Goal: Transaction & Acquisition: Purchase product/service

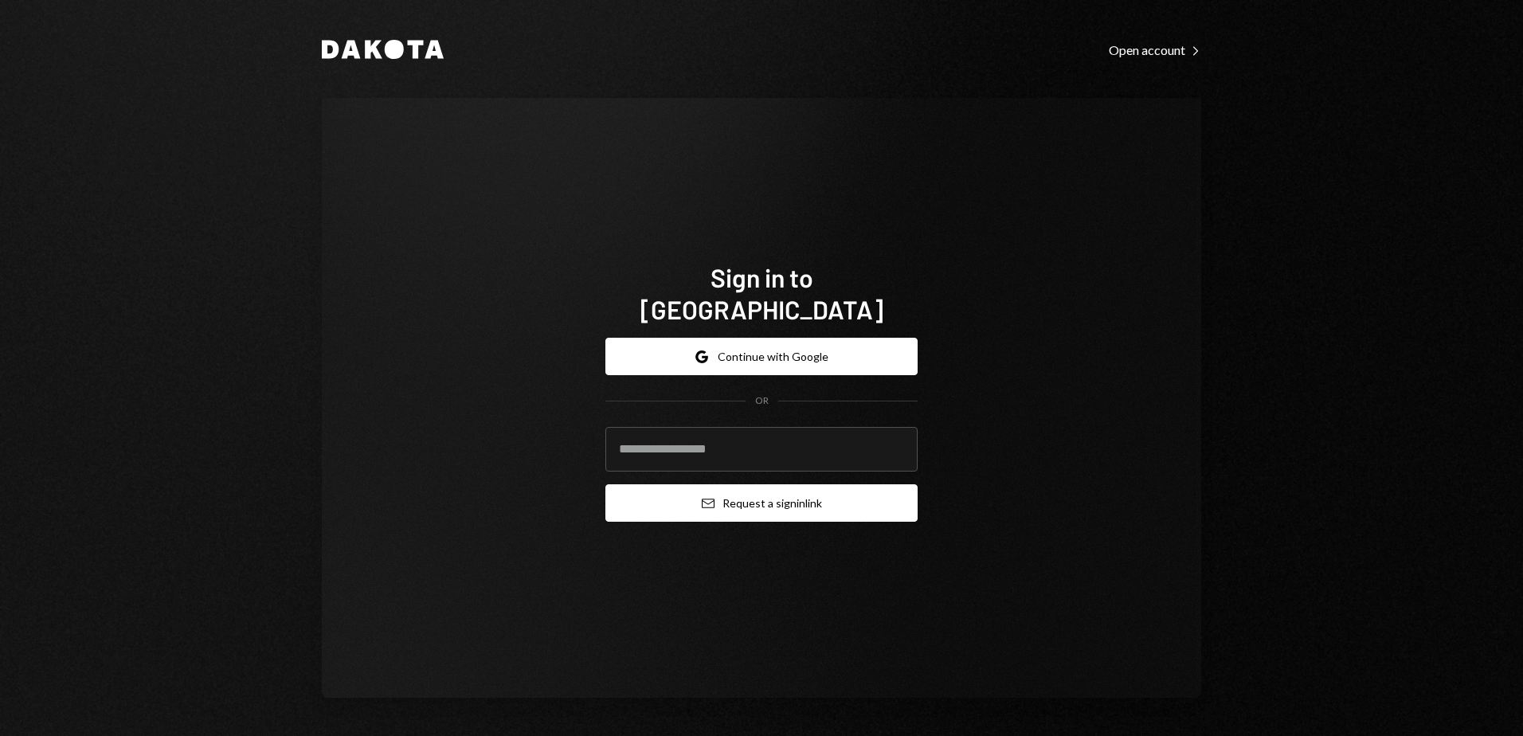
click at [758, 488] on button "Email Request a sign in link" at bounding box center [761, 502] width 312 height 37
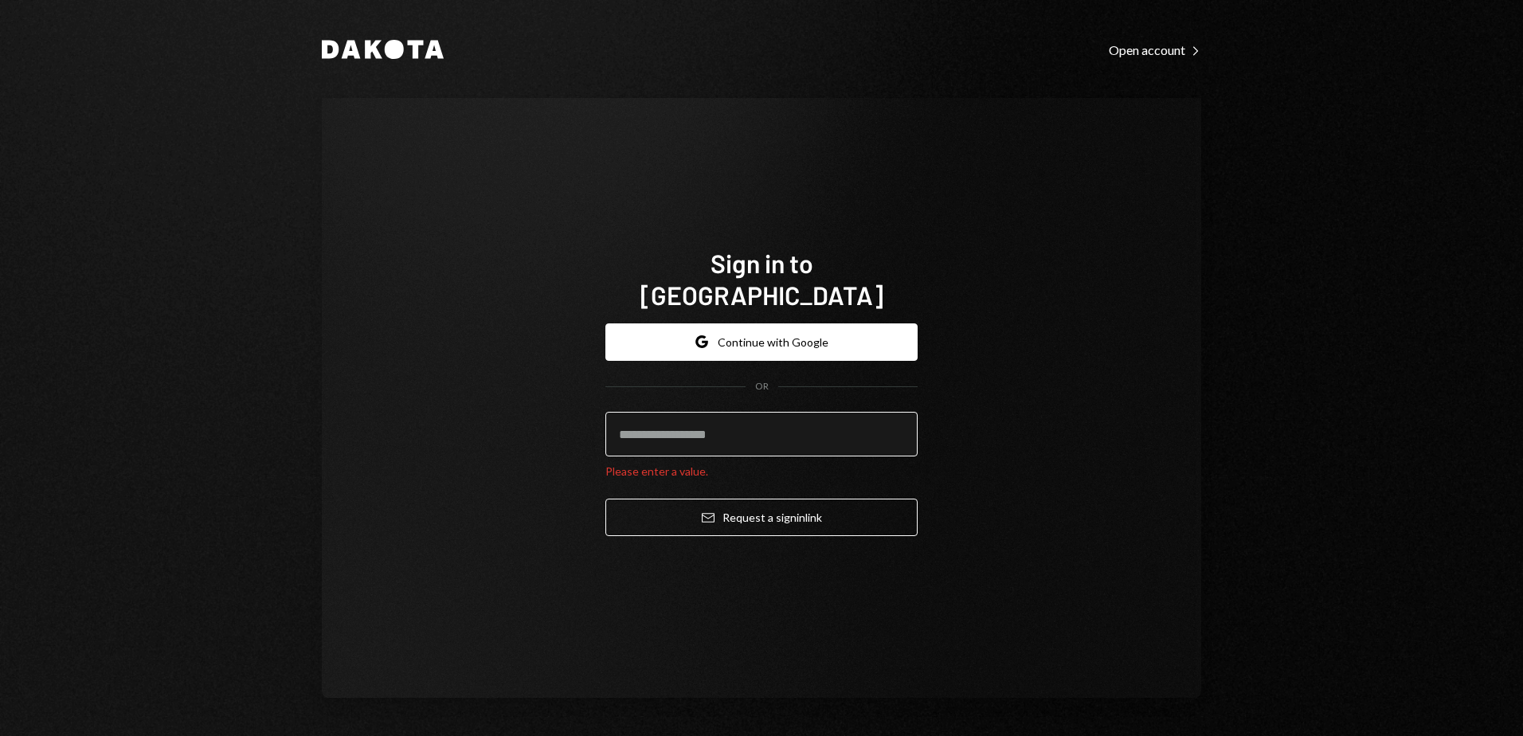
click at [692, 426] on input "email" at bounding box center [761, 434] width 312 height 45
type input "**********"
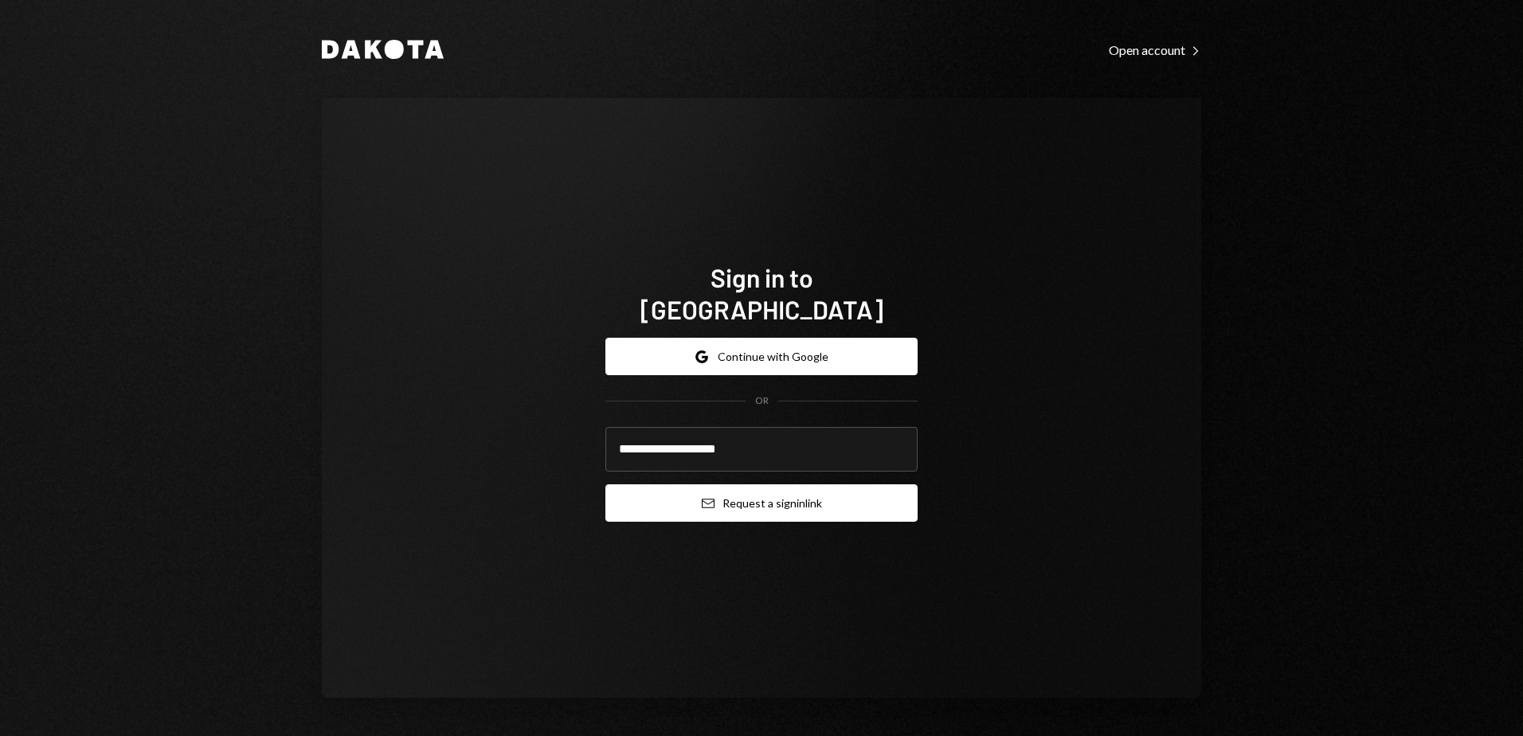
click at [739, 498] on button "Email Request a sign in link" at bounding box center [761, 502] width 312 height 37
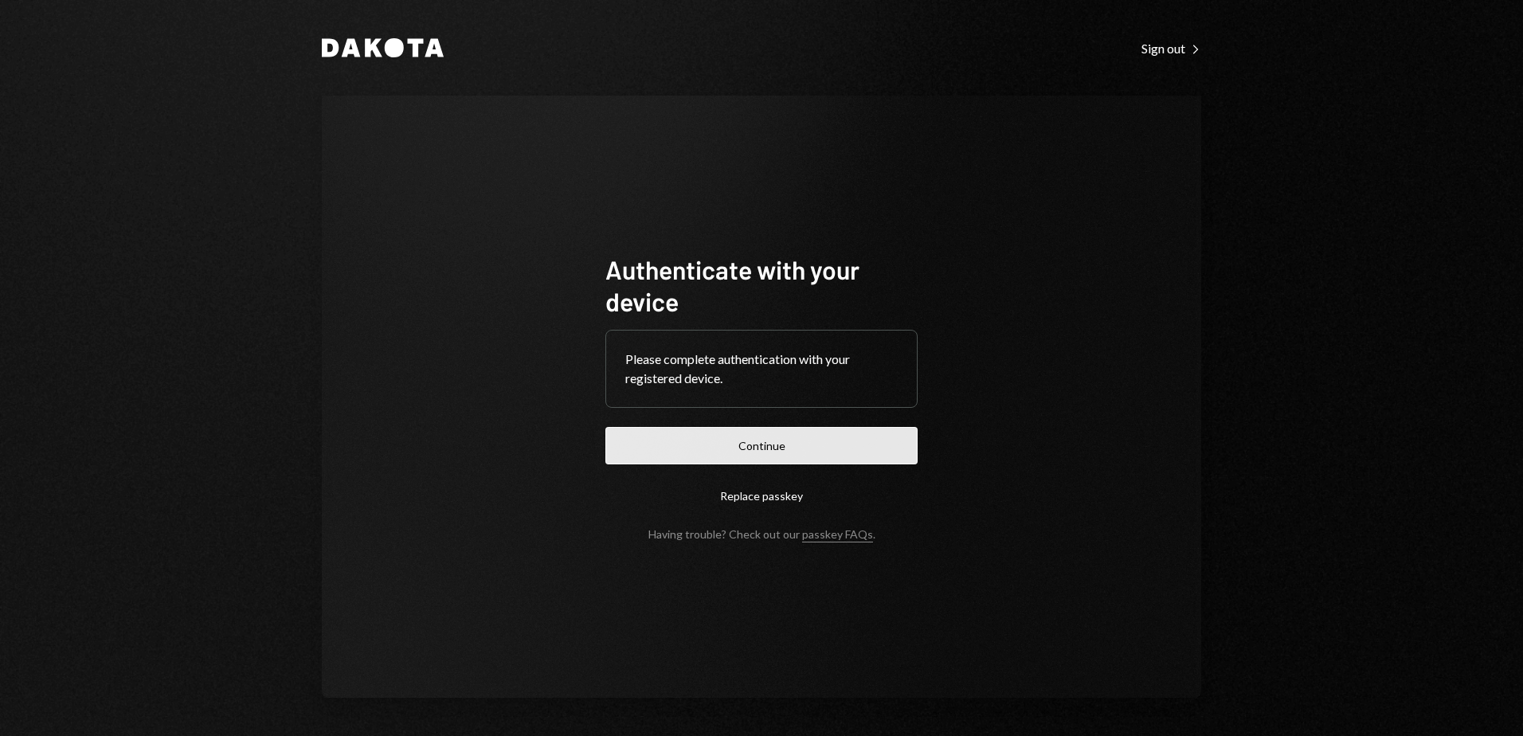
click at [763, 444] on button "Continue" at bounding box center [761, 445] width 312 height 37
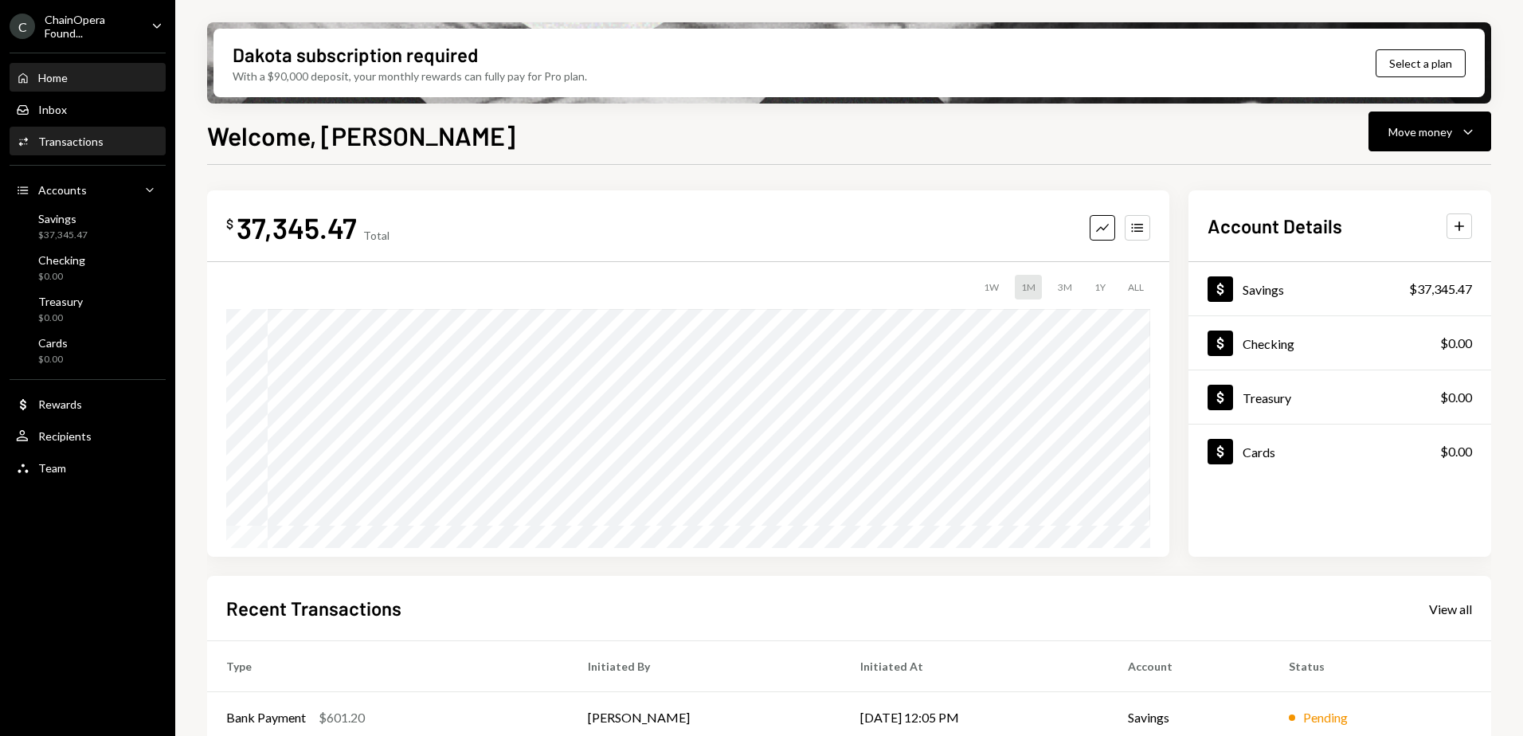
click at [70, 139] on div "Transactions" at bounding box center [70, 142] width 65 height 14
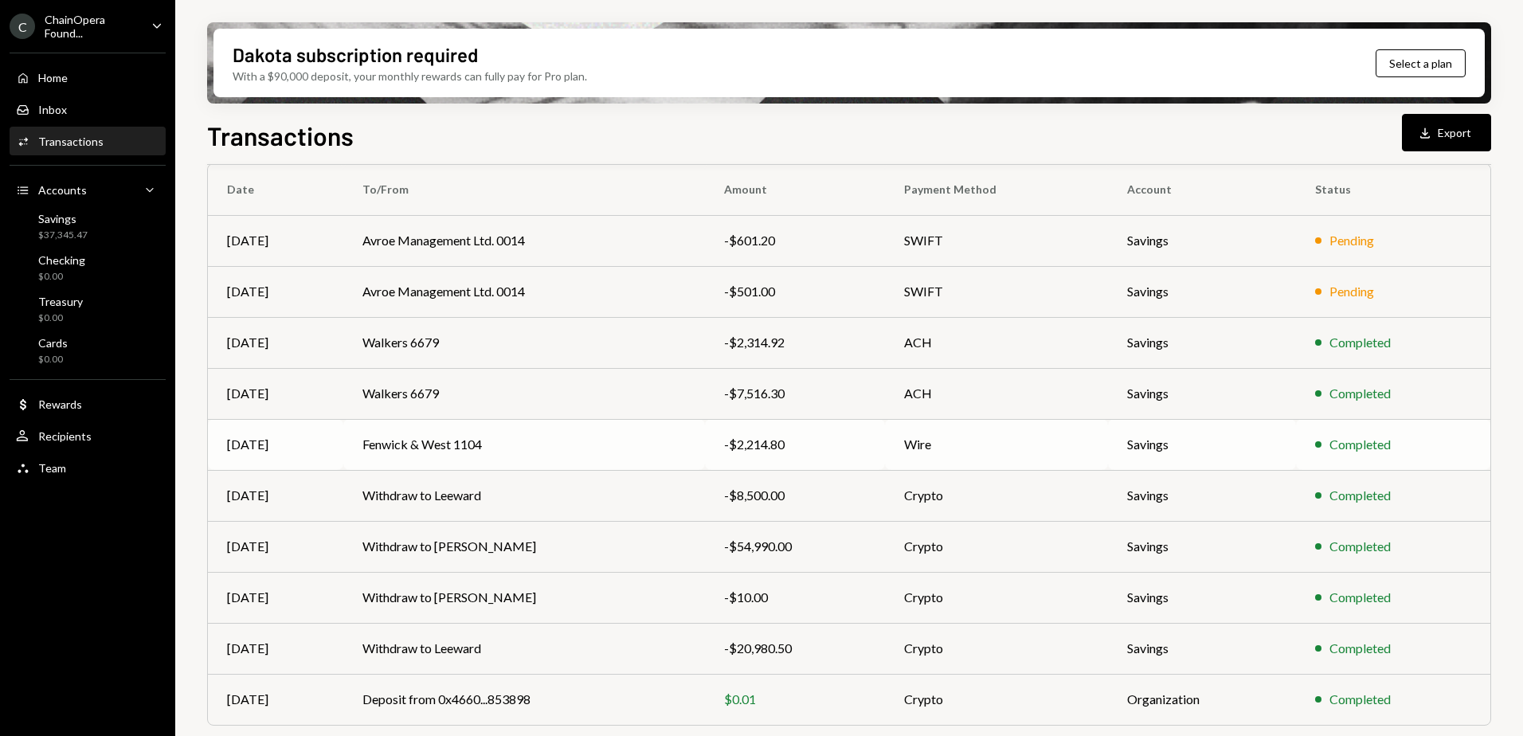
scroll to position [159, 0]
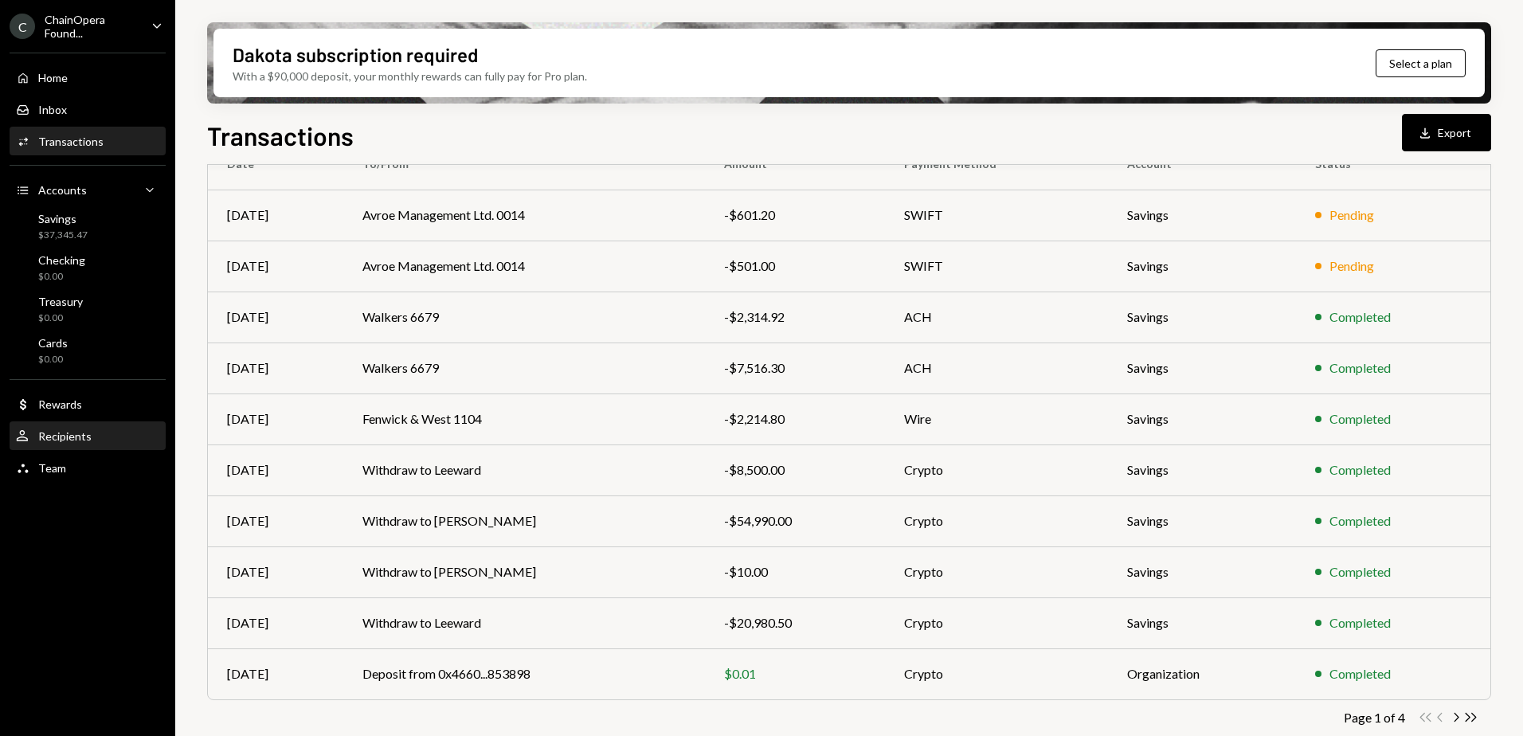
click at [73, 428] on div "User Recipients" at bounding box center [87, 436] width 143 height 27
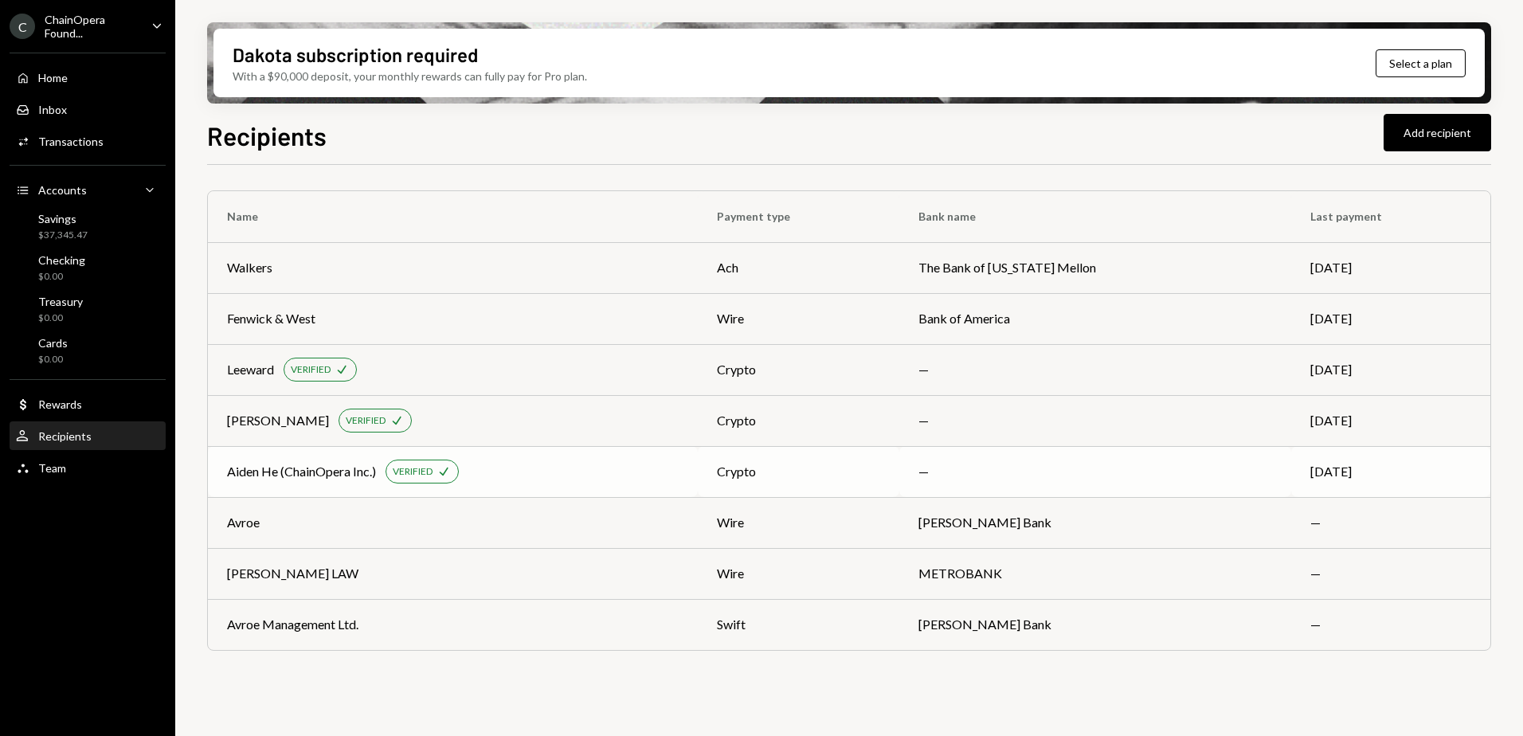
click at [513, 471] on div "Aiden He (ChainOpera Inc.) VERIFIED Check" at bounding box center [453, 472] width 452 height 24
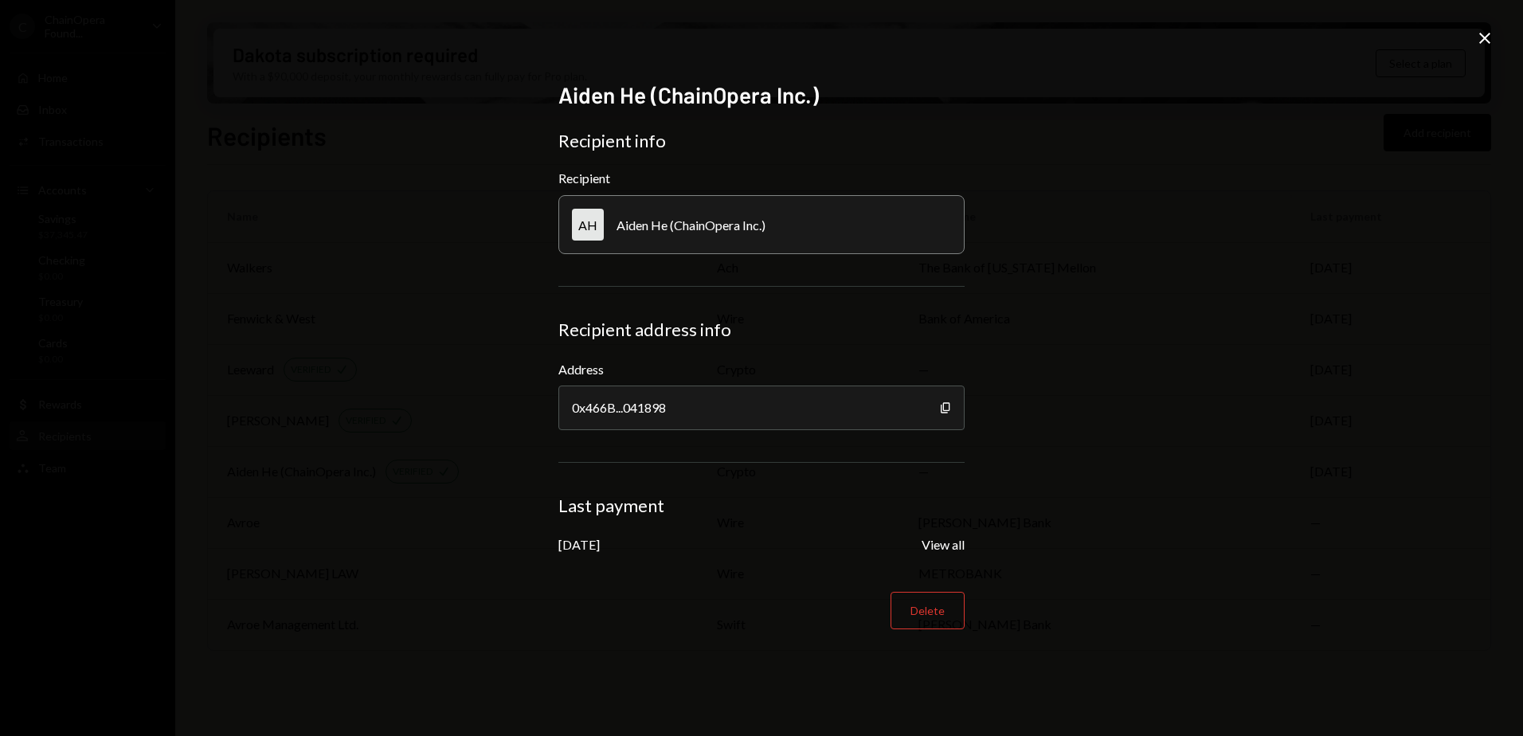
click at [1488, 43] on icon "Close" at bounding box center [1484, 38] width 19 height 19
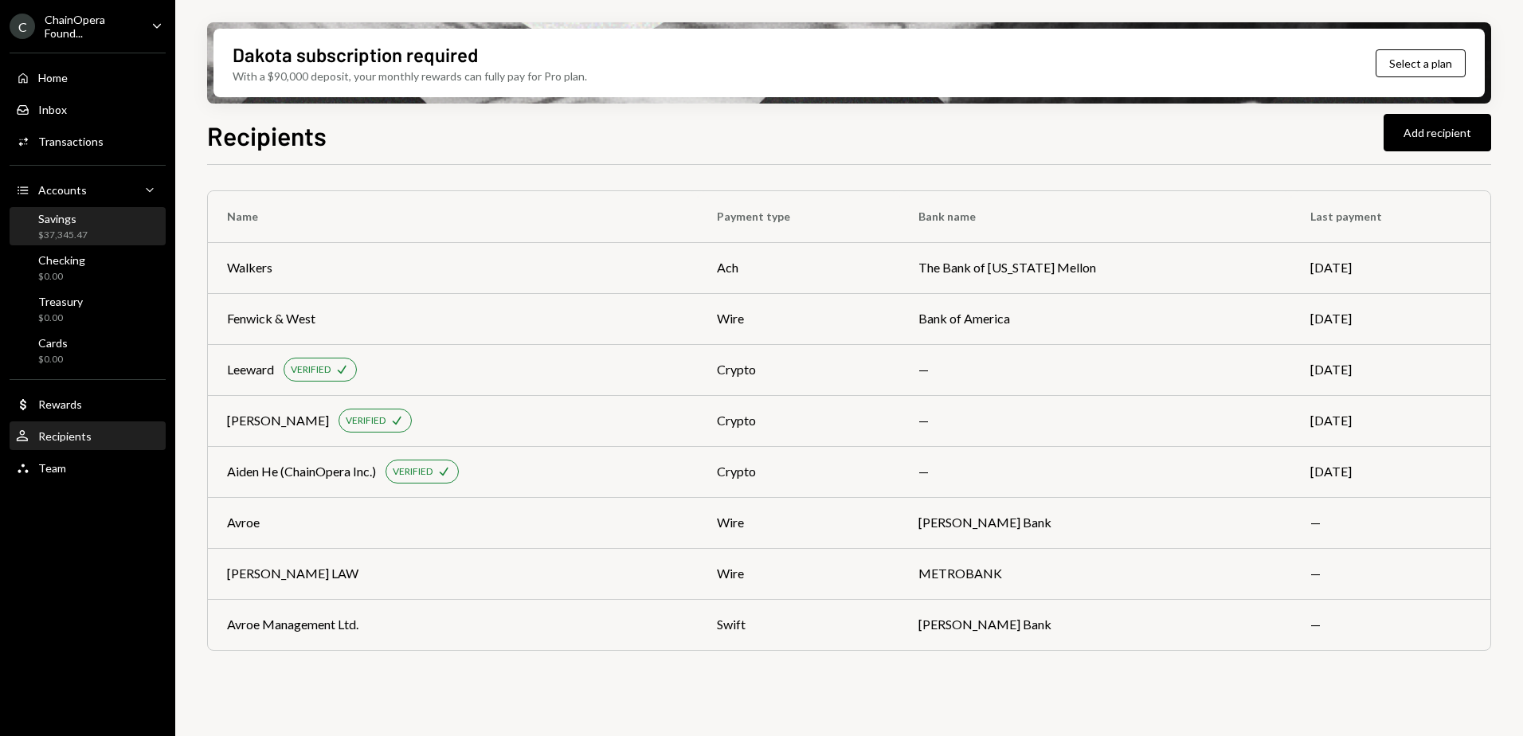
click at [62, 225] on div "Savings $37,345.47" at bounding box center [62, 227] width 49 height 30
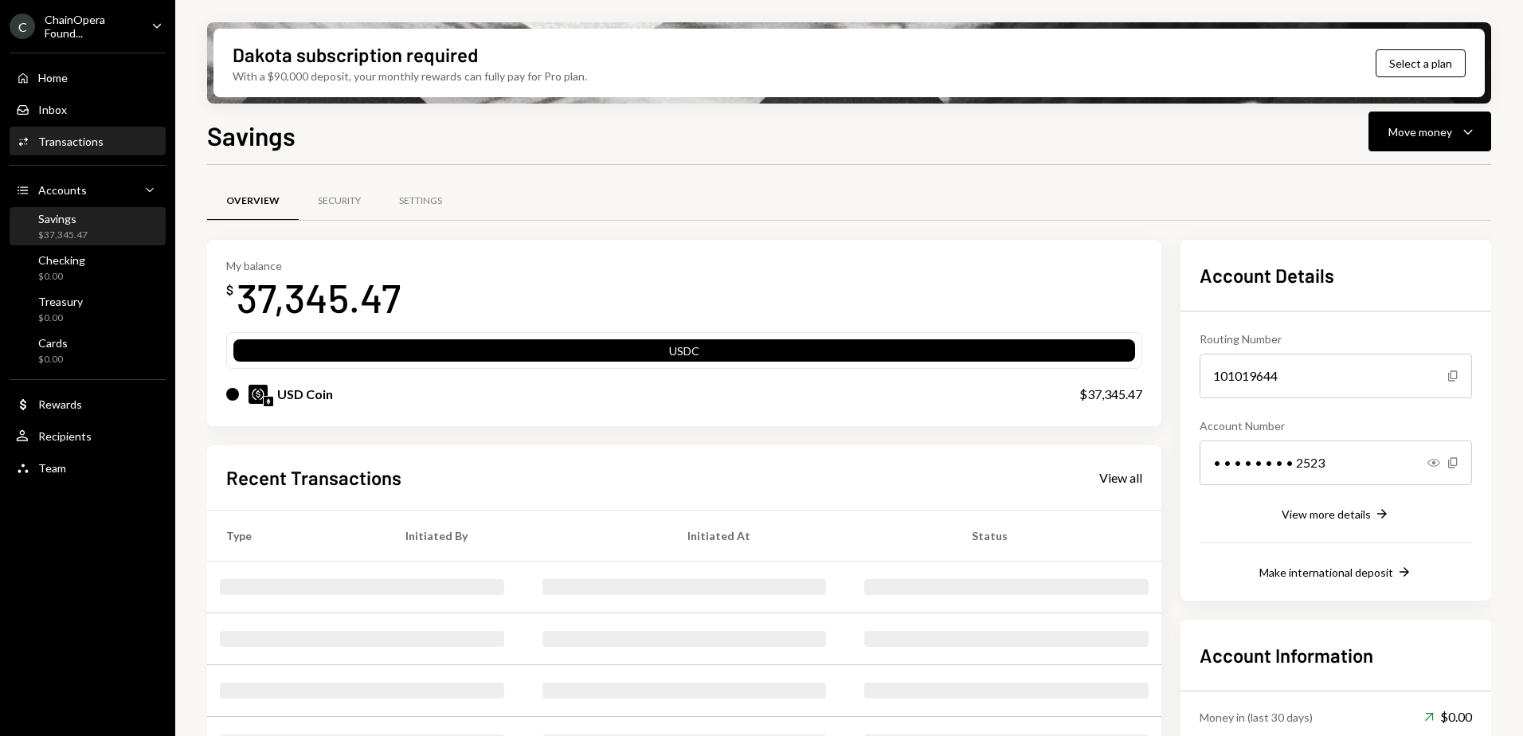
click at [61, 145] on div "Transactions" at bounding box center [70, 142] width 65 height 14
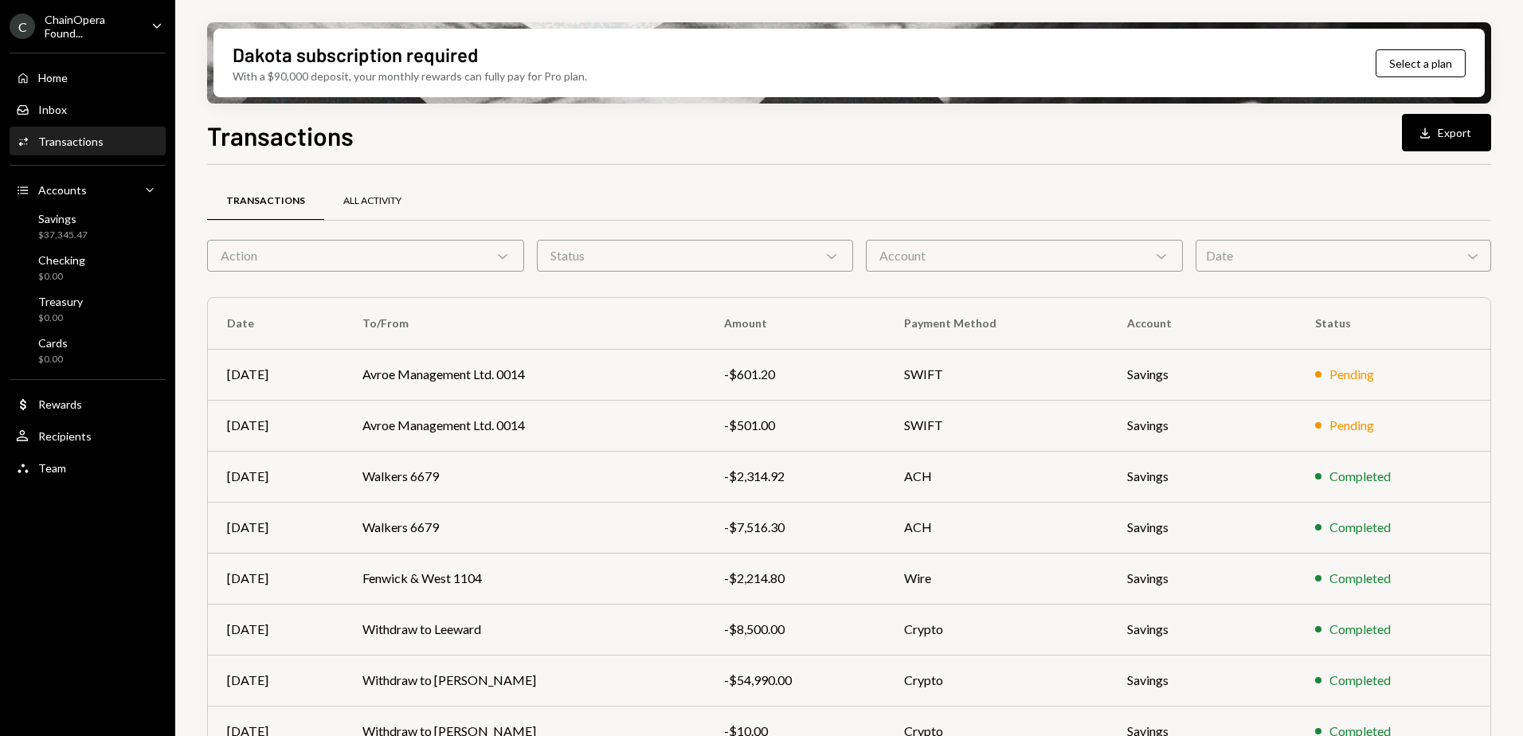
click at [386, 199] on div "All Activity" at bounding box center [372, 201] width 58 height 14
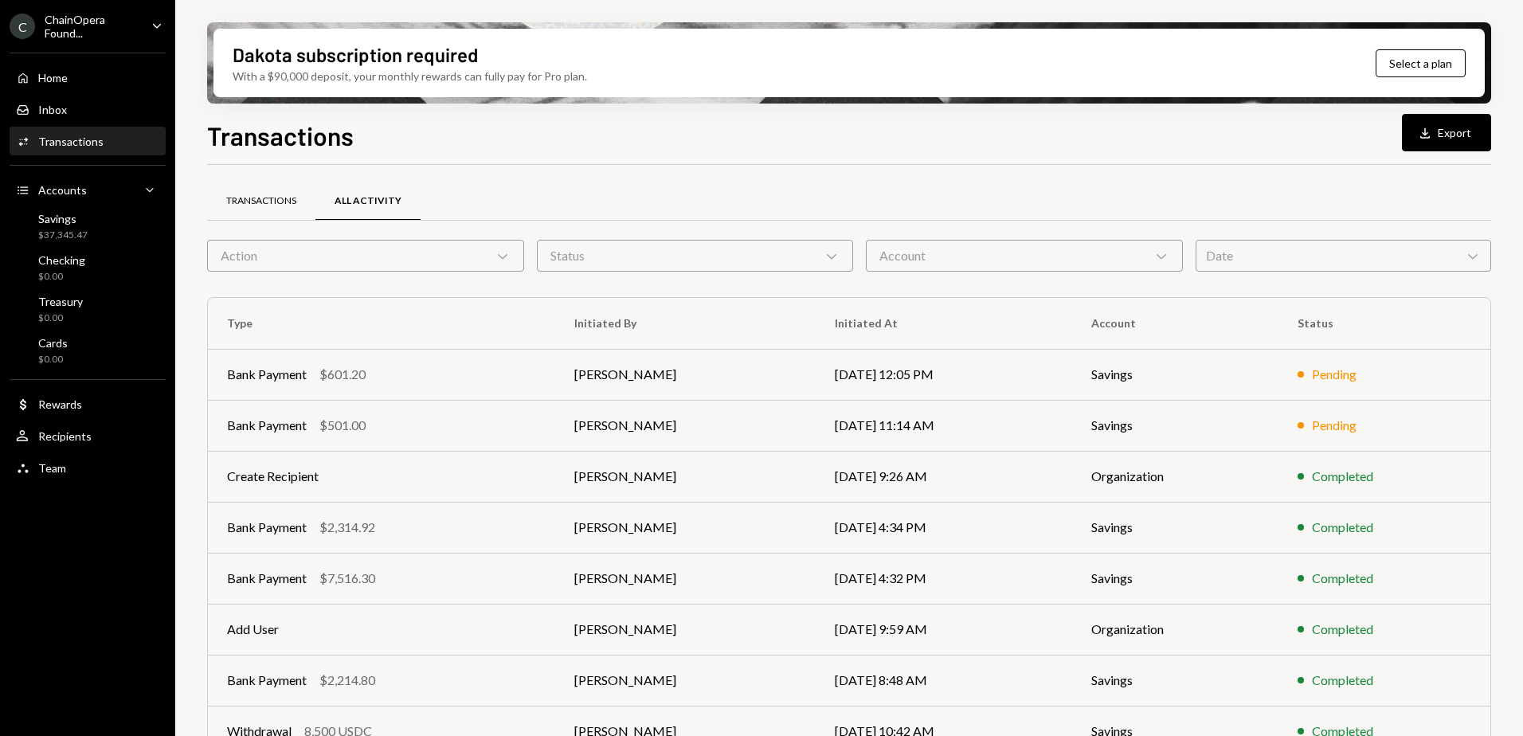
click at [265, 199] on div "Transactions" at bounding box center [261, 201] width 70 height 14
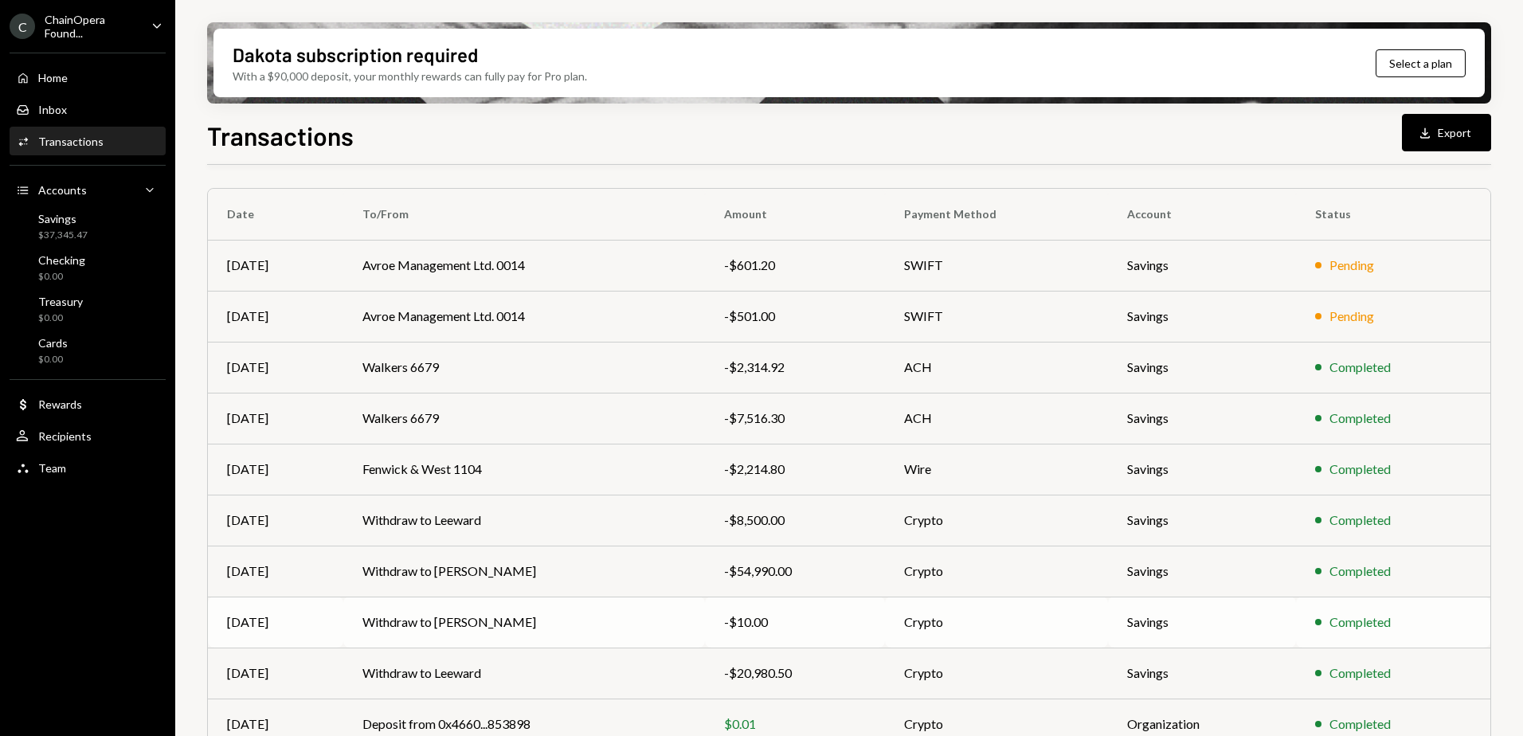
scroll to position [171, 0]
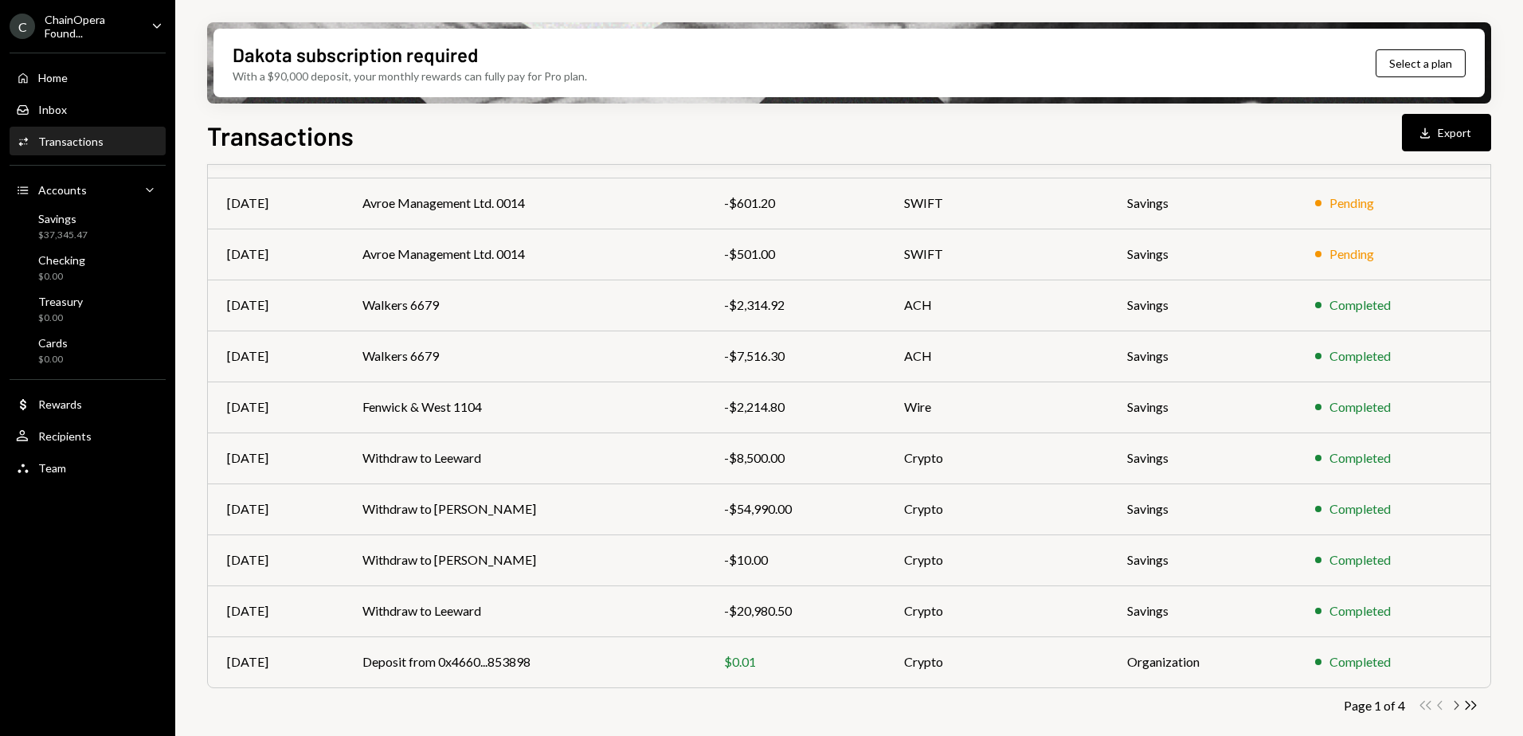
click at [1459, 704] on icon "Chevron Right" at bounding box center [1455, 705] width 15 height 15
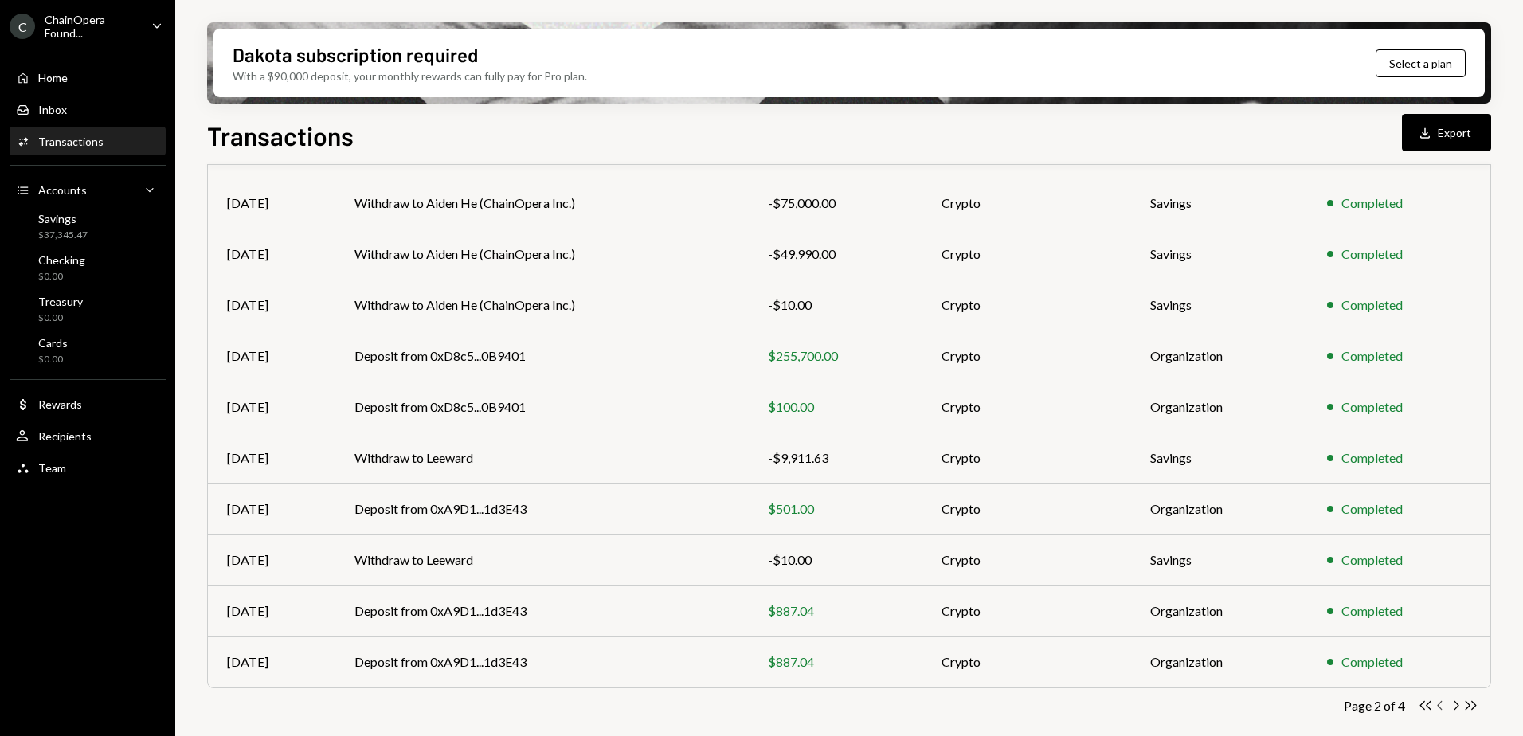
click at [1439, 707] on icon "Chevron Left" at bounding box center [1440, 705] width 15 height 15
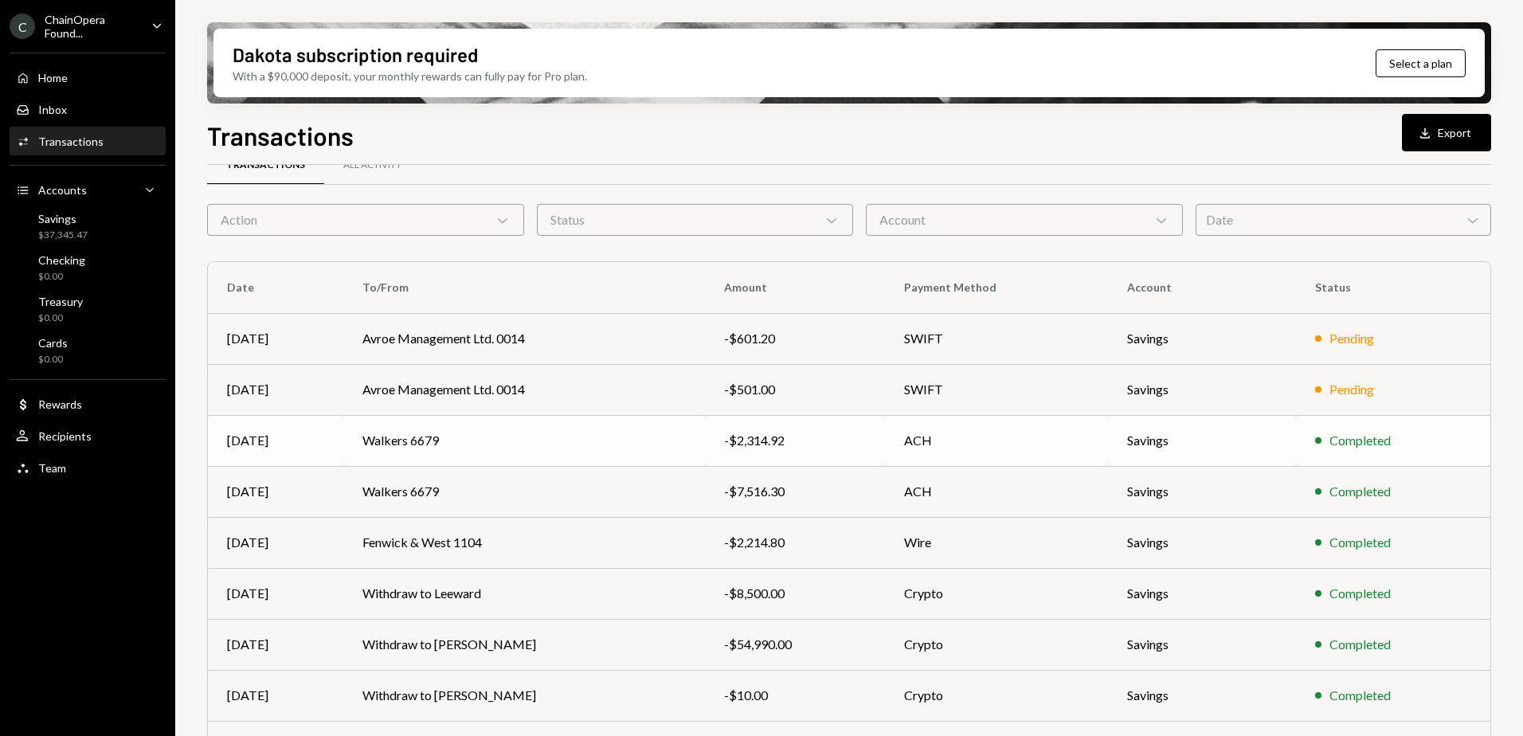
scroll to position [0, 0]
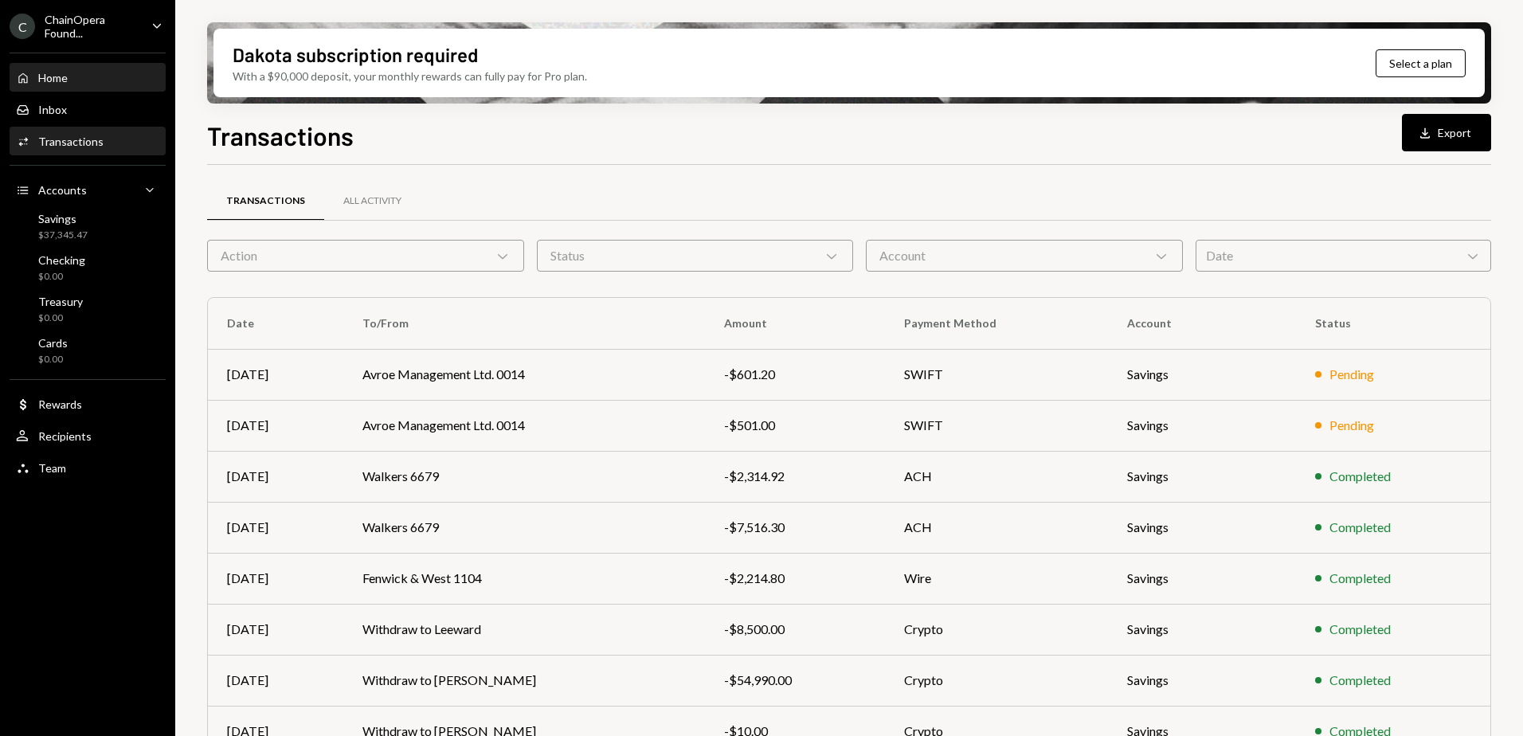
click at [57, 82] on div "Home" at bounding box center [52, 78] width 29 height 14
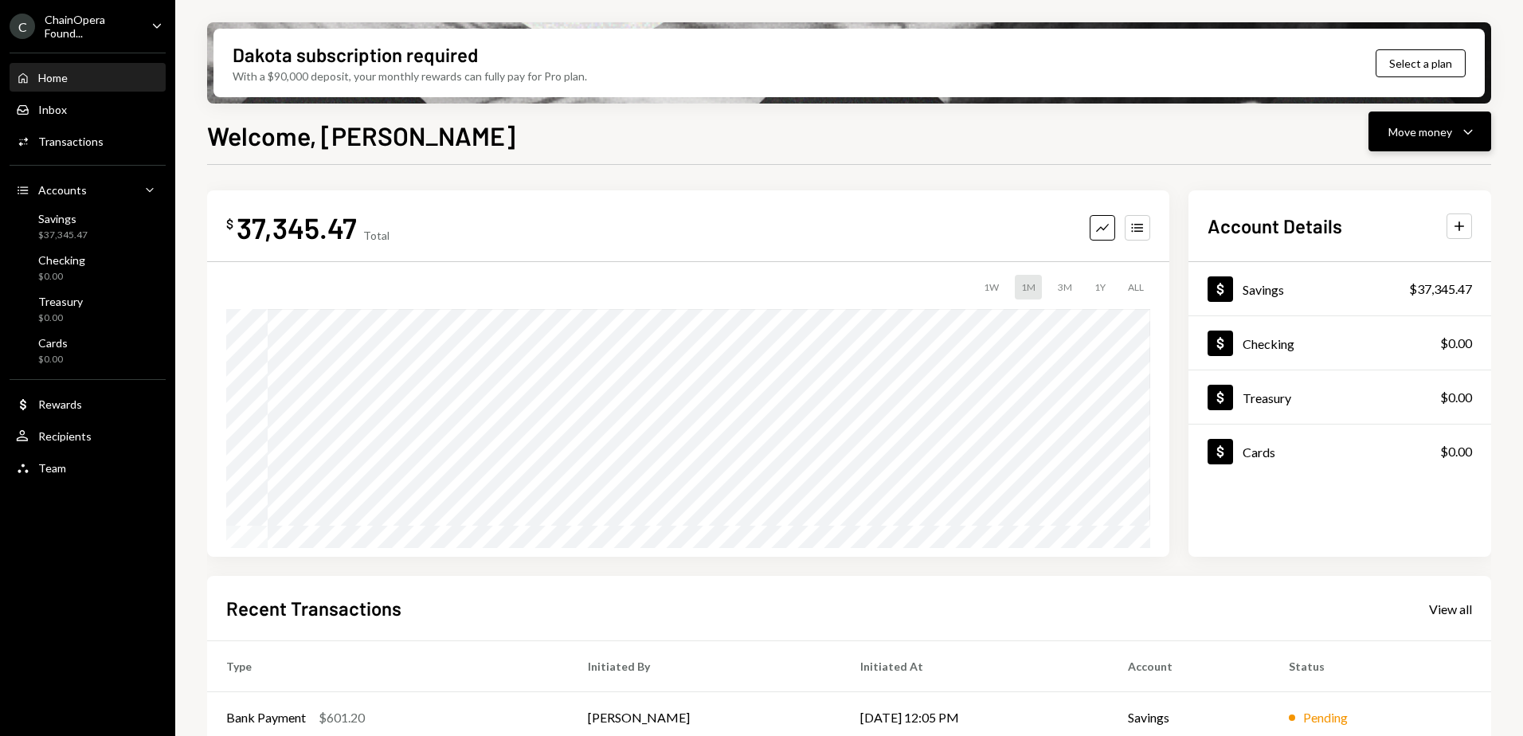
click at [1435, 131] on div "Move money" at bounding box center [1421, 131] width 64 height 17
click at [1400, 179] on div "Send" at bounding box center [1417, 179] width 116 height 17
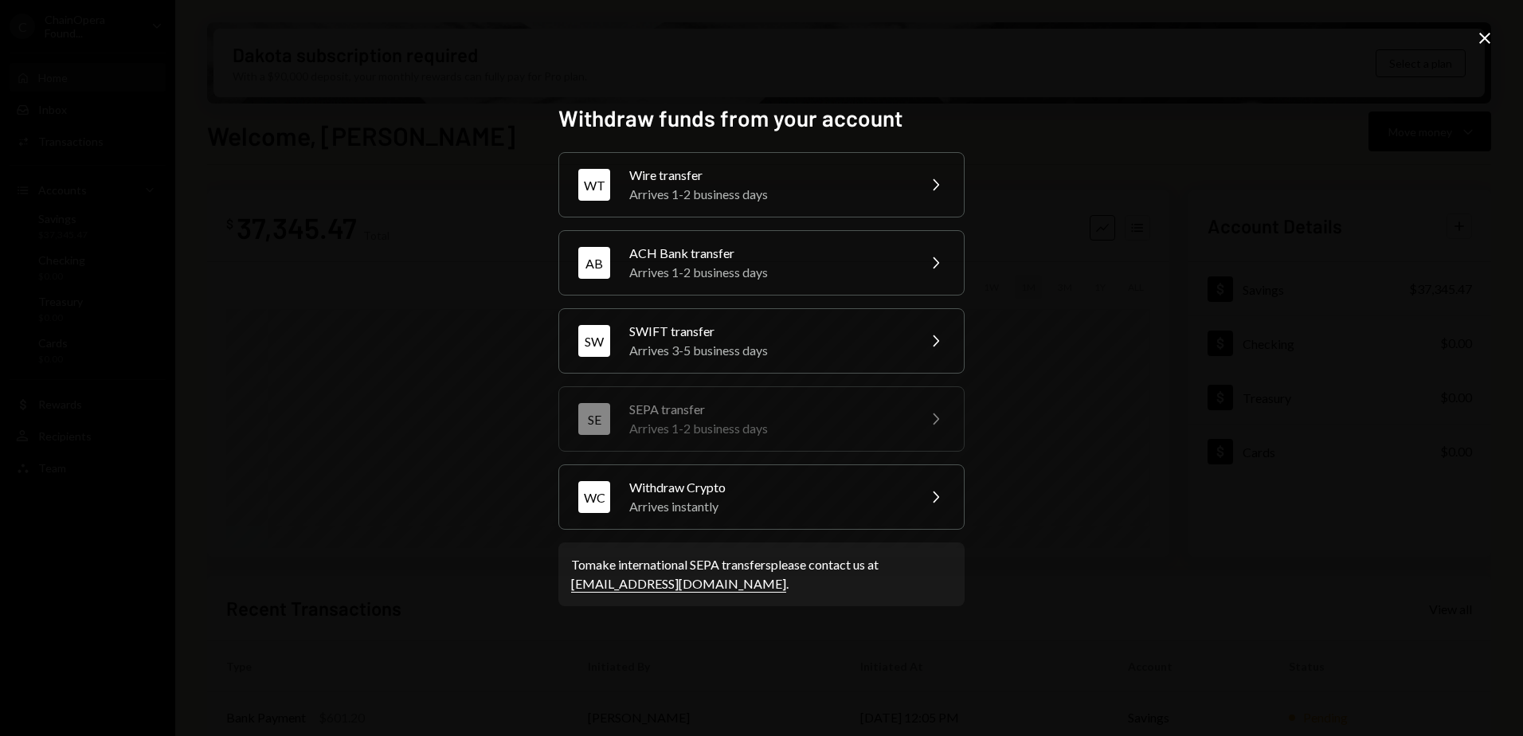
click at [1482, 37] on icon "Close" at bounding box center [1484, 38] width 19 height 19
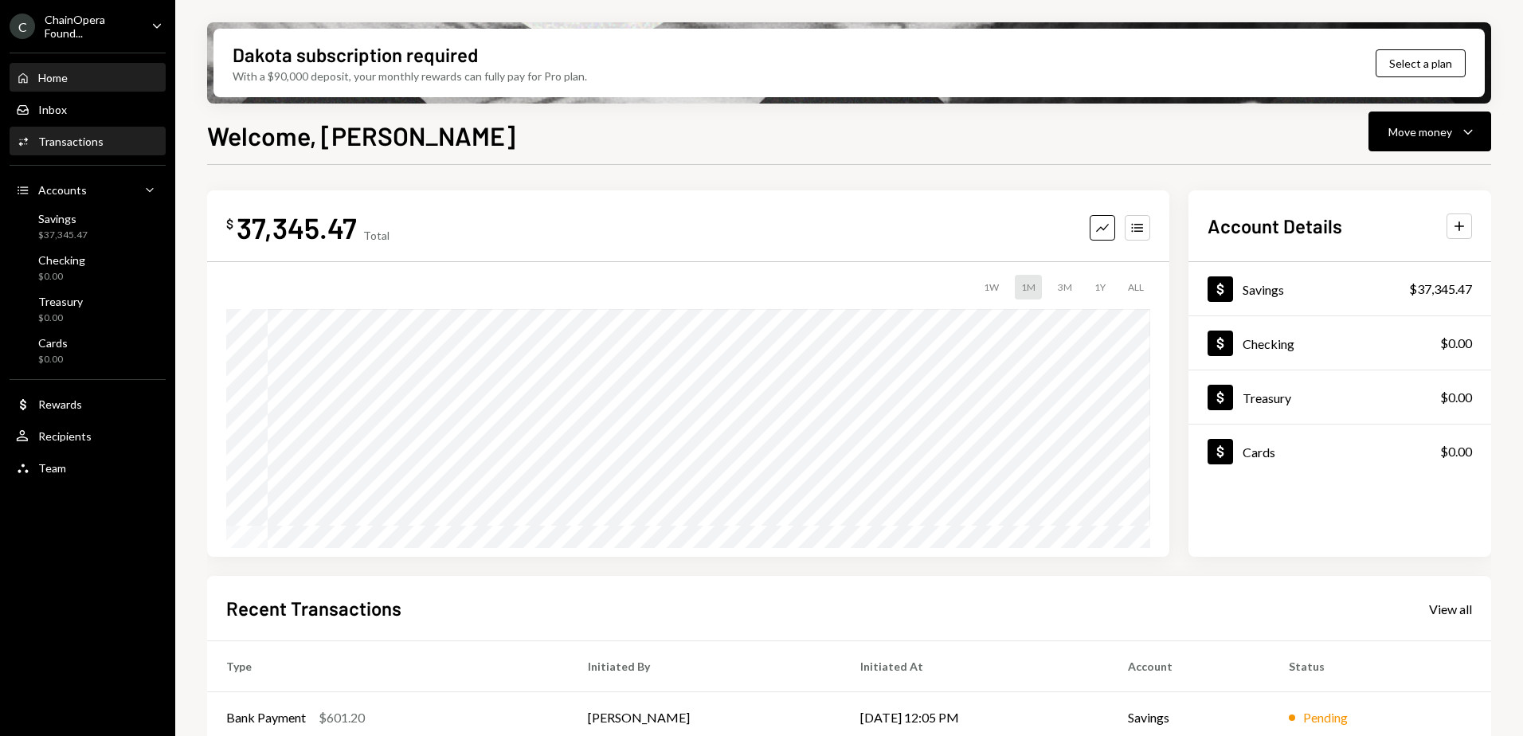
click at [67, 145] on div "Transactions" at bounding box center [70, 142] width 65 height 14
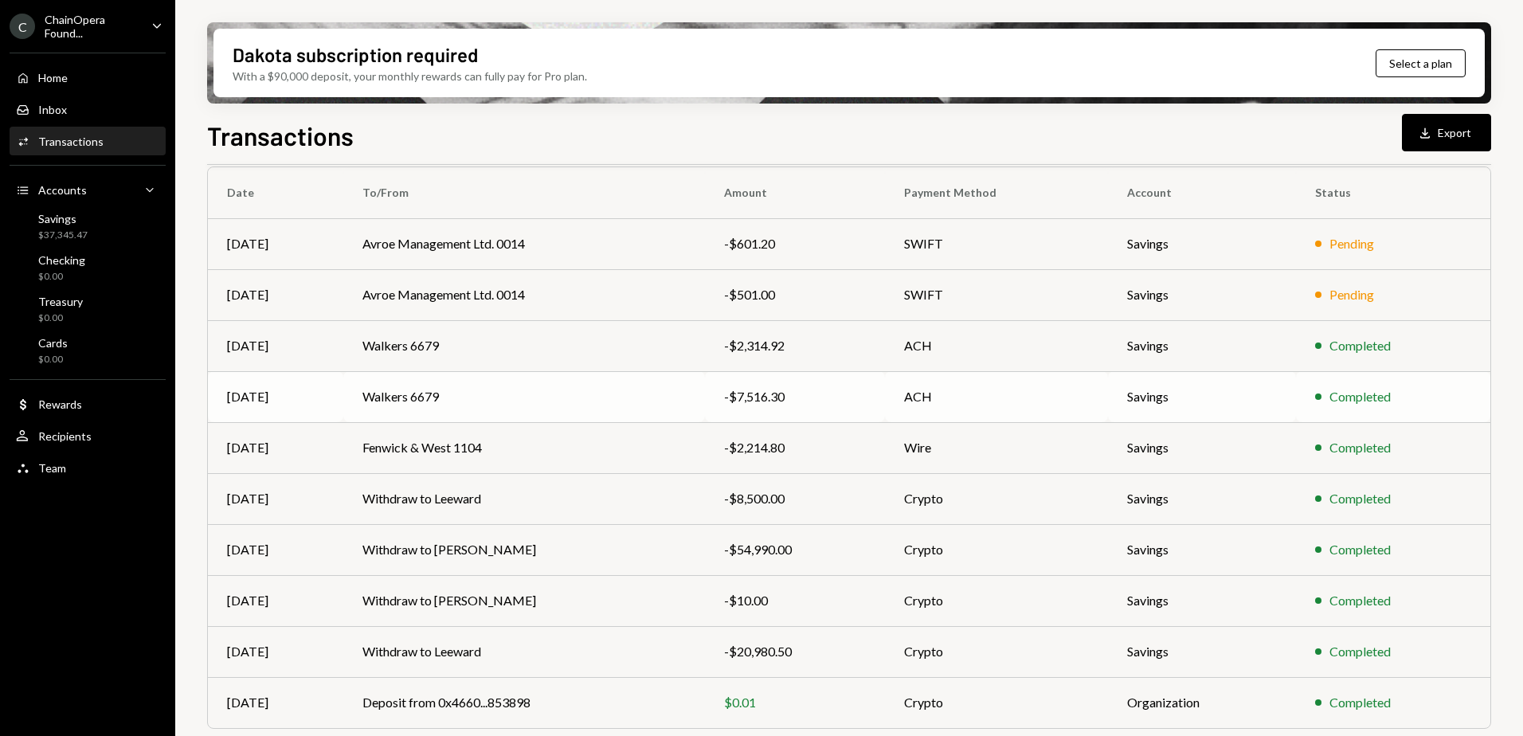
scroll to position [171, 0]
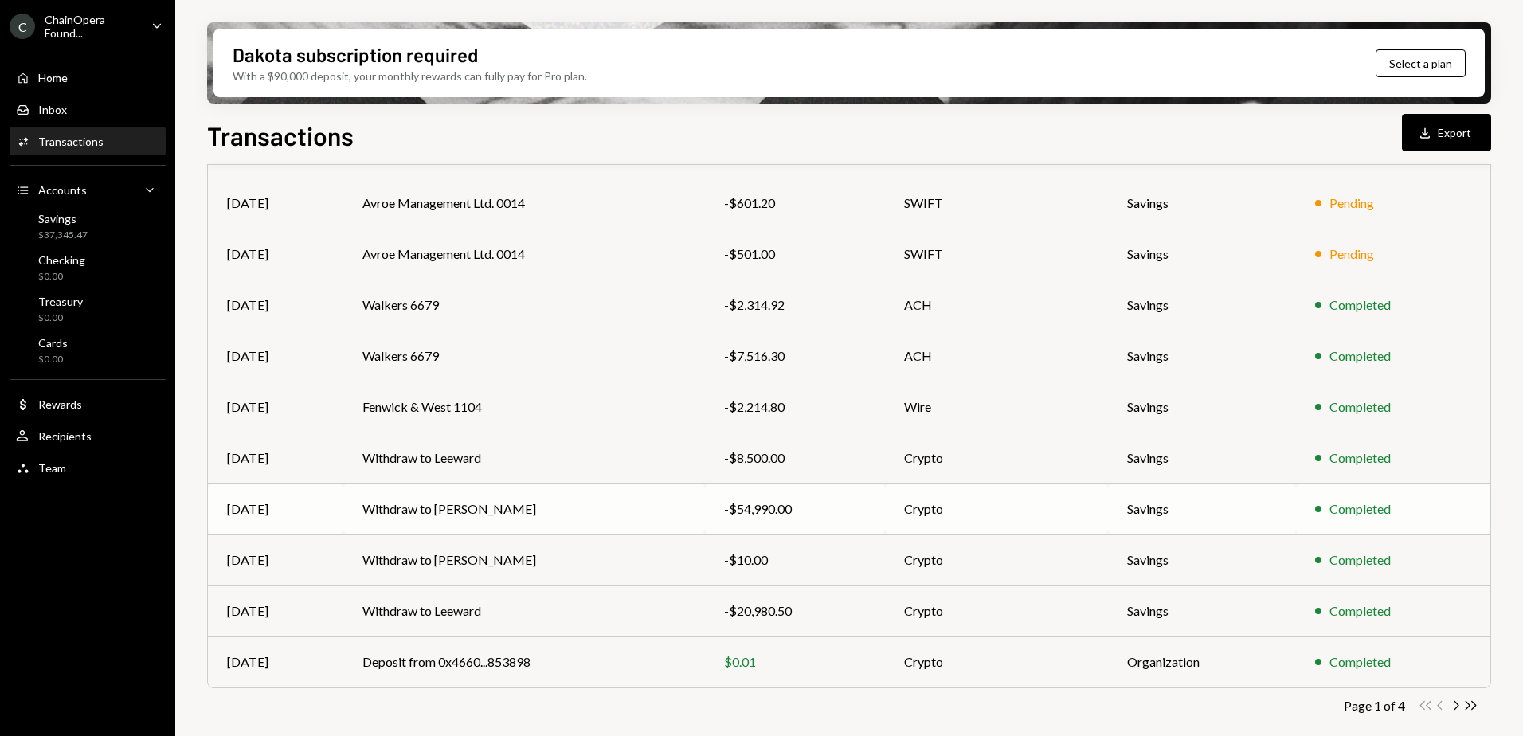
click at [578, 515] on td "Withdraw to [PERSON_NAME]" at bounding box center [523, 509] width 361 height 51
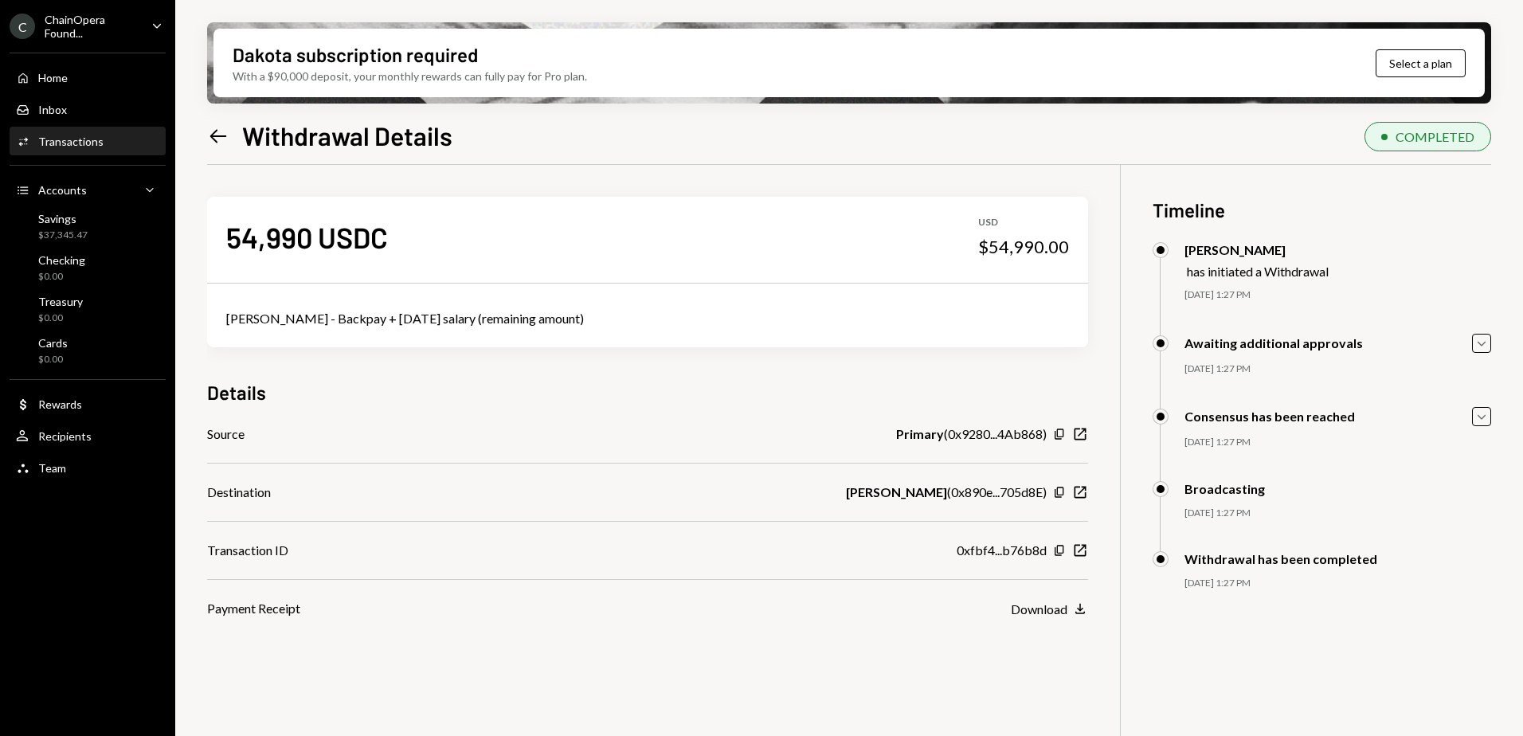
click at [211, 137] on icon at bounding box center [218, 136] width 17 height 14
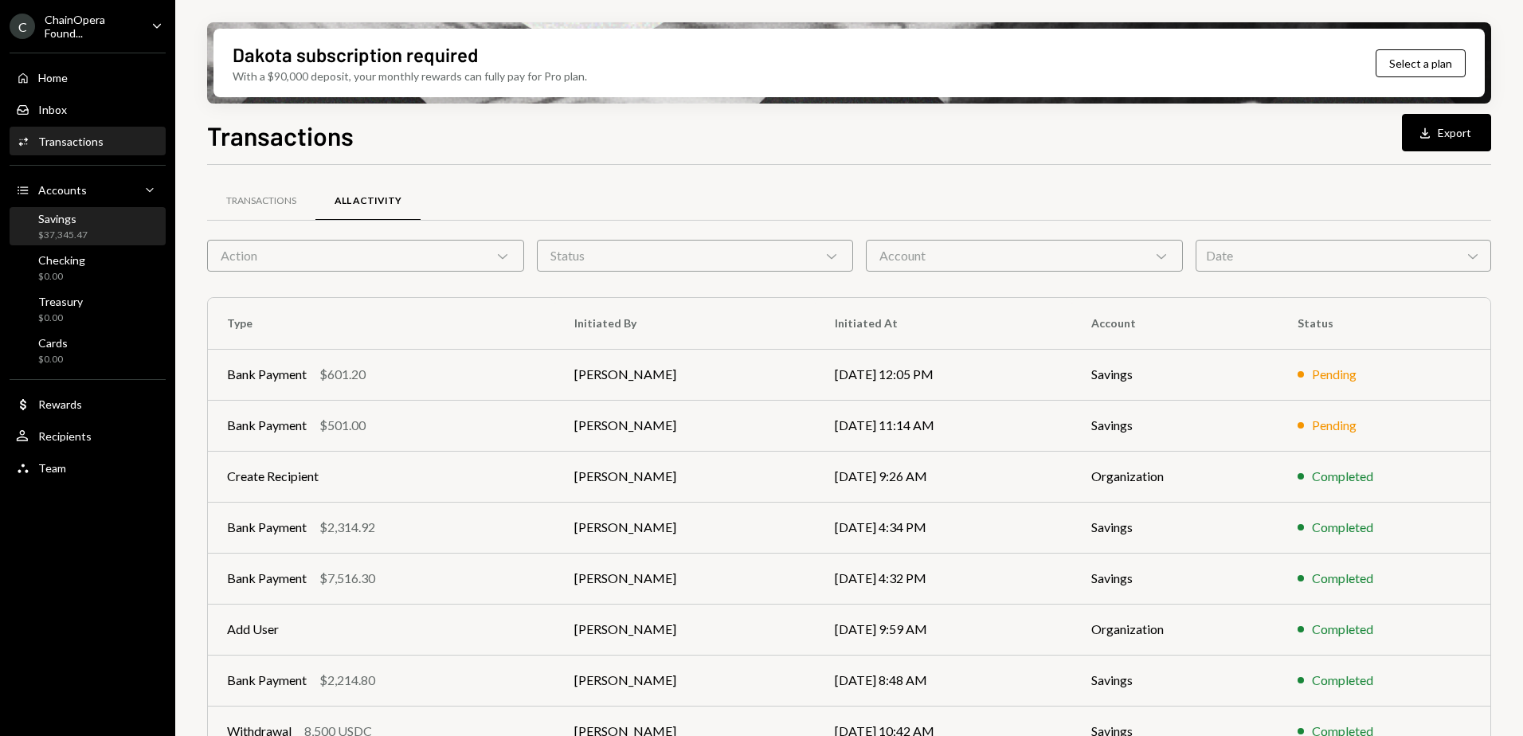
click at [105, 235] on div "Savings $37,345.47" at bounding box center [87, 227] width 143 height 30
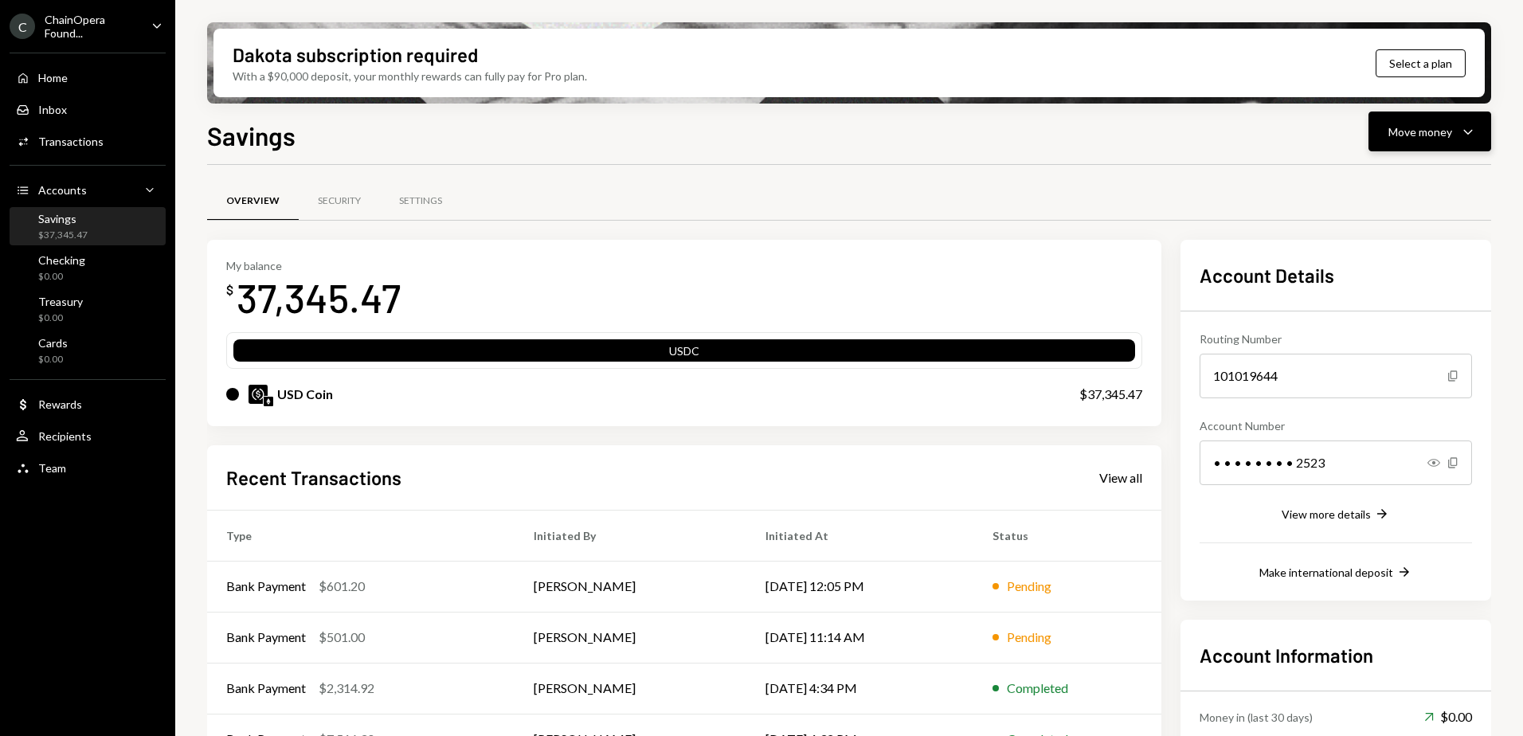
click at [1436, 139] on div "Move money" at bounding box center [1421, 131] width 64 height 17
click at [1413, 176] on div "Send" at bounding box center [1417, 179] width 116 height 17
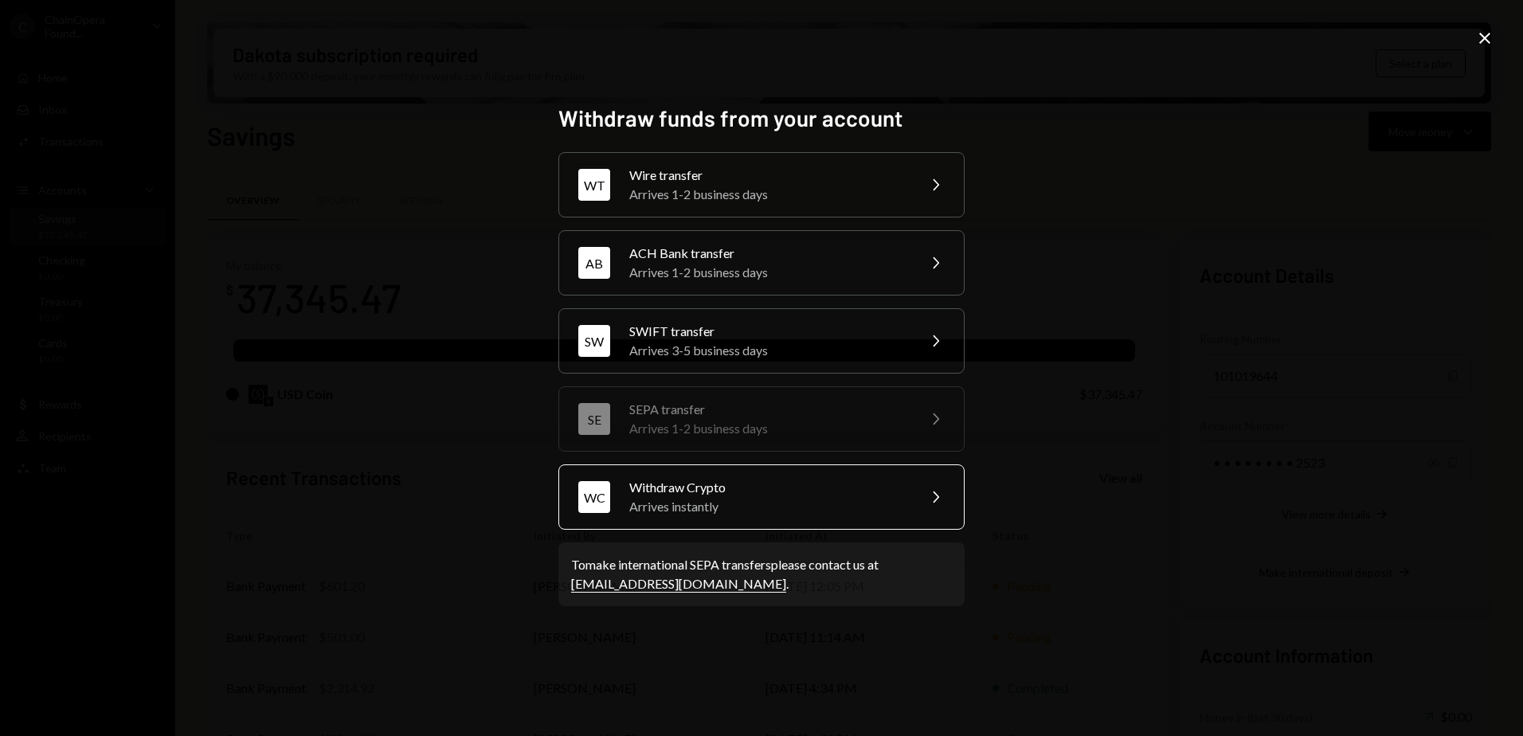
click at [680, 505] on div "Arrives instantly" at bounding box center [767, 506] width 277 height 19
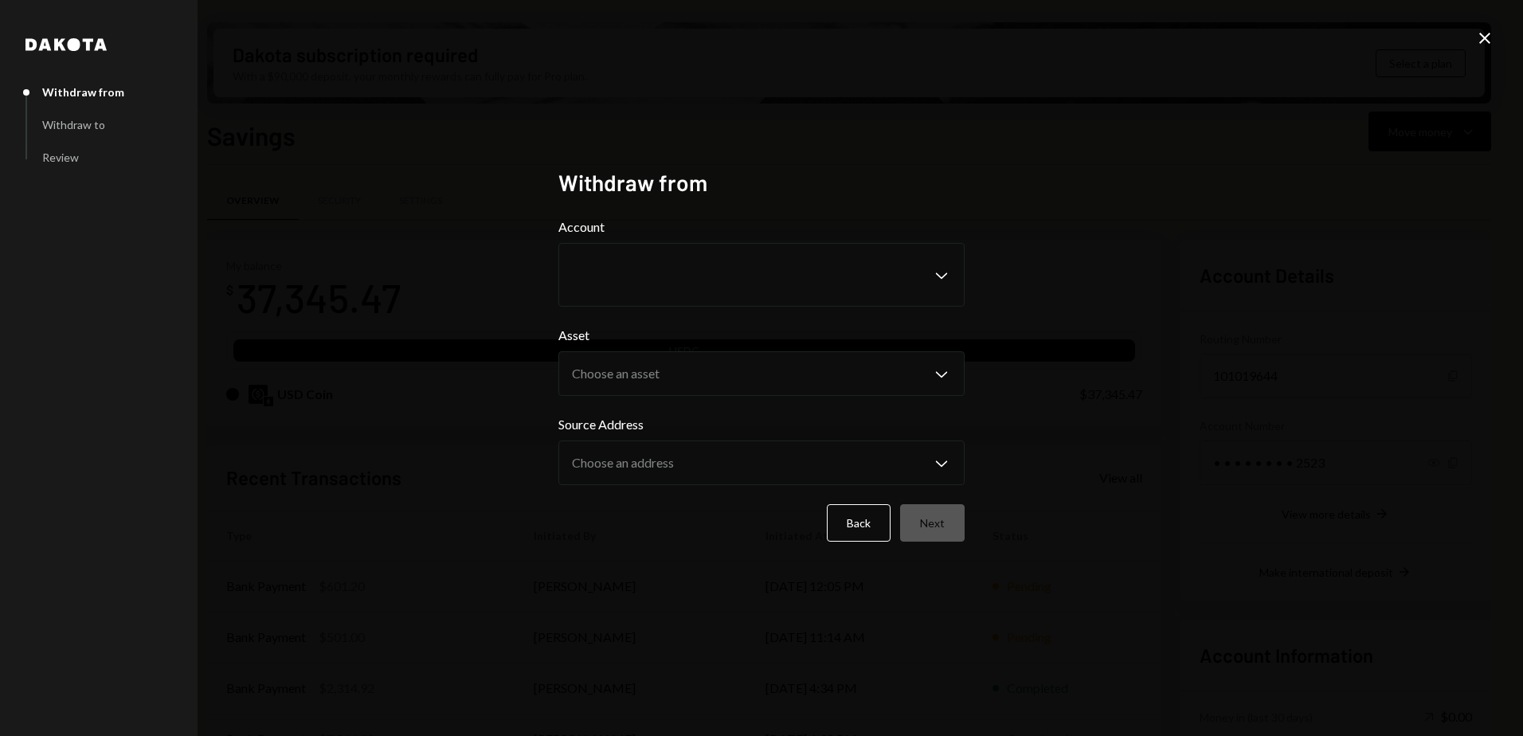
click at [612, 299] on body "C ChainOpera Found... Caret Down Home Home Inbox Inbox Activities Transactions …" at bounding box center [761, 368] width 1523 height 736
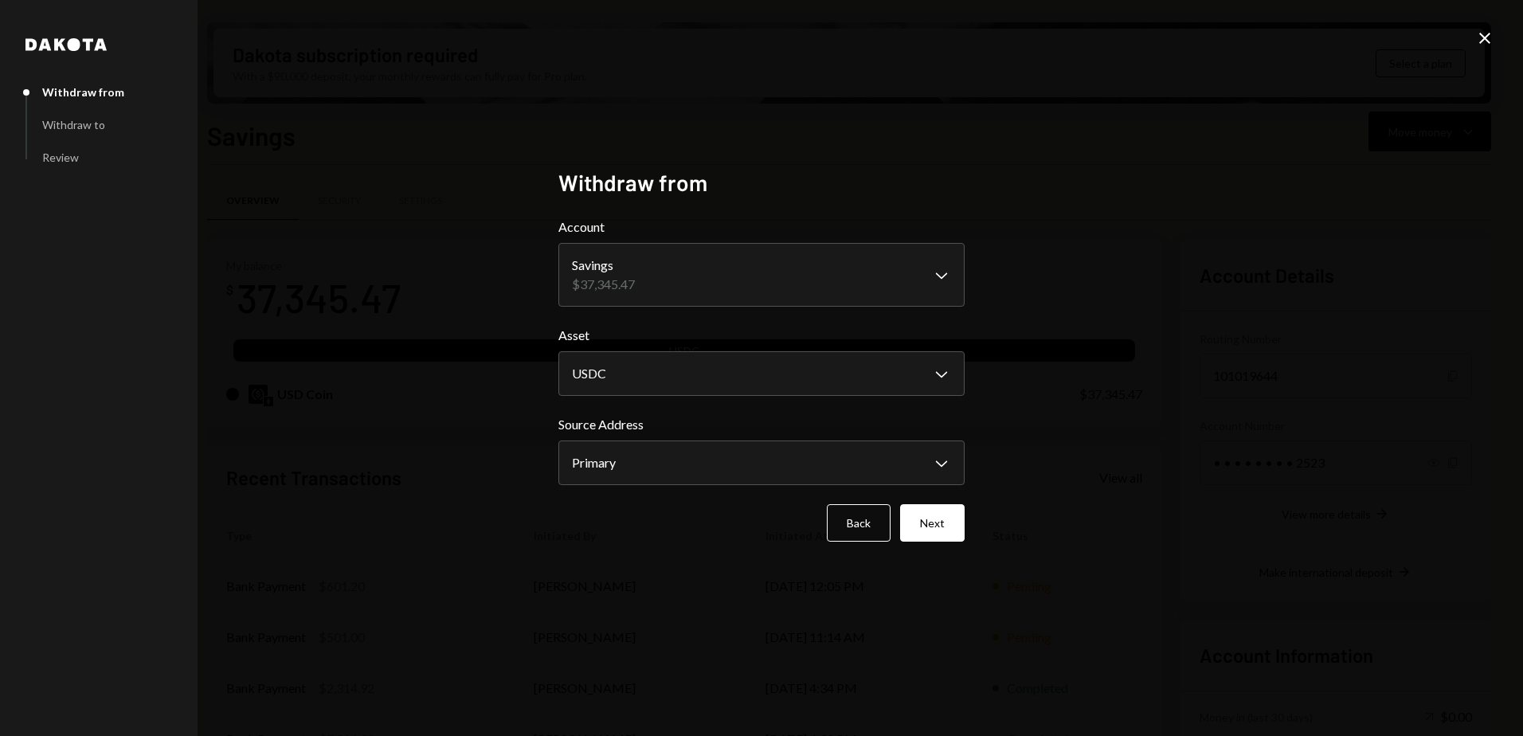
click at [445, 289] on div "**********" at bounding box center [761, 368] width 1523 height 736
click at [927, 522] on button "Next" at bounding box center [932, 522] width 65 height 37
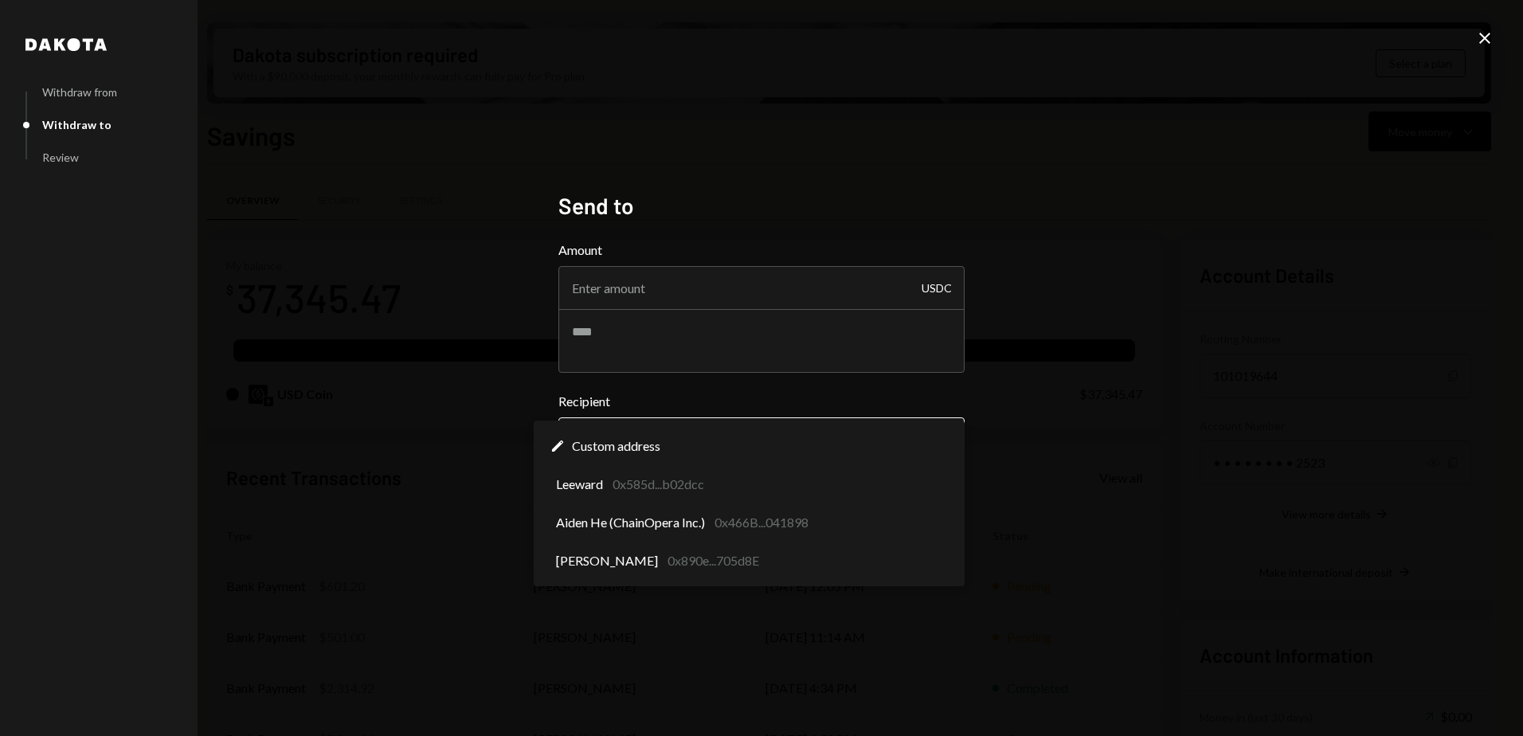
click at [619, 445] on body "C ChainOpera Found... Caret Down Home Home Inbox Inbox Activities Transactions …" at bounding box center [761, 368] width 1523 height 736
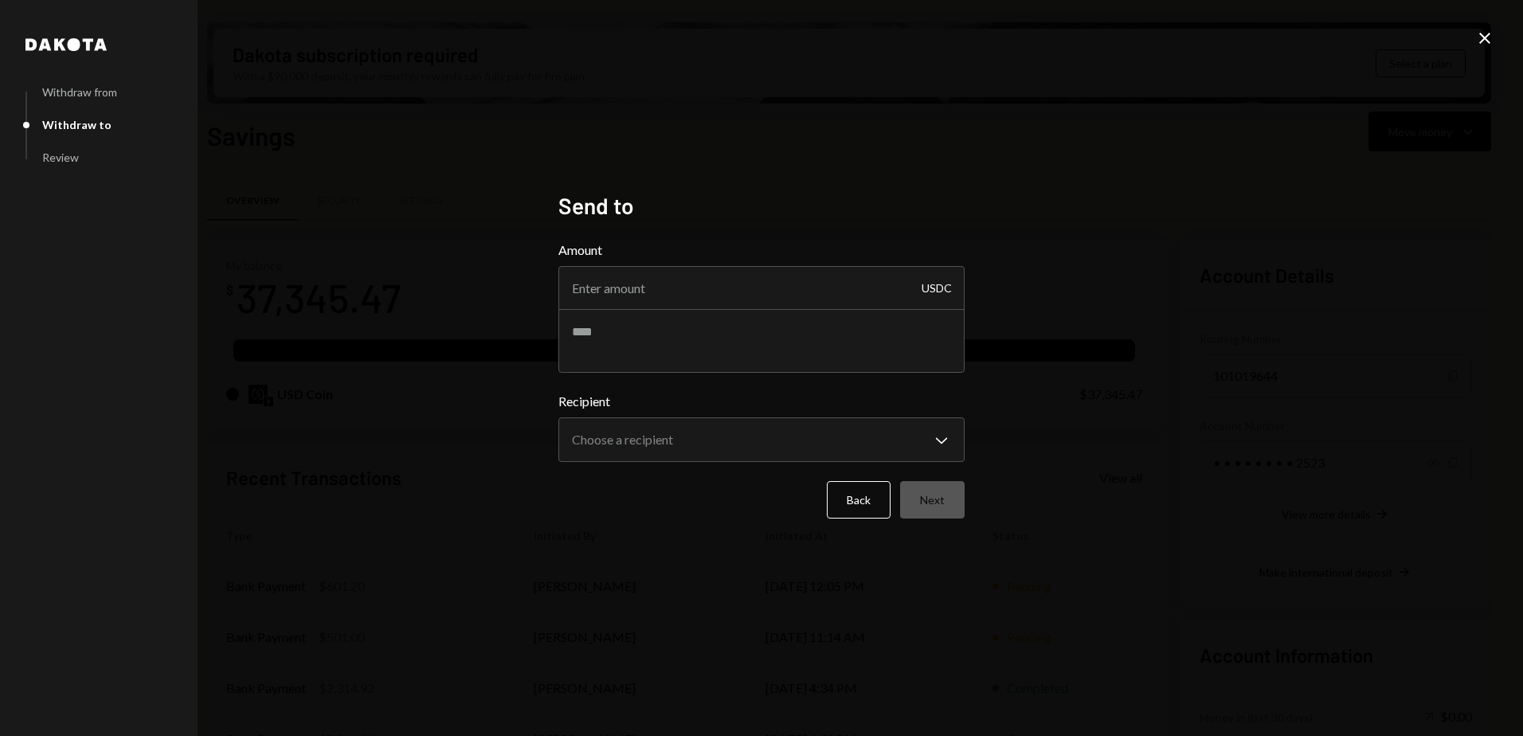
click at [1484, 38] on icon at bounding box center [1484, 38] width 11 height 11
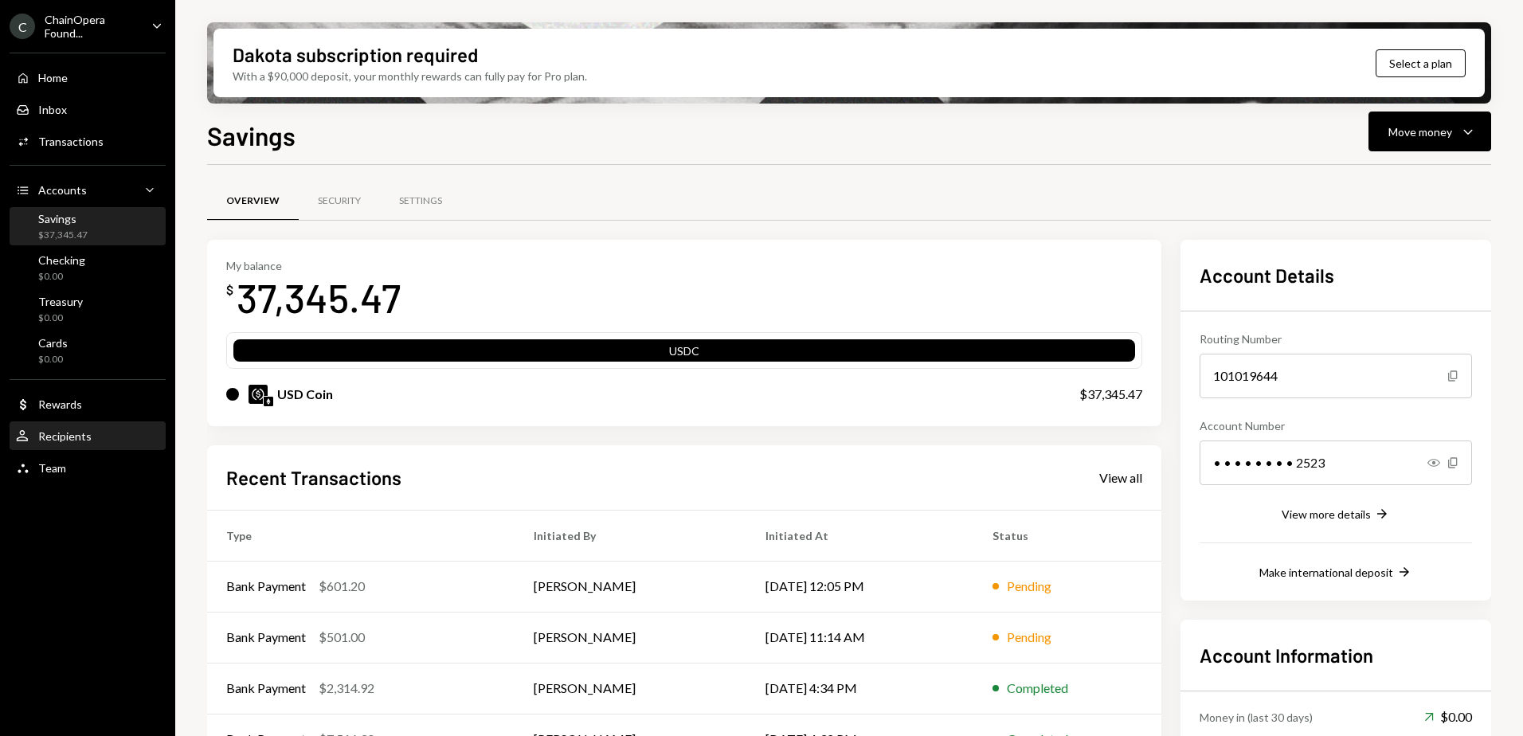
click at [58, 425] on div "User Recipients" at bounding box center [87, 436] width 143 height 27
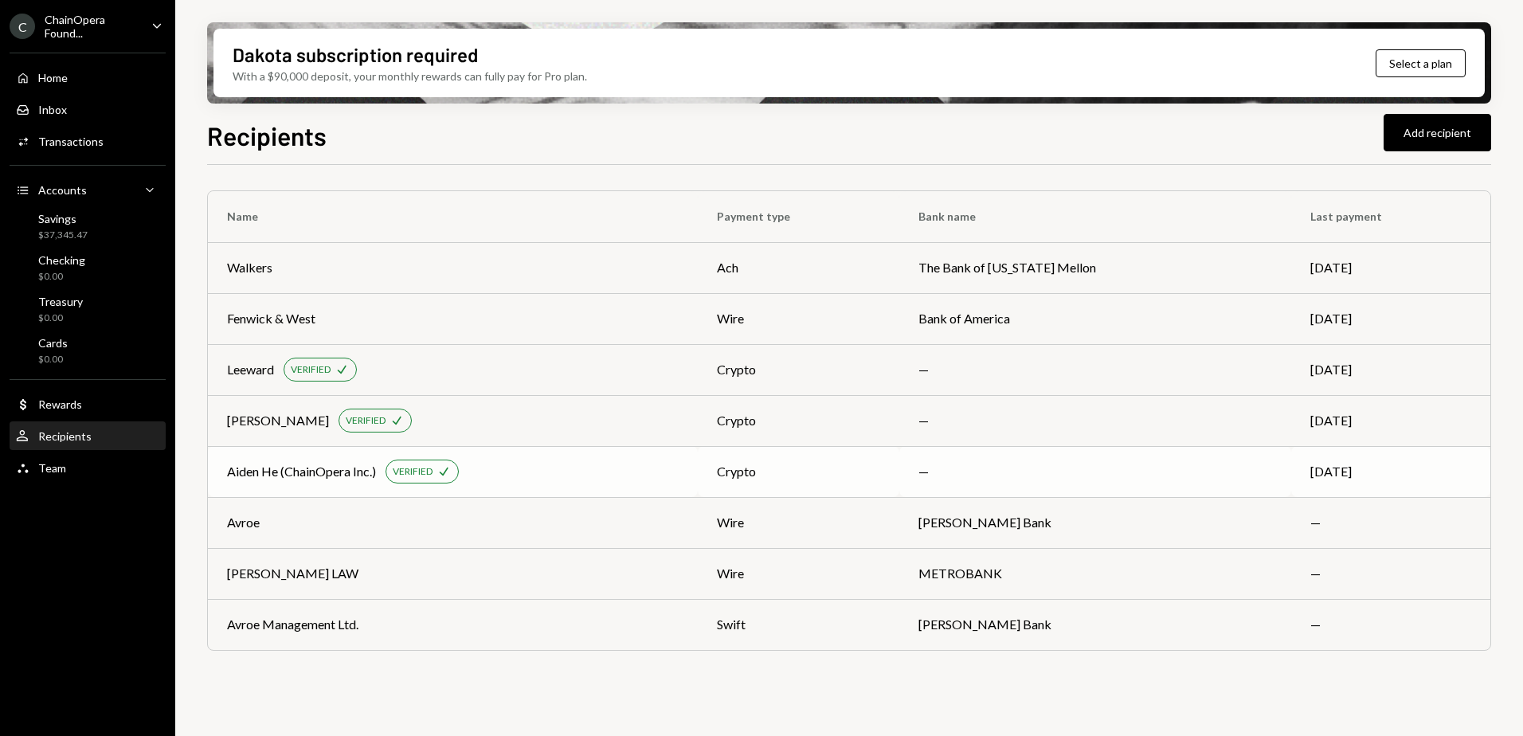
click at [546, 466] on div "Aiden He (ChainOpera Inc.) VERIFIED Check" at bounding box center [453, 472] width 452 height 24
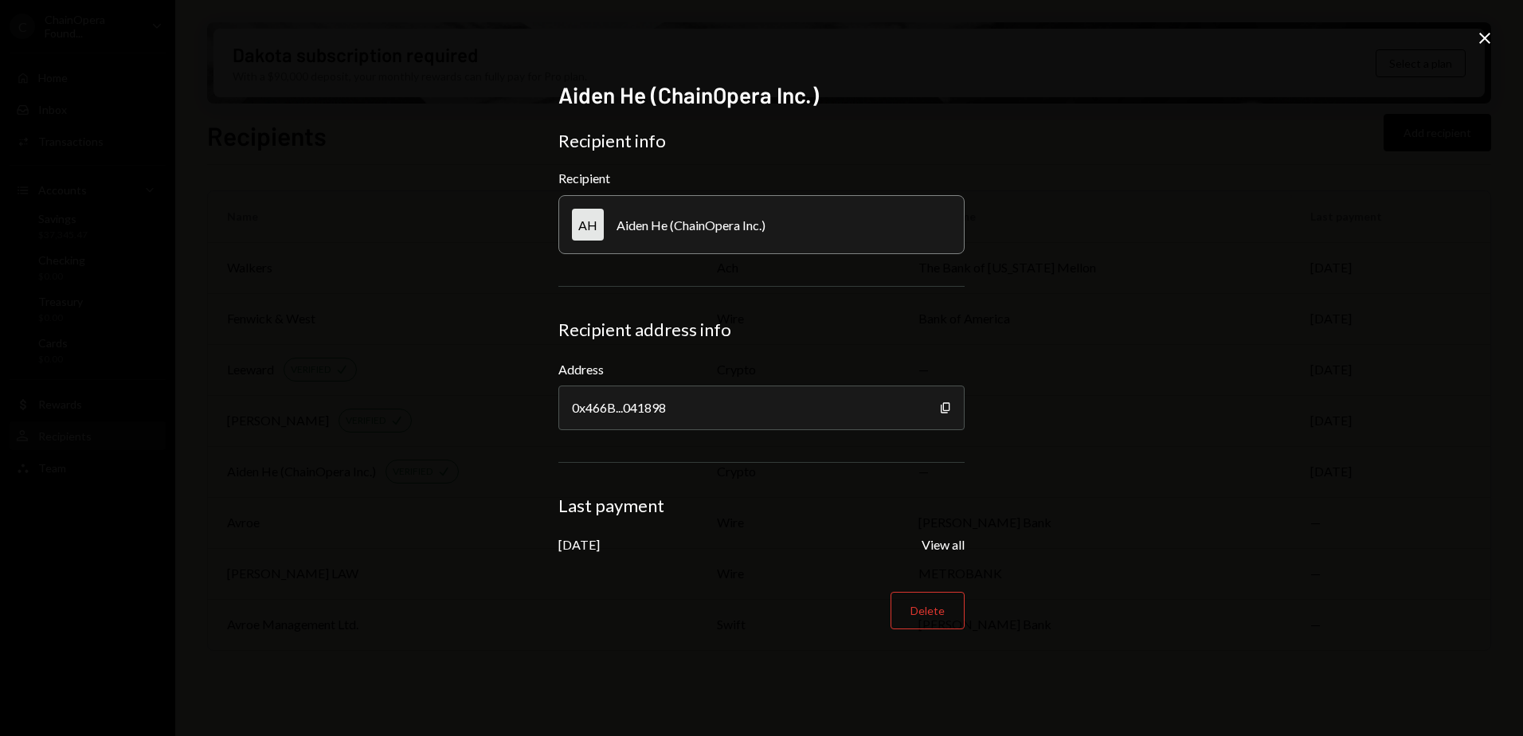
click at [640, 228] on div "Aiden He (ChainOpera Inc.)" at bounding box center [691, 224] width 149 height 15
click at [617, 227] on div "Aiden He (ChainOpera Inc.)" at bounding box center [691, 224] width 149 height 15
click at [615, 227] on div "AH Aiden He (ChainOpera Inc.)" at bounding box center [761, 224] width 406 height 59
click at [621, 226] on div "Aiden He (ChainOpera Inc.)" at bounding box center [691, 224] width 149 height 15
click at [690, 227] on div "Aiden He (ChainOpera Inc.)" at bounding box center [691, 224] width 149 height 15
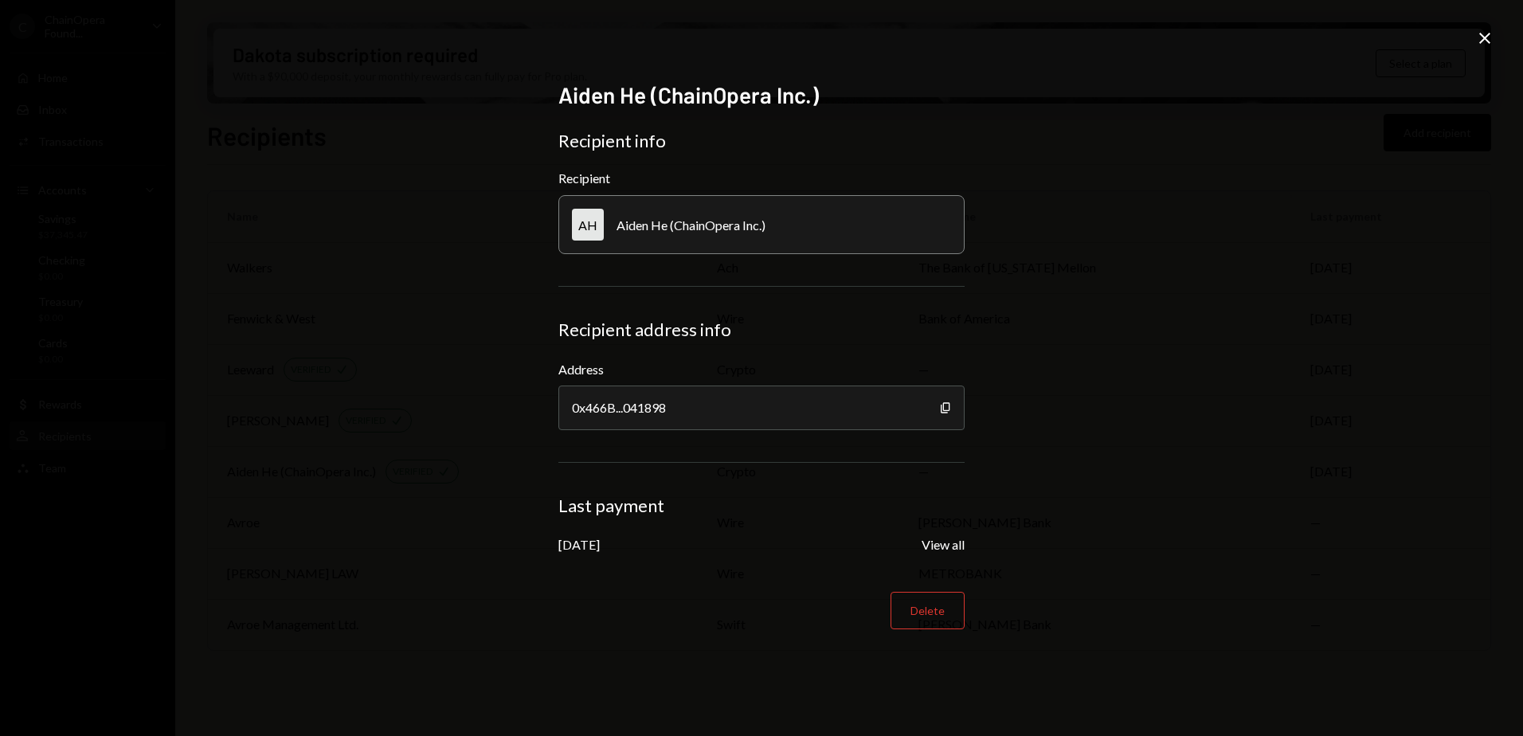
click at [694, 227] on div "Aiden He (ChainOpera Inc.)" at bounding box center [691, 224] width 149 height 15
drag, startPoint x: 694, startPoint y: 227, endPoint x: 744, endPoint y: 224, distance: 50.3
click at [744, 224] on div "Aiden He (ChainOpera Inc.)" at bounding box center [691, 224] width 149 height 15
click at [755, 225] on div "Aiden He (ChainOpera Inc.)" at bounding box center [691, 224] width 149 height 15
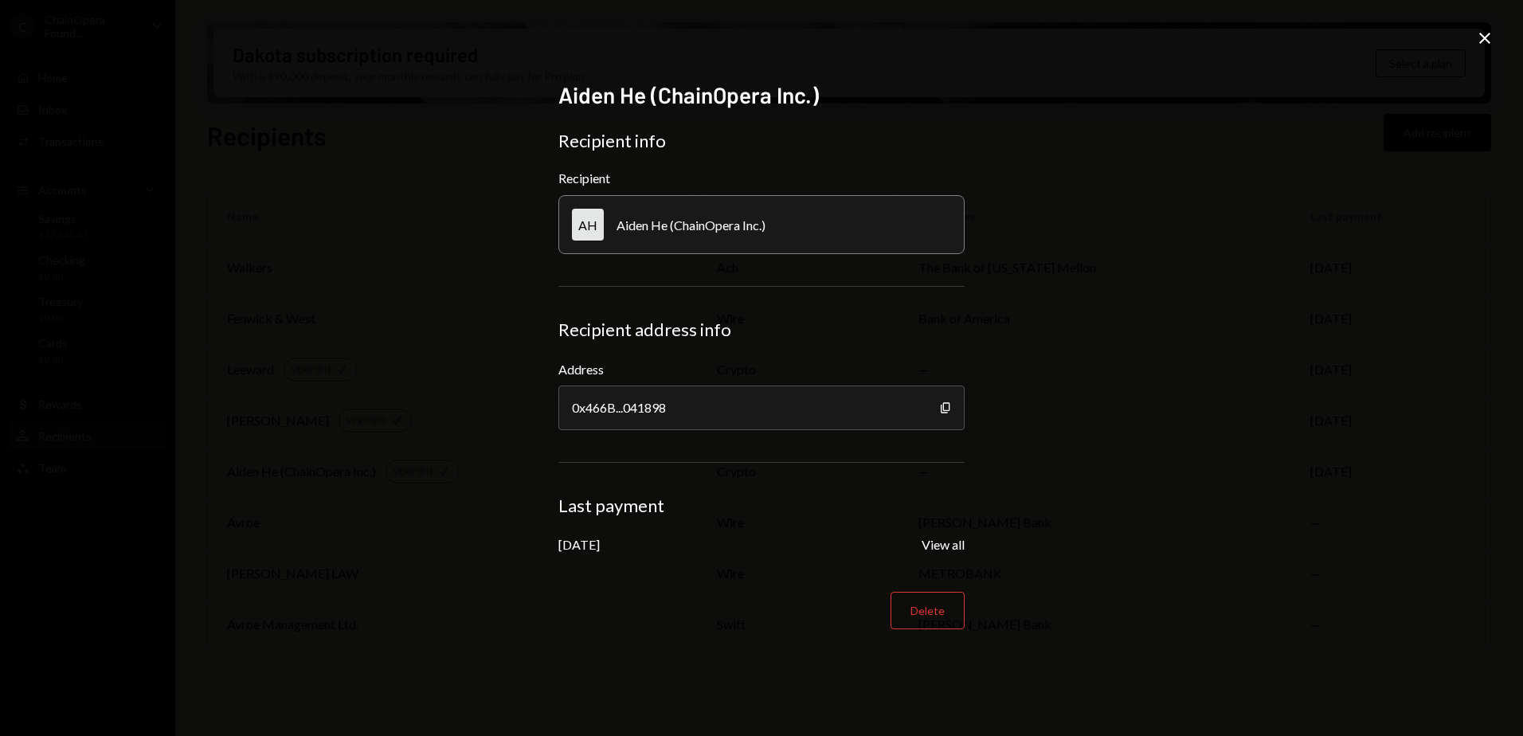
click at [1479, 37] on icon "Close" at bounding box center [1484, 38] width 19 height 19
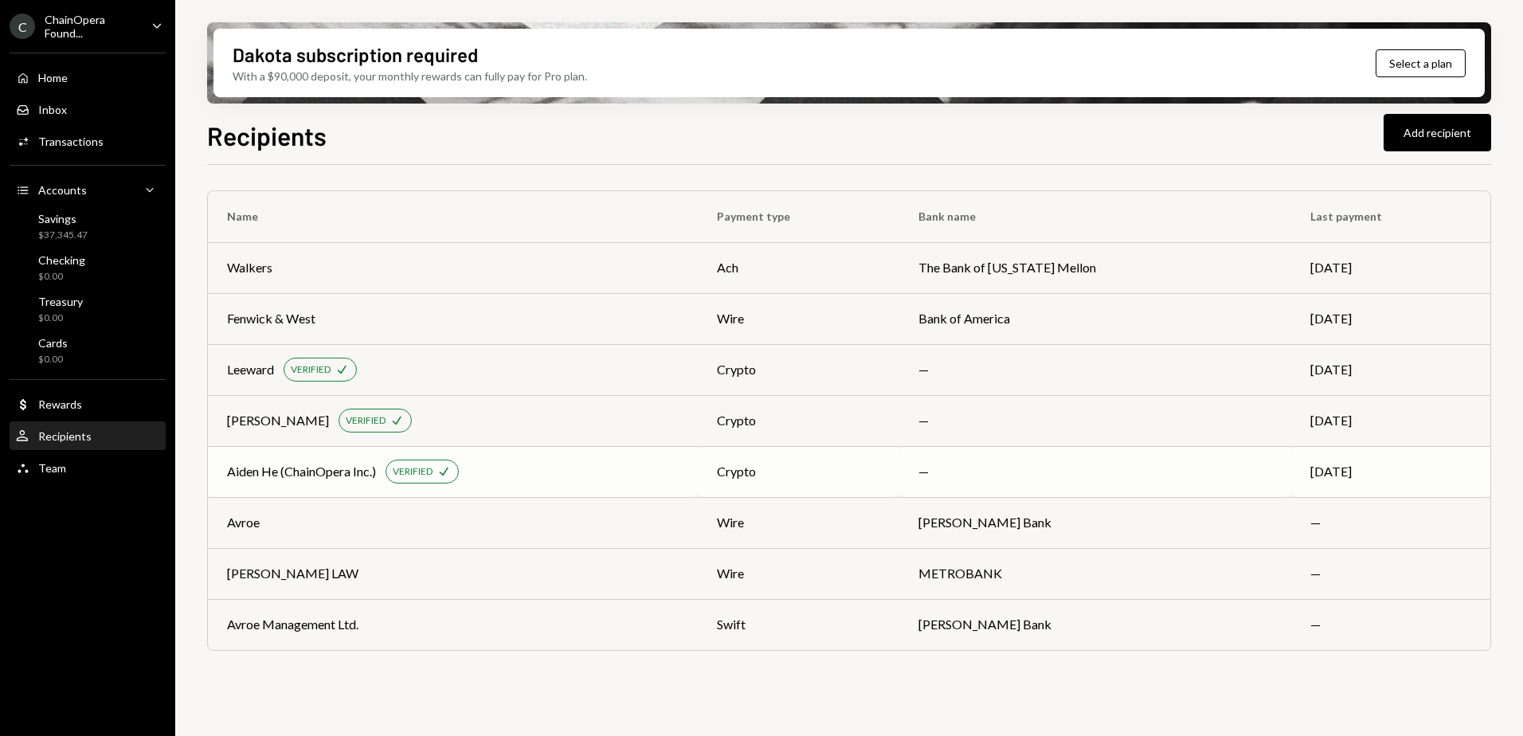
drag, startPoint x: 511, startPoint y: 475, endPoint x: 502, endPoint y: 464, distance: 14.1
click at [502, 464] on div "Aiden He (ChainOpera Inc.) VERIFIED Check" at bounding box center [453, 472] width 452 height 24
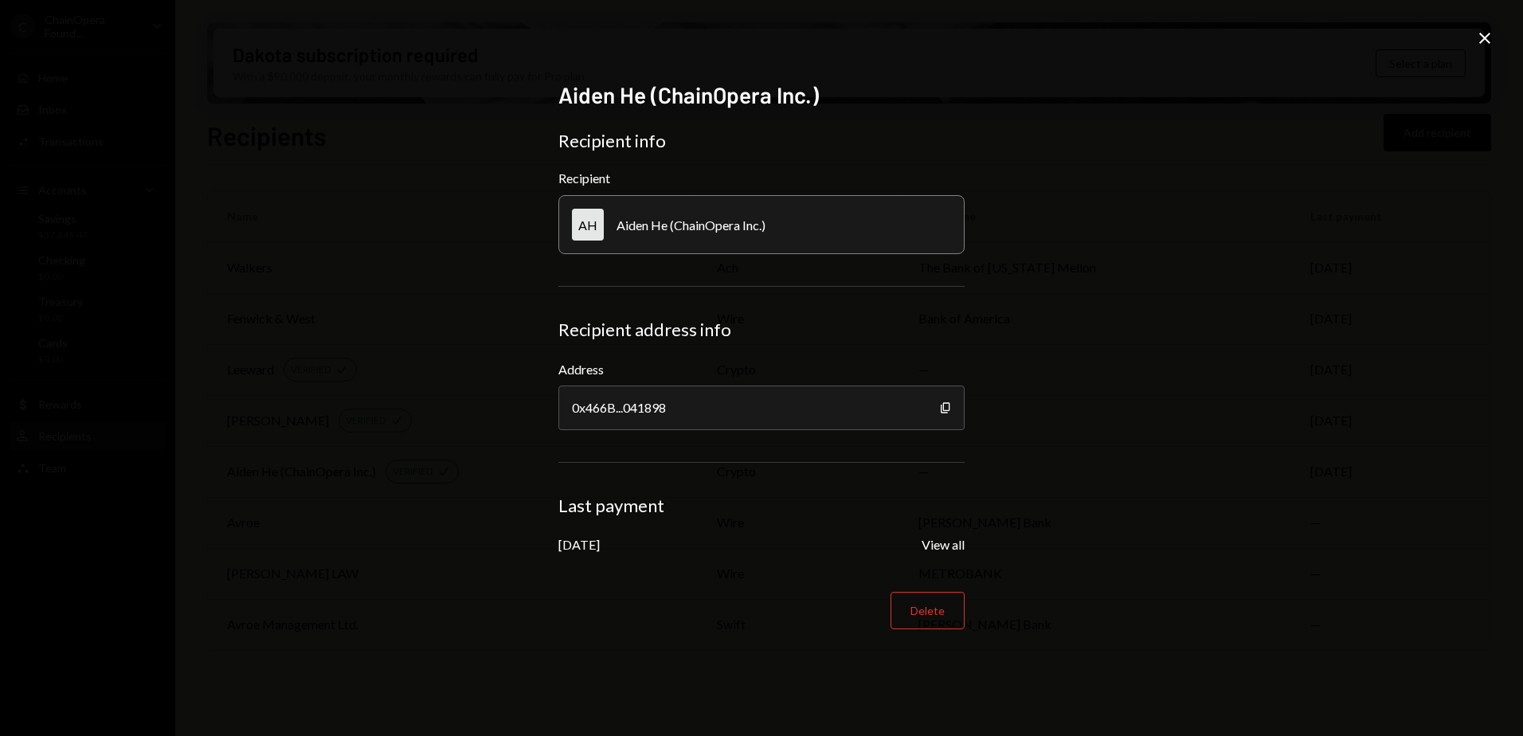
click at [621, 531] on form "Recipient info Recipient AH Aiden He (ChainOpera Inc.) Recipient address info A…" at bounding box center [761, 380] width 406 height 500
click at [953, 546] on button "View all" at bounding box center [943, 545] width 43 height 17
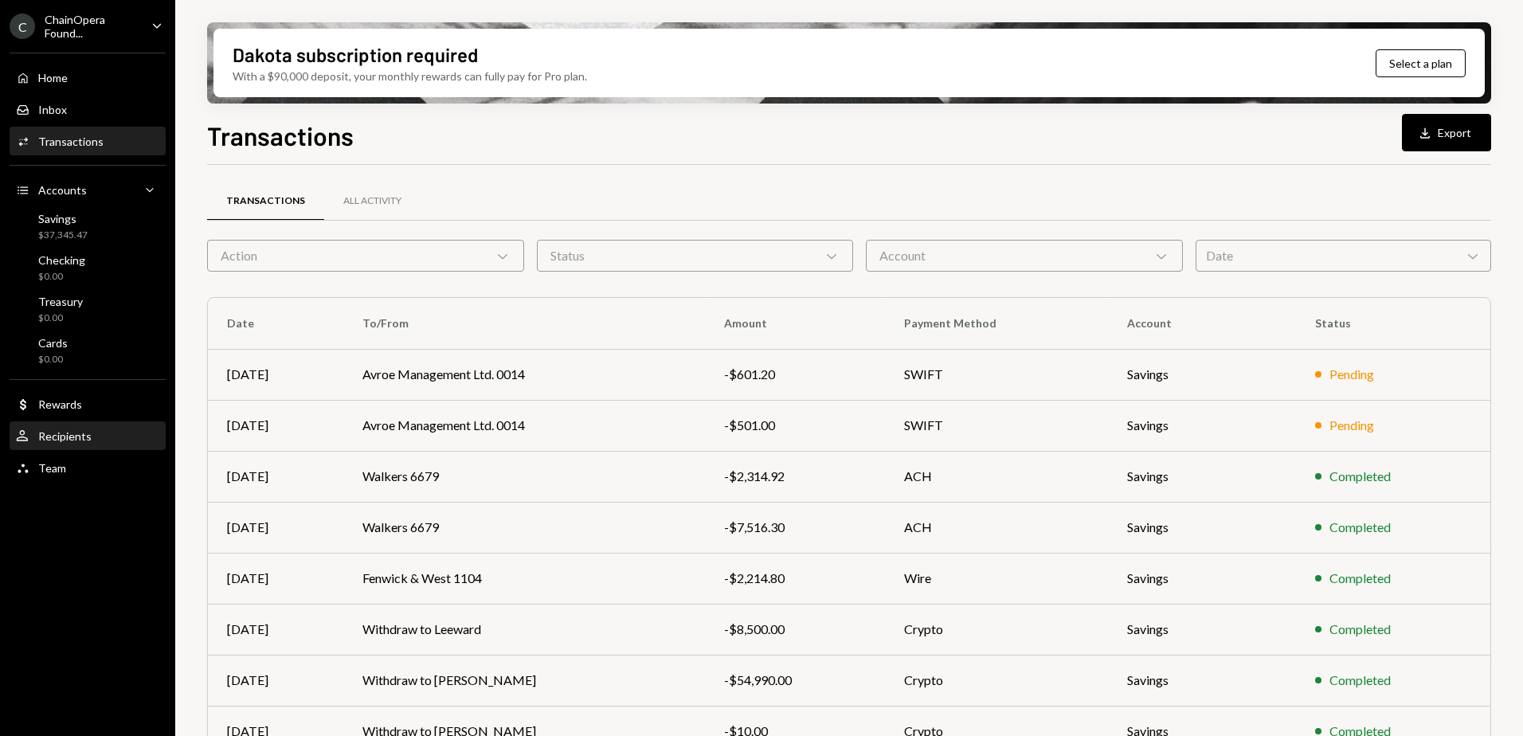
click at [85, 431] on div "Recipients" at bounding box center [64, 436] width 53 height 14
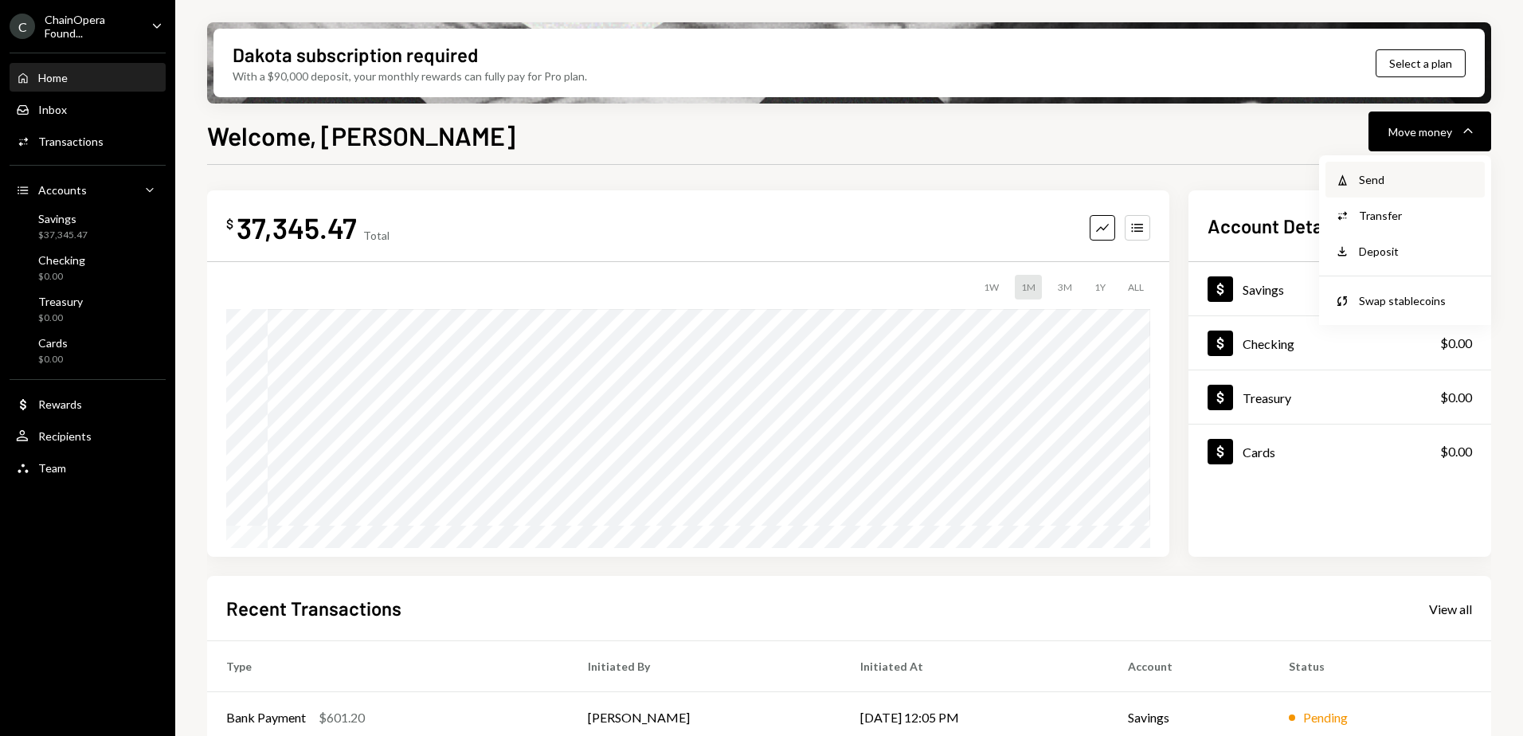
click at [1396, 183] on div "Send" at bounding box center [1417, 179] width 116 height 17
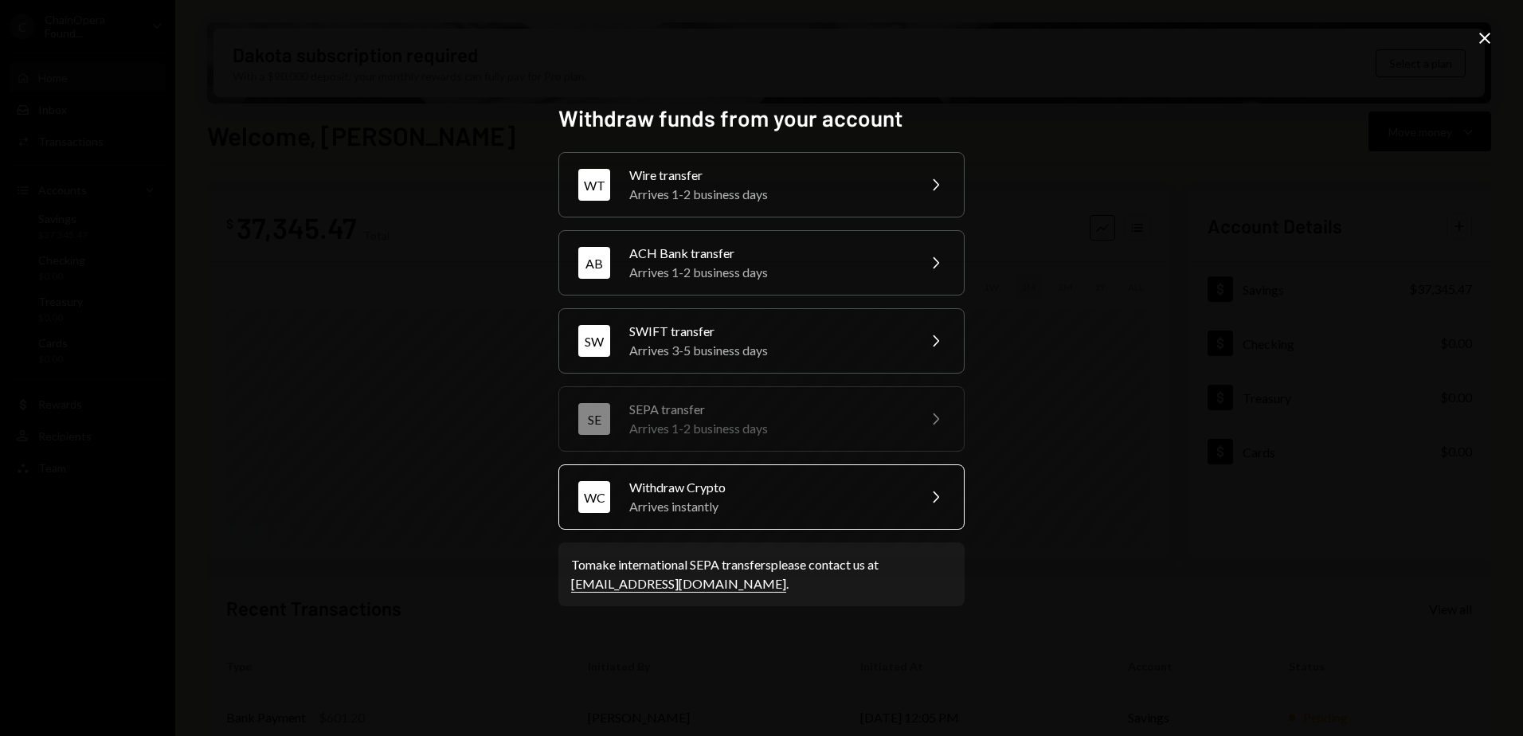
click at [696, 519] on div "WC Withdraw Crypto Arrives instantly Chevron Right" at bounding box center [761, 496] width 406 height 65
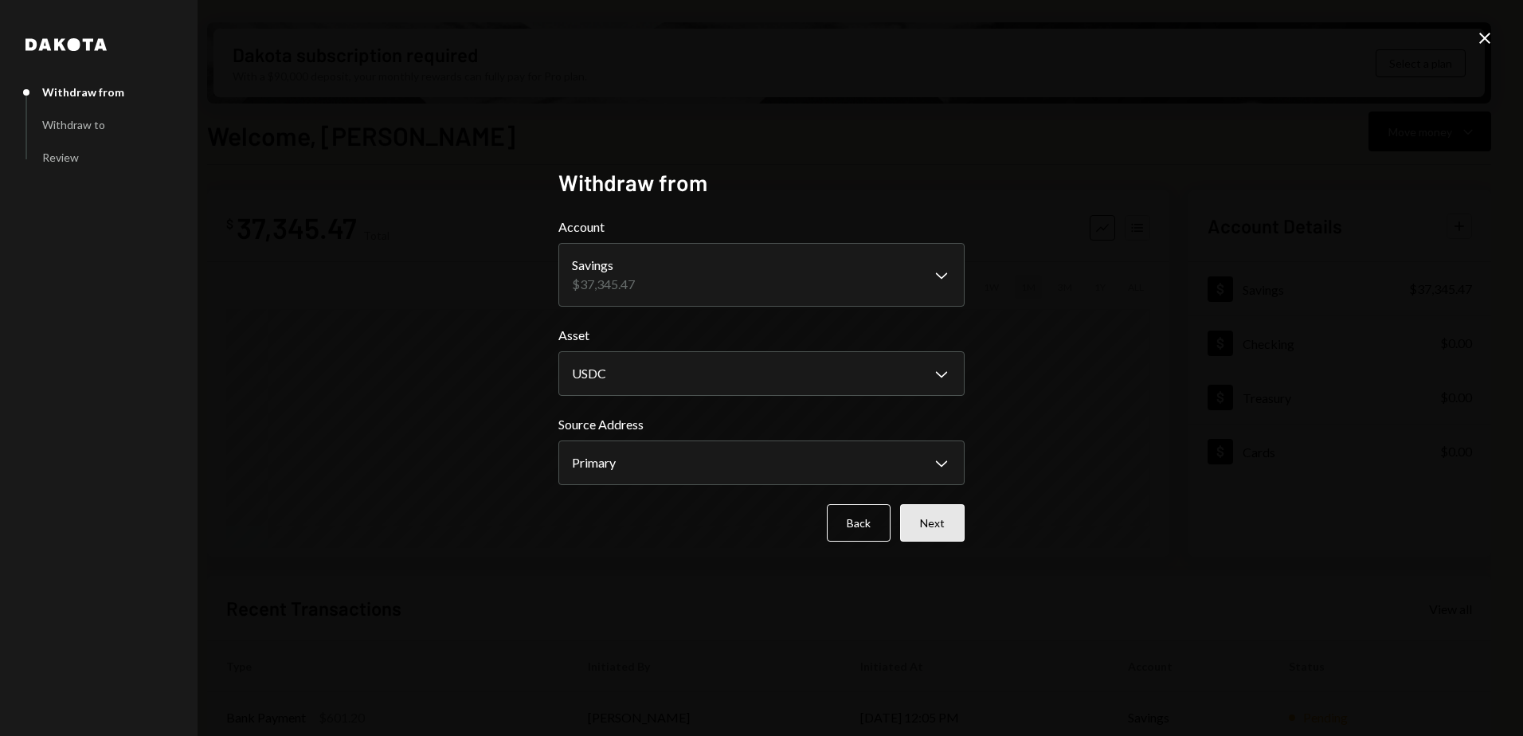
click at [931, 517] on button "Next" at bounding box center [932, 522] width 65 height 37
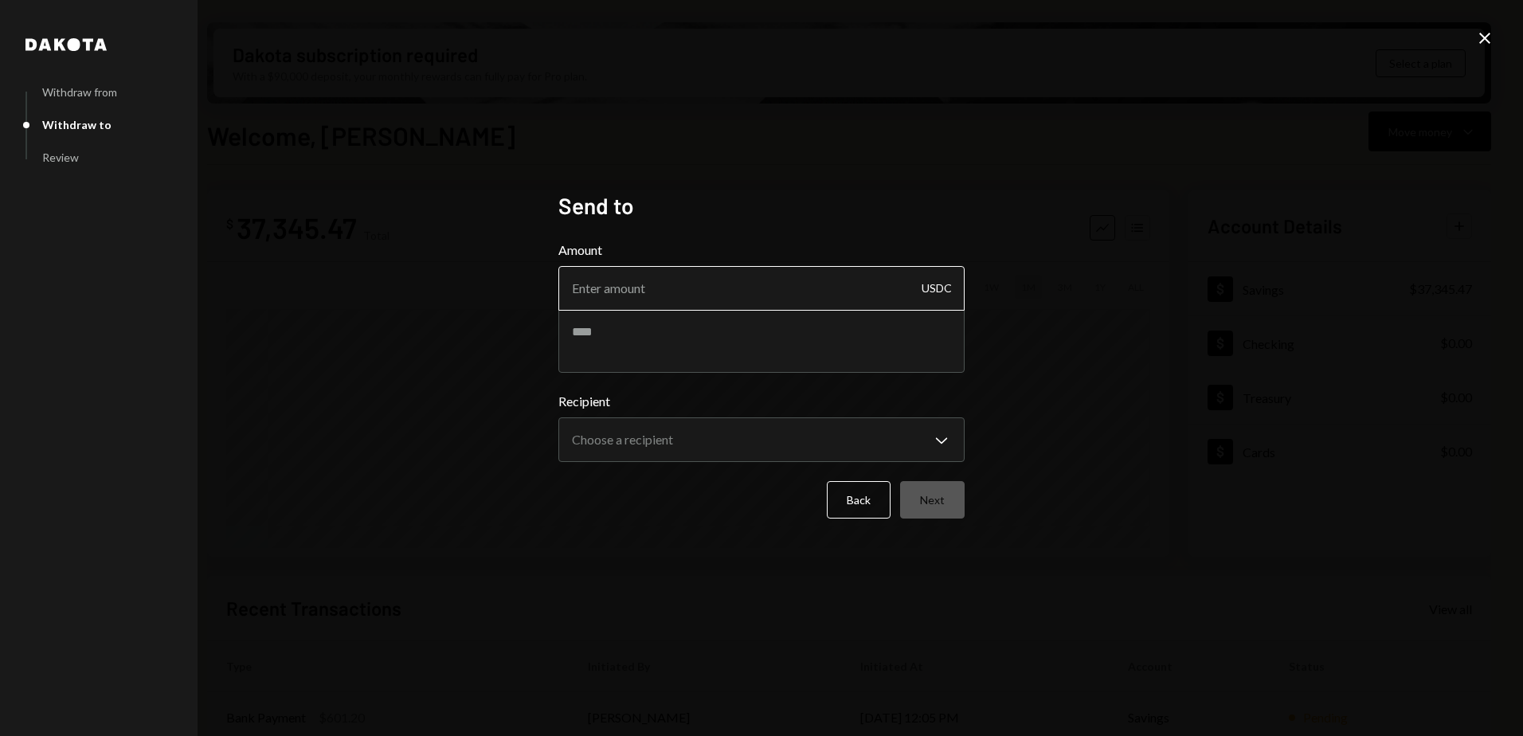
click at [620, 288] on input "Amount" at bounding box center [761, 288] width 406 height 45
type input "12500"
click at [920, 139] on div "**********" at bounding box center [761, 368] width 1523 height 736
click at [647, 335] on textarea at bounding box center [761, 341] width 406 height 64
click at [567, 327] on textarea "**********" at bounding box center [761, 341] width 406 height 64
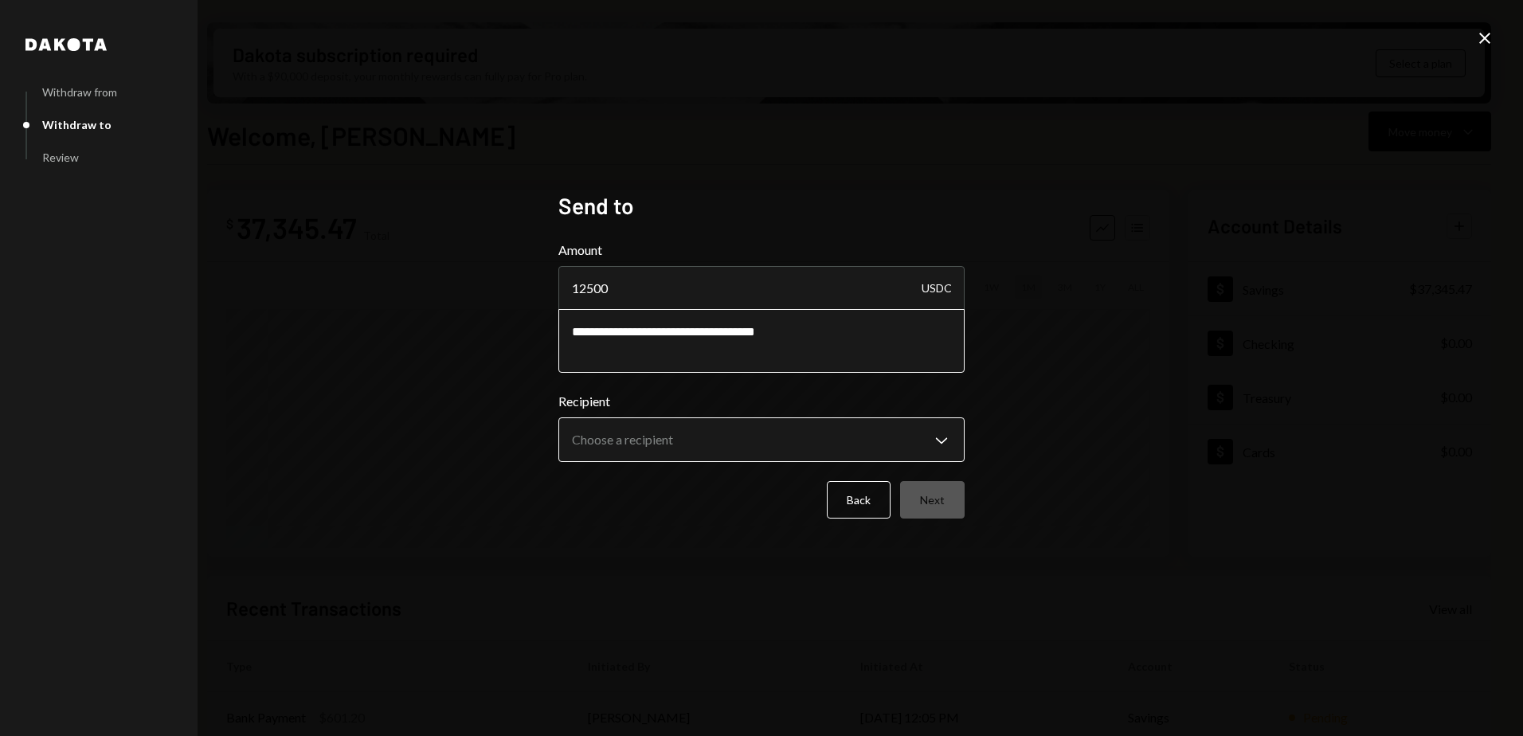
type textarea "**********"
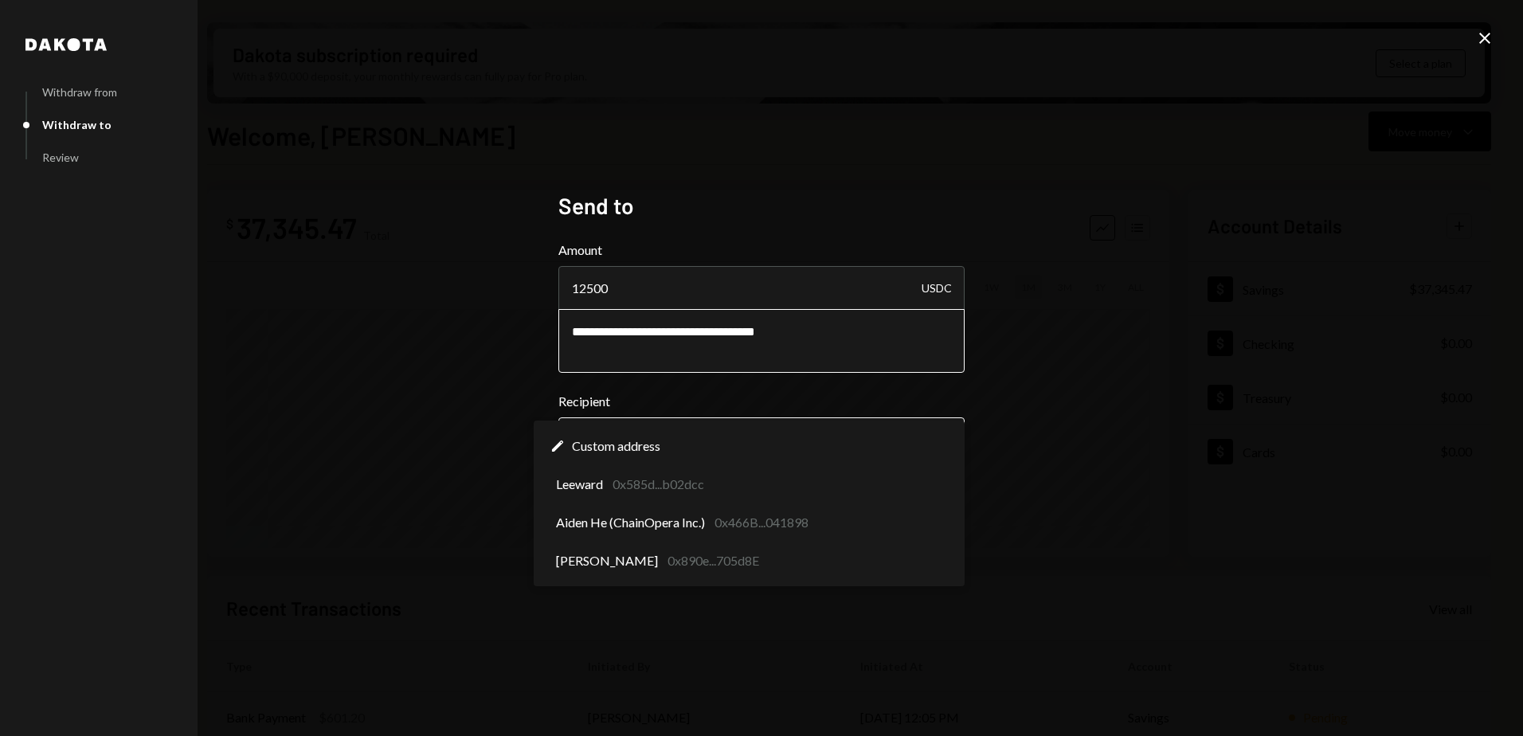
click at [683, 449] on body "C ChainOpera Found... Caret Down Home Home Inbox Inbox Activities Transactions …" at bounding box center [761, 368] width 1523 height 736
select select "**********"
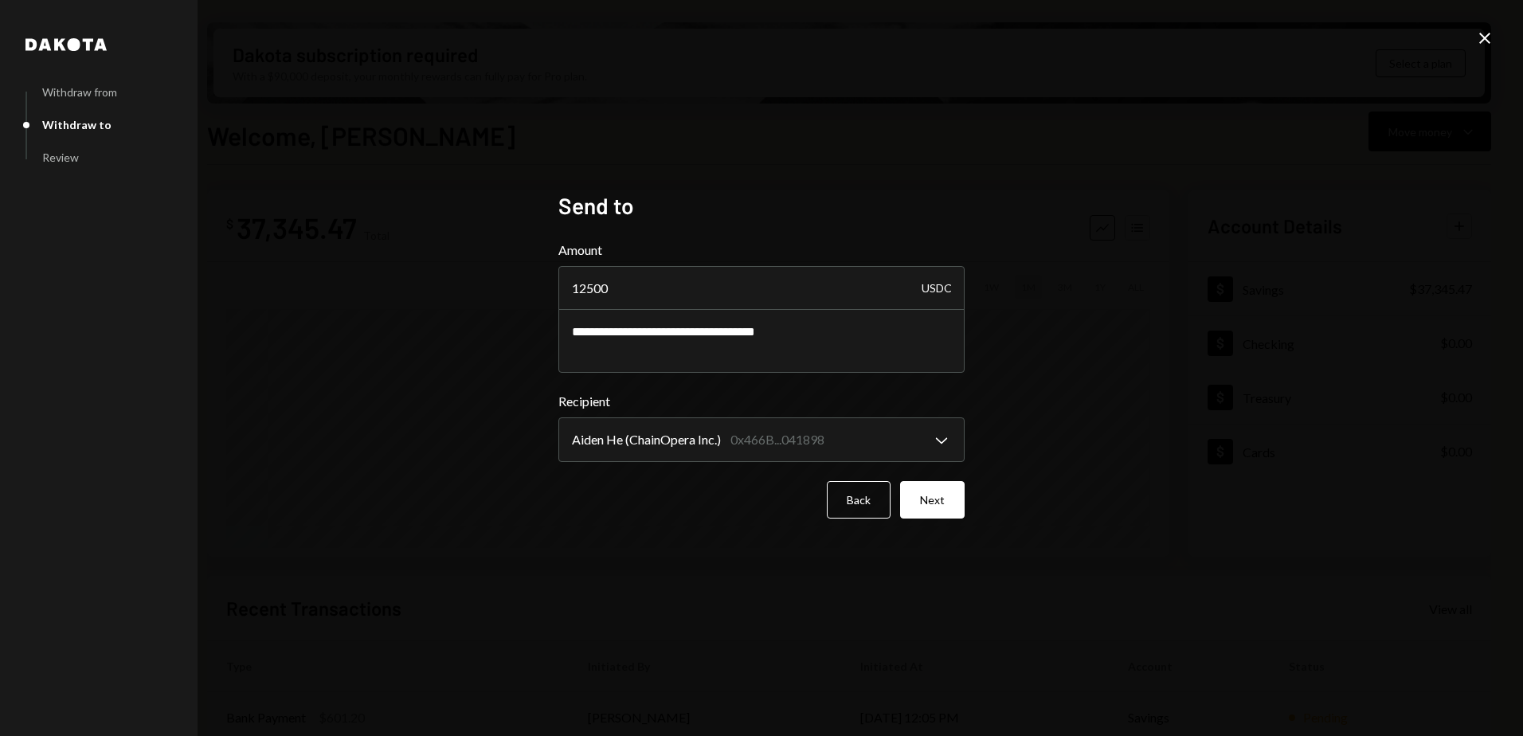
click at [506, 346] on div "**********" at bounding box center [761, 368] width 1523 height 736
click at [645, 332] on textarea "**********" at bounding box center [761, 341] width 406 height 64
click at [801, 330] on textarea "**********" at bounding box center [761, 341] width 406 height 64
drag, startPoint x: 846, startPoint y: 330, endPoint x: 805, endPoint y: 331, distance: 40.6
click at [805, 331] on textarea "**********" at bounding box center [761, 341] width 406 height 64
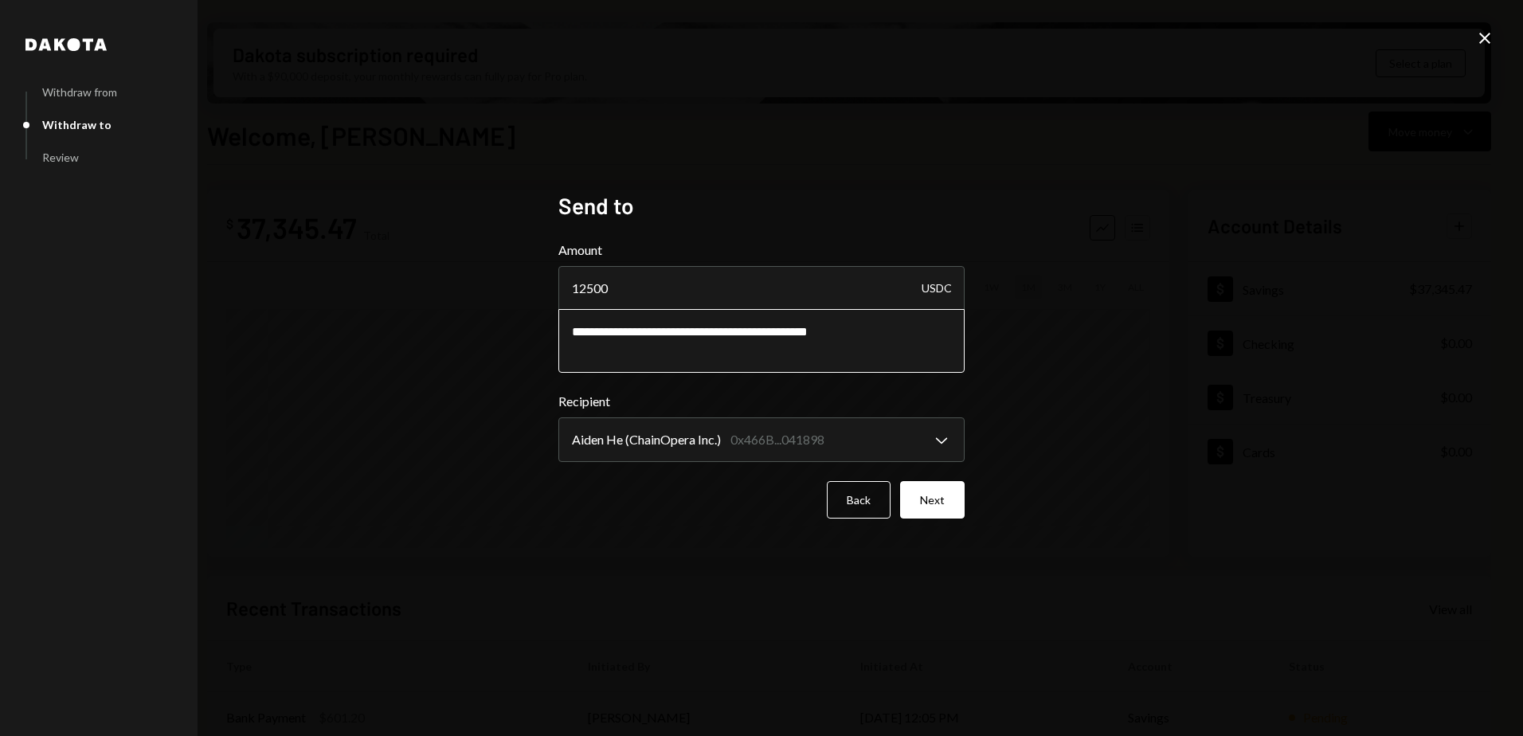
type textarea "**********"
click at [949, 202] on h2 "Send to" at bounding box center [761, 205] width 406 height 31
drag, startPoint x: 637, startPoint y: 288, endPoint x: 605, endPoint y: 294, distance: 32.5
click at [639, 288] on input "12500" at bounding box center [761, 288] width 406 height 45
click at [598, 288] on input "12500" at bounding box center [761, 288] width 406 height 45
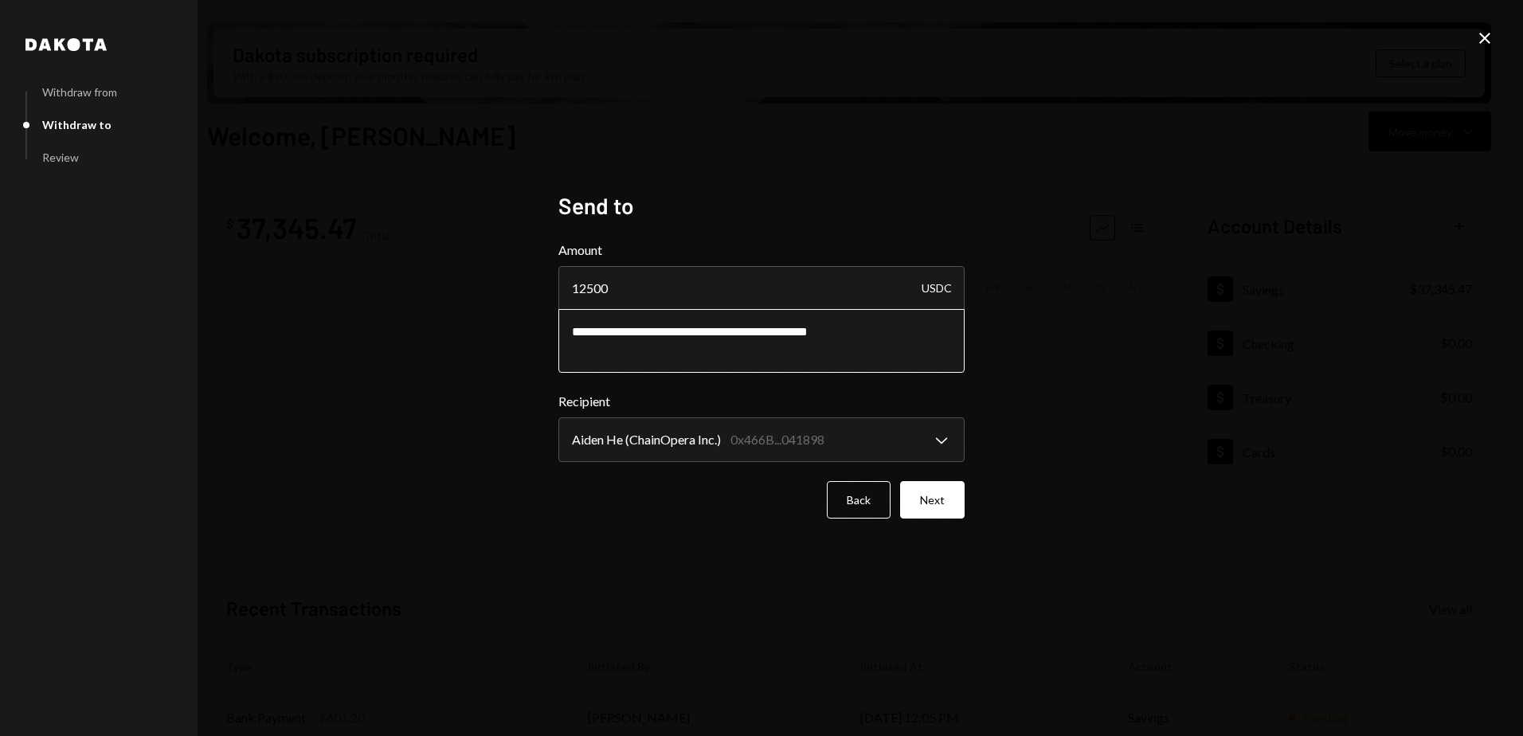
drag, startPoint x: 729, startPoint y: 334, endPoint x: 814, endPoint y: 334, distance: 85.2
click at [814, 334] on textarea "**********" at bounding box center [761, 341] width 406 height 64
click at [832, 331] on textarea "**********" at bounding box center [761, 341] width 406 height 64
drag, startPoint x: 871, startPoint y: 333, endPoint x: 562, endPoint y: 328, distance: 309.1
click at [562, 328] on textarea "**********" at bounding box center [761, 341] width 406 height 64
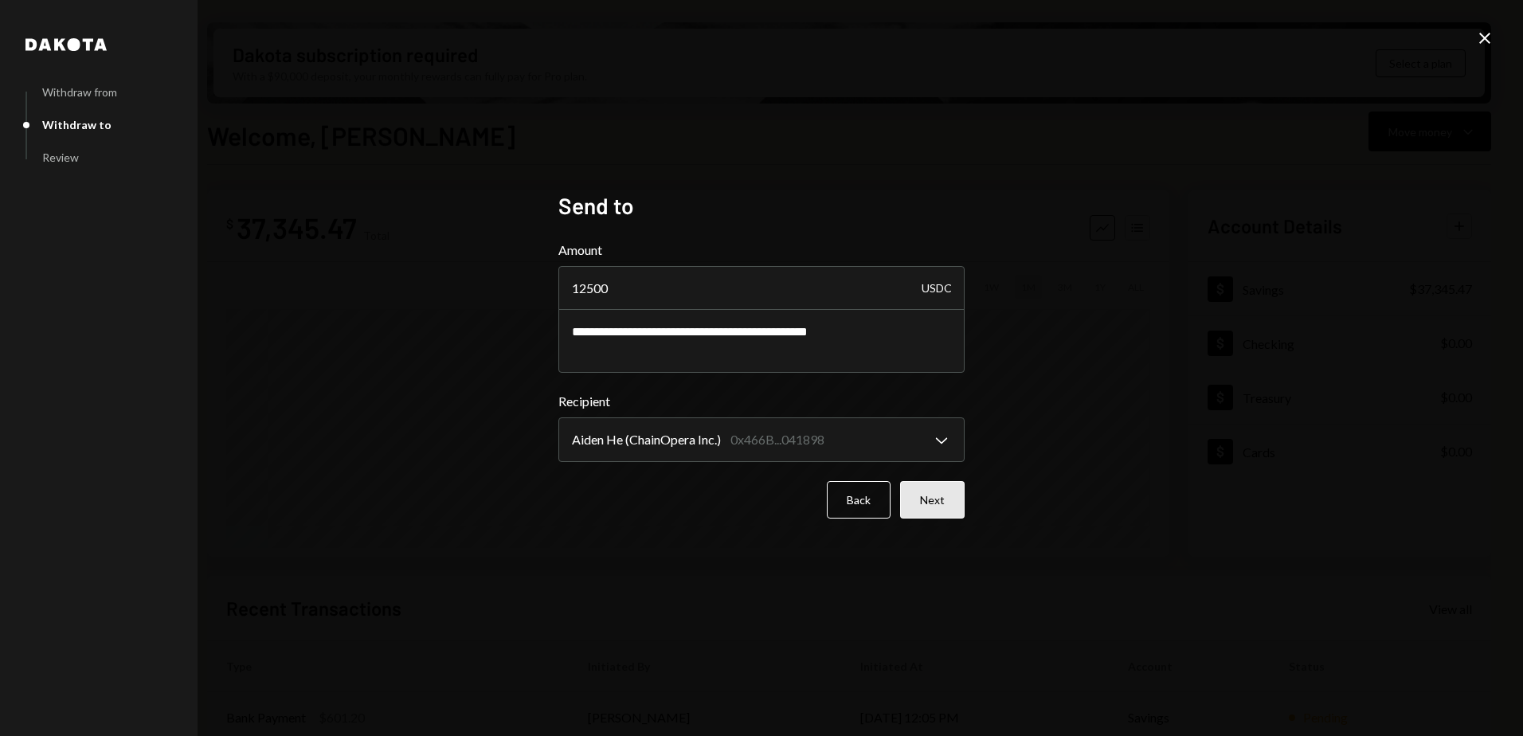
click at [927, 497] on button "Next" at bounding box center [932, 499] width 65 height 37
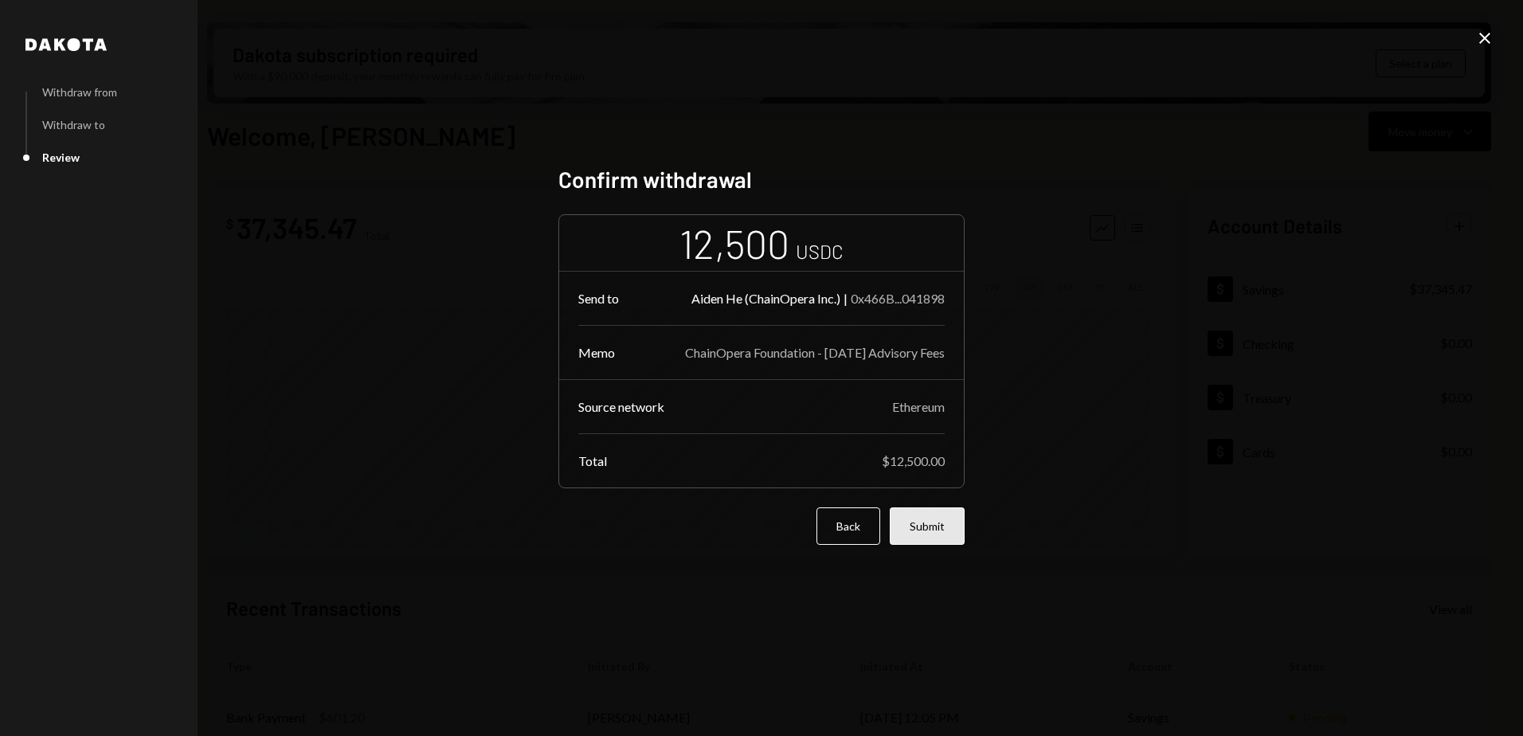
click at [931, 524] on button "Submit" at bounding box center [927, 525] width 75 height 37
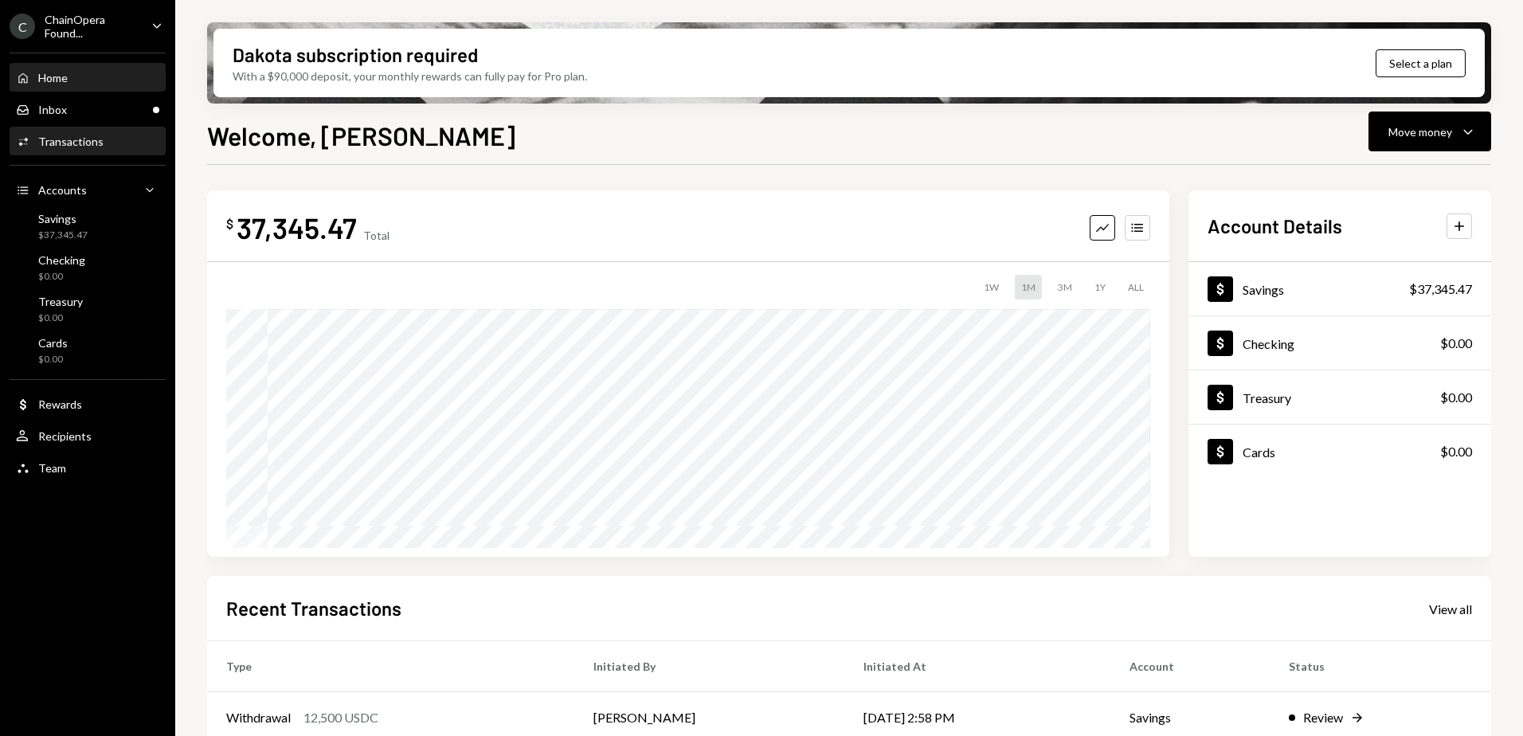
click at [61, 141] on div "Transactions" at bounding box center [70, 142] width 65 height 14
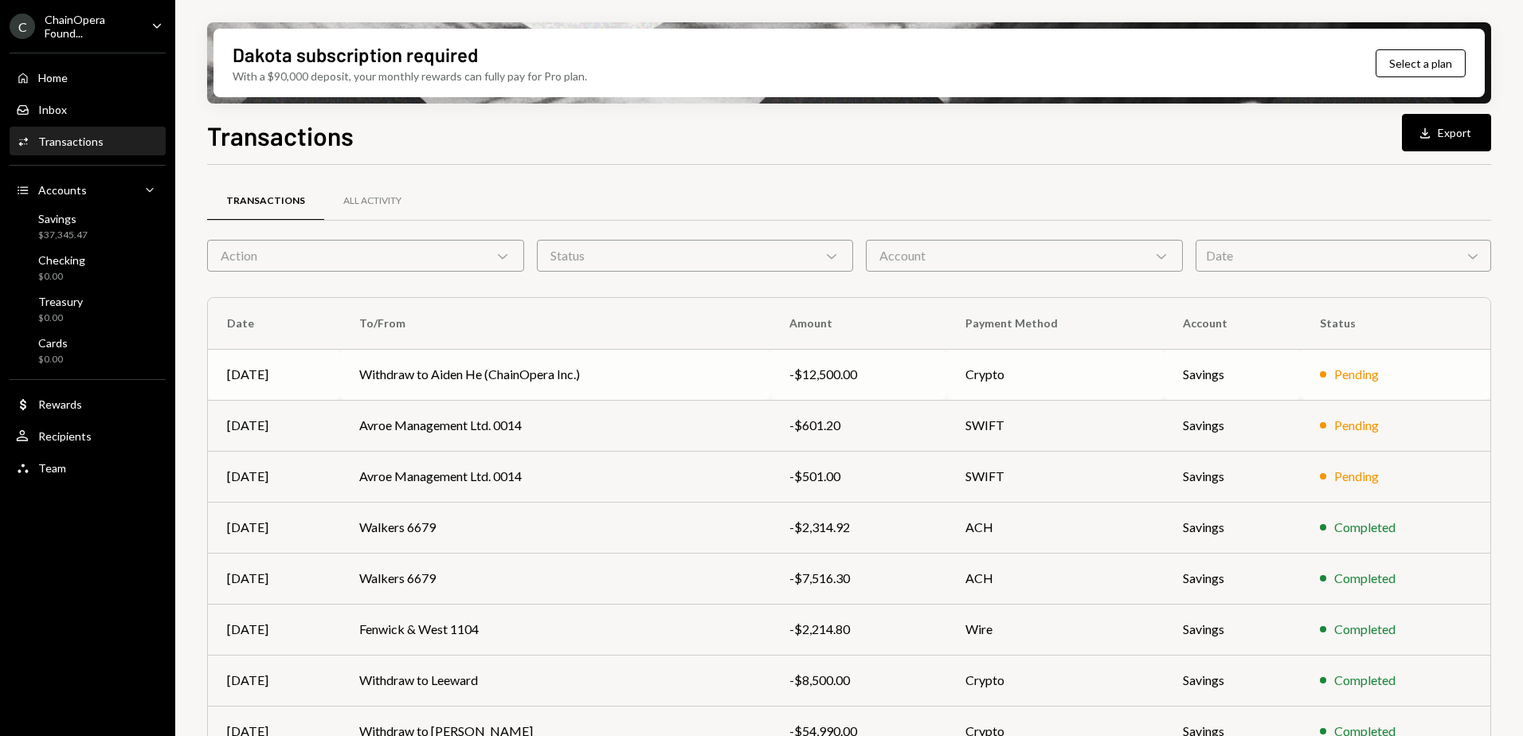
click at [647, 380] on td "Withdraw to Aiden He (ChainOpera Inc.)" at bounding box center [555, 374] width 430 height 51
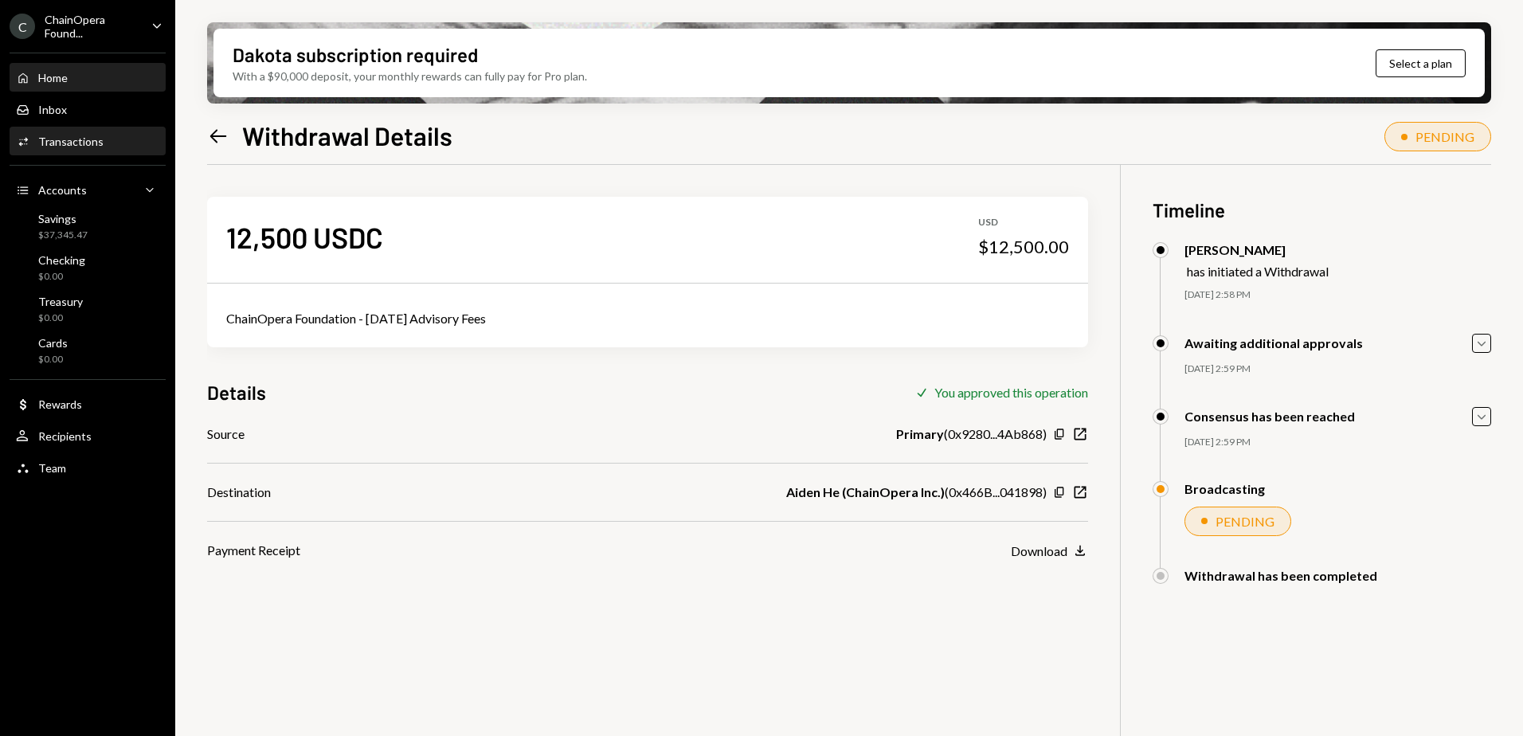
click at [54, 80] on div "Home" at bounding box center [52, 78] width 29 height 14
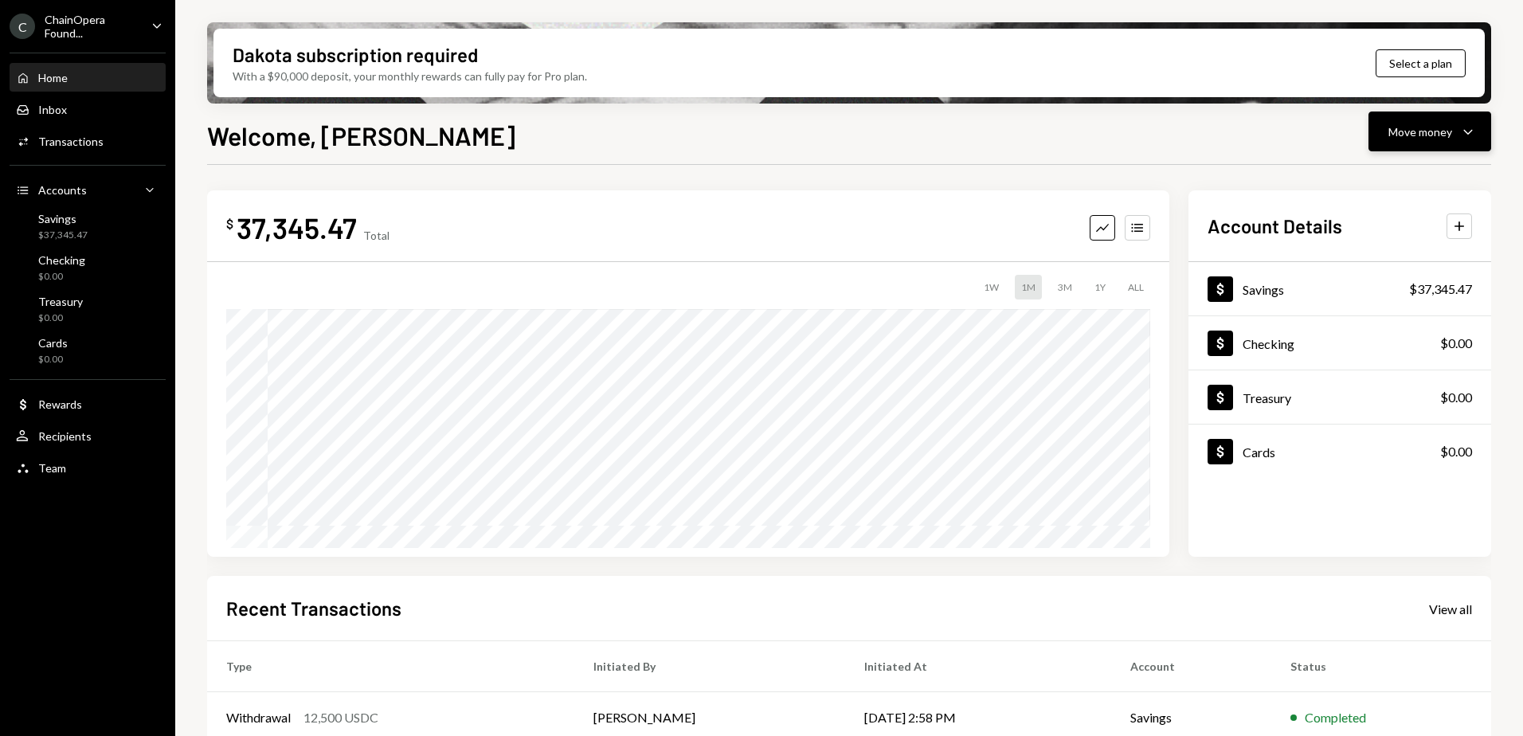
click at [1440, 139] on div "Move money" at bounding box center [1421, 131] width 64 height 17
click at [1385, 182] on div "Send" at bounding box center [1417, 179] width 116 height 17
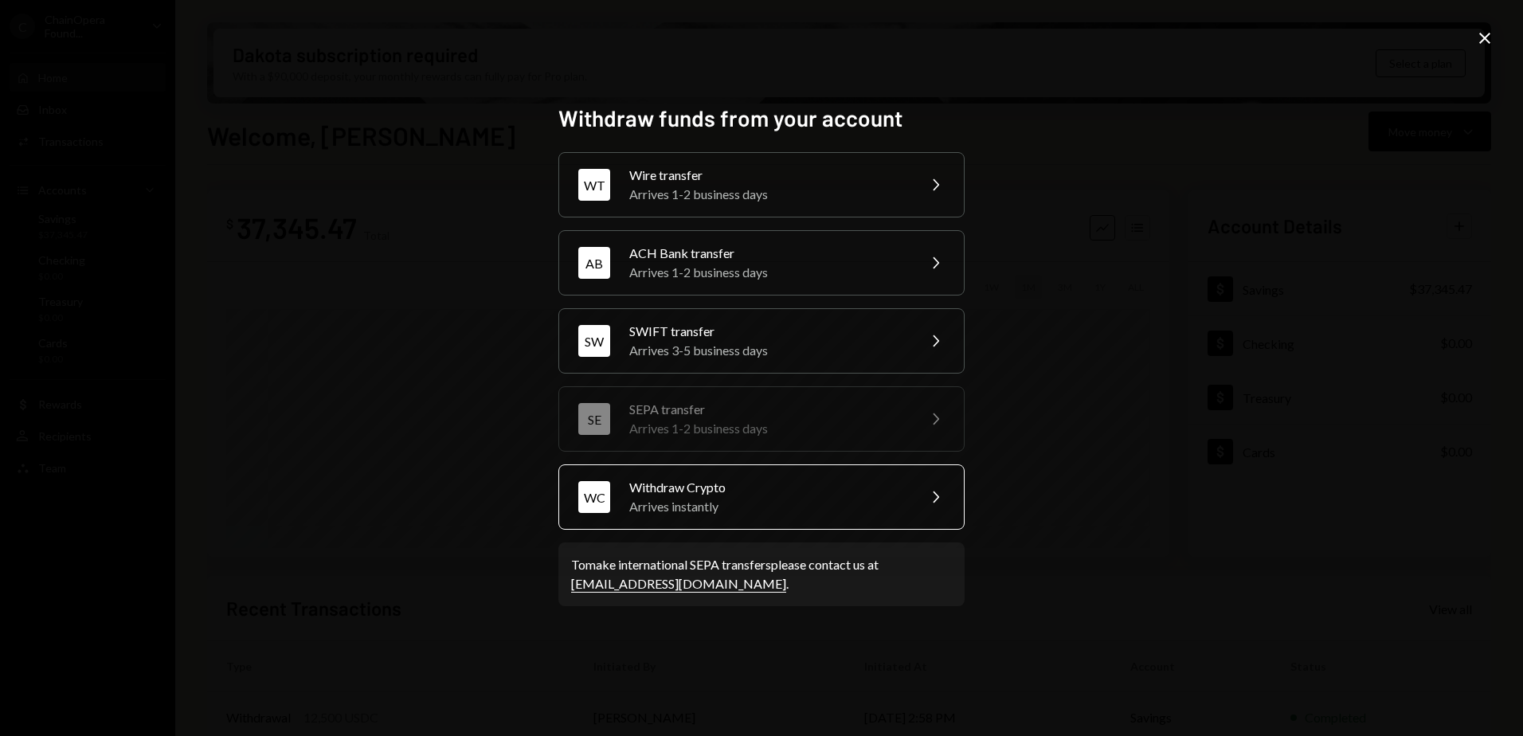
click at [735, 501] on div "Arrives instantly" at bounding box center [767, 506] width 277 height 19
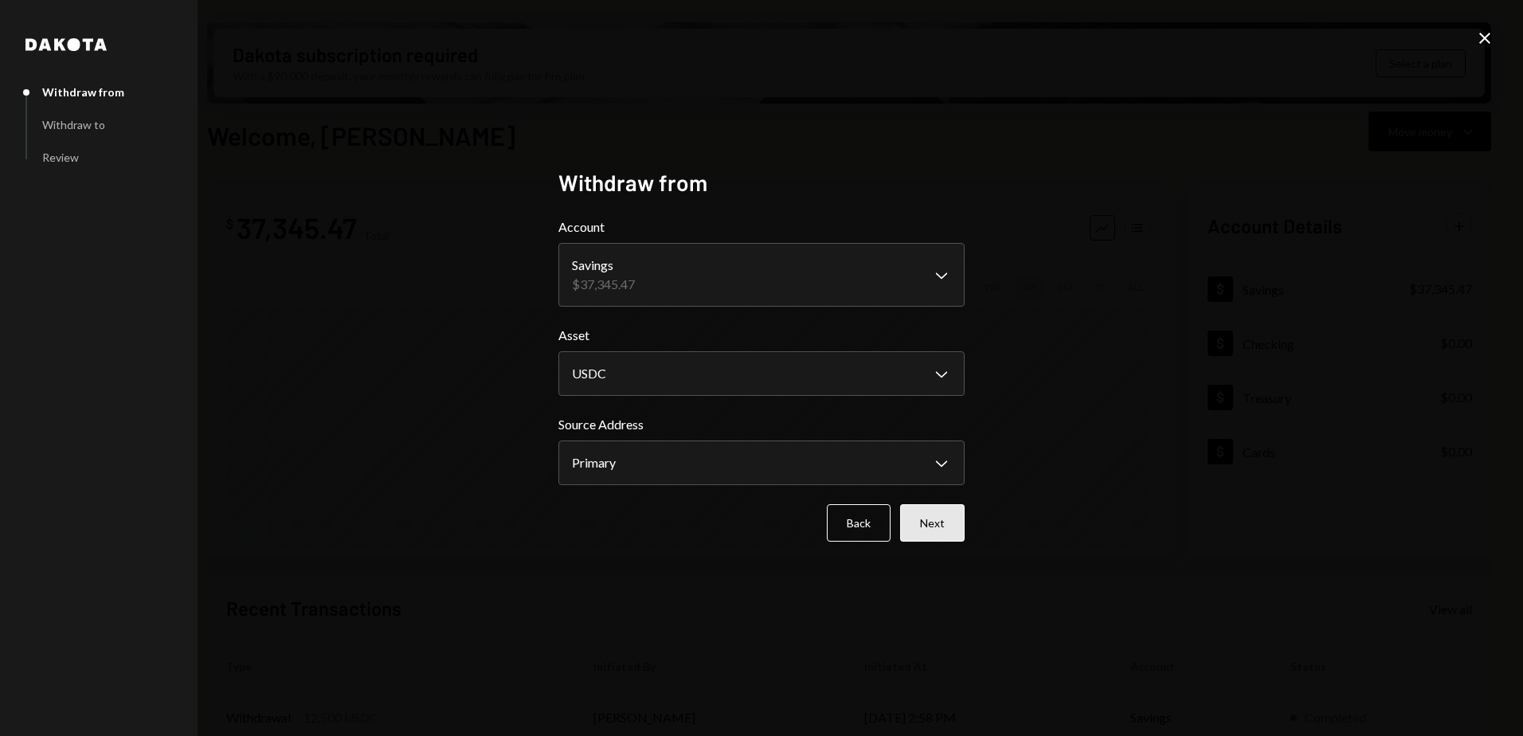
click at [942, 531] on button "Next" at bounding box center [932, 522] width 65 height 37
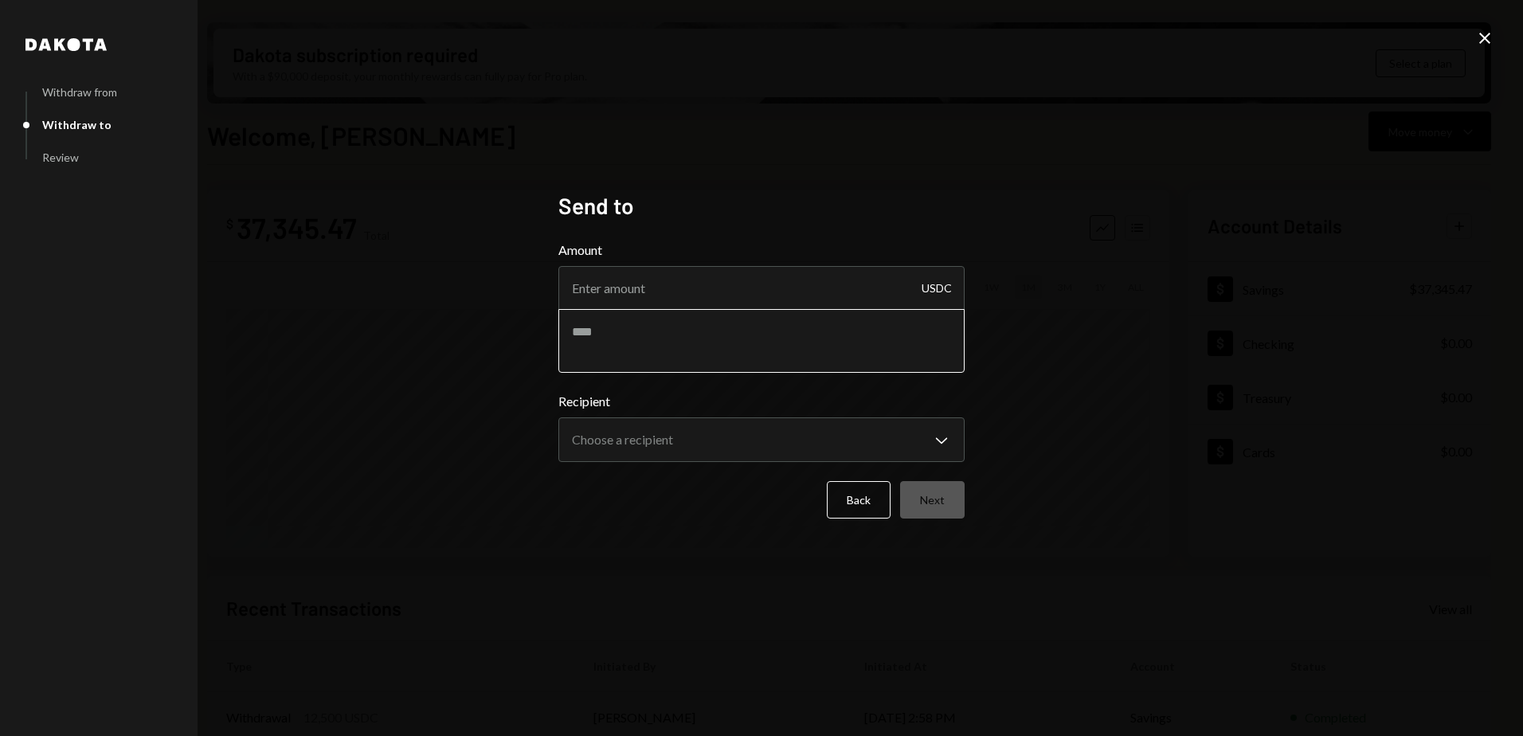
click at [602, 336] on textarea at bounding box center [761, 341] width 406 height 64
paste textarea "**********"
type textarea "**********"
click at [675, 441] on body "C ChainOpera Found... Caret Down Home Home Inbox Inbox Activities Transactions …" at bounding box center [761, 368] width 1523 height 736
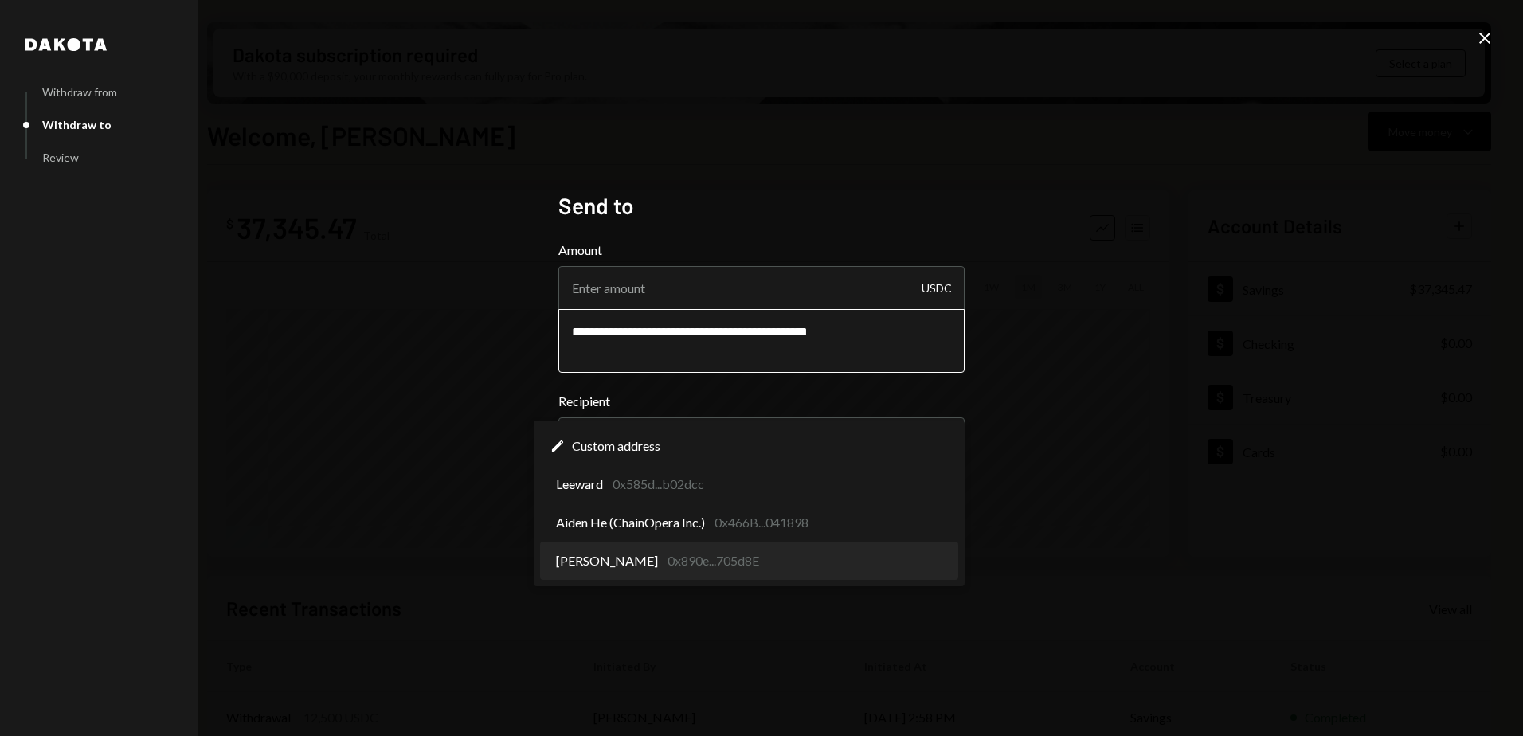
select select "**********"
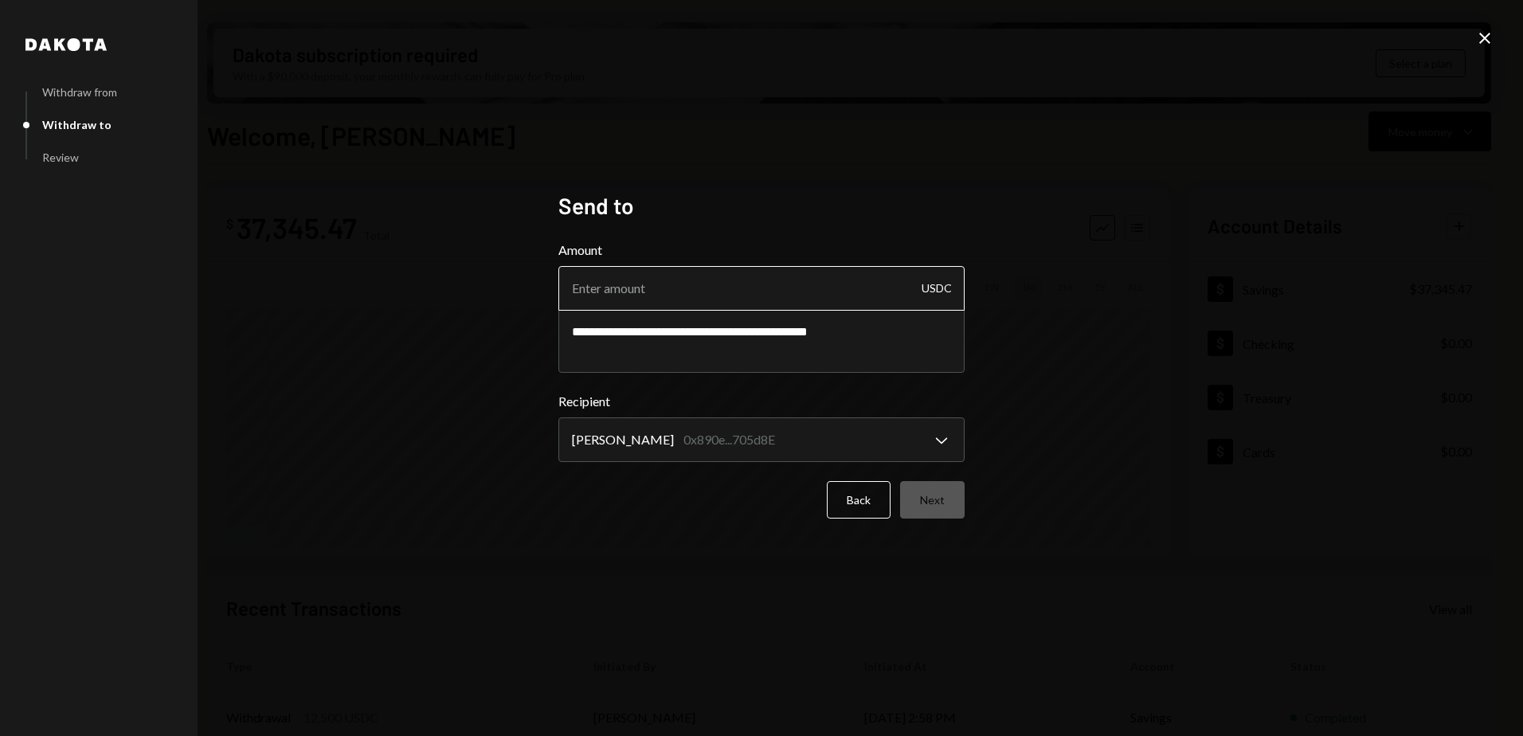
click at [620, 290] on input "Amount" at bounding box center [761, 288] width 406 height 45
type input "5000"
click at [462, 284] on div "**********" at bounding box center [761, 368] width 1523 height 736
click at [914, 498] on button "Next" at bounding box center [932, 499] width 65 height 37
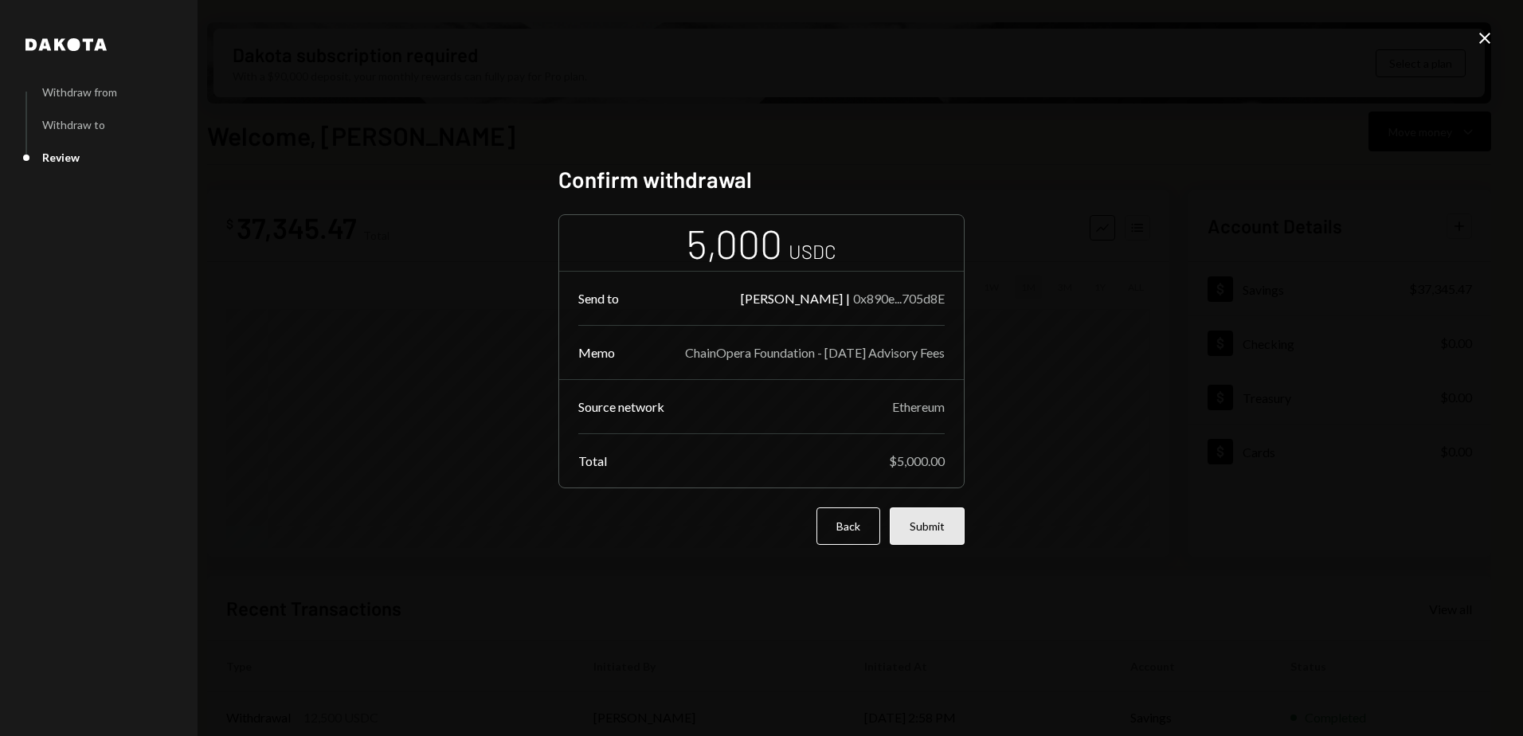
click at [927, 523] on button "Submit" at bounding box center [927, 525] width 75 height 37
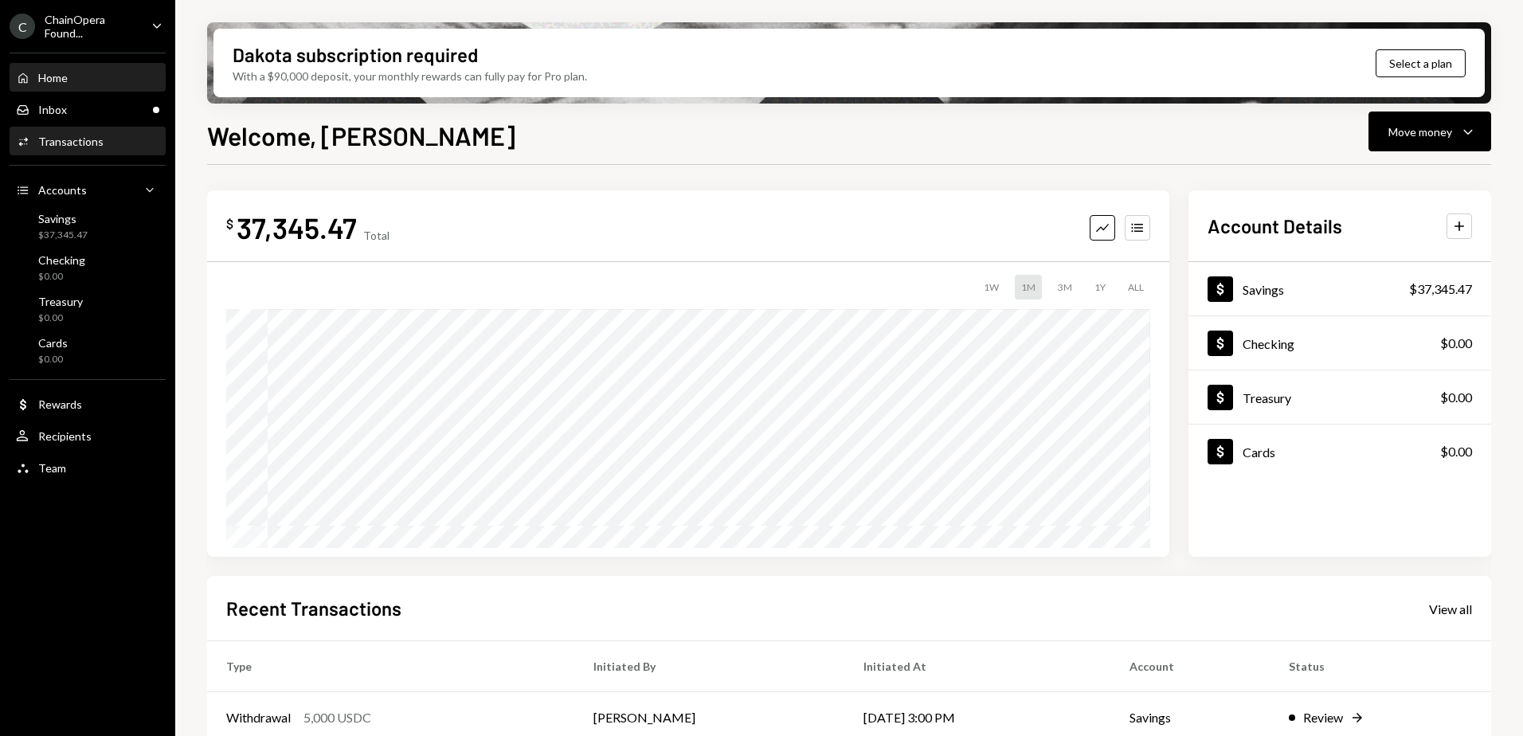
click at [72, 148] on div "Activities Transactions" at bounding box center [60, 142] width 88 height 14
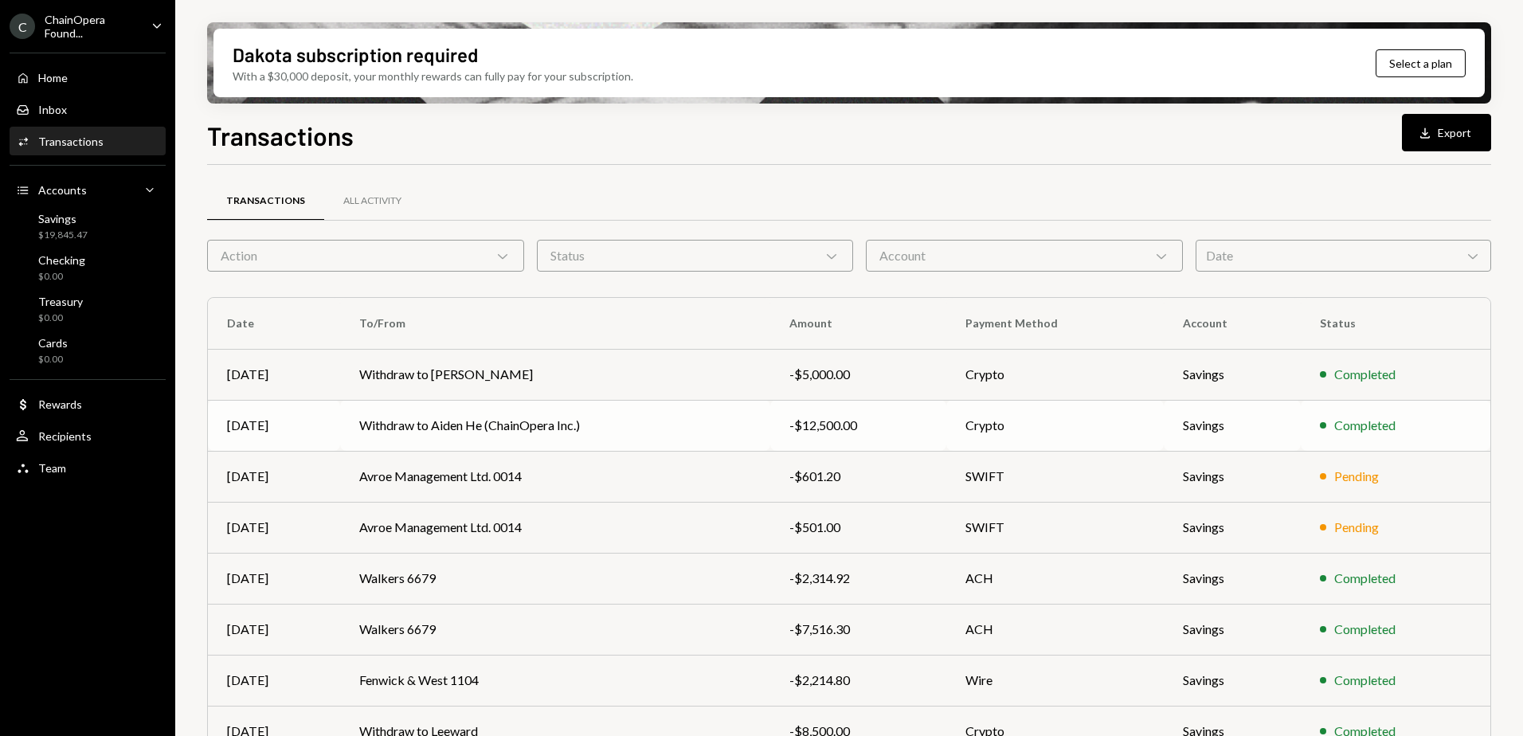
click at [605, 427] on td "Withdraw to Aiden He (ChainOpera Inc.)" at bounding box center [555, 425] width 430 height 51
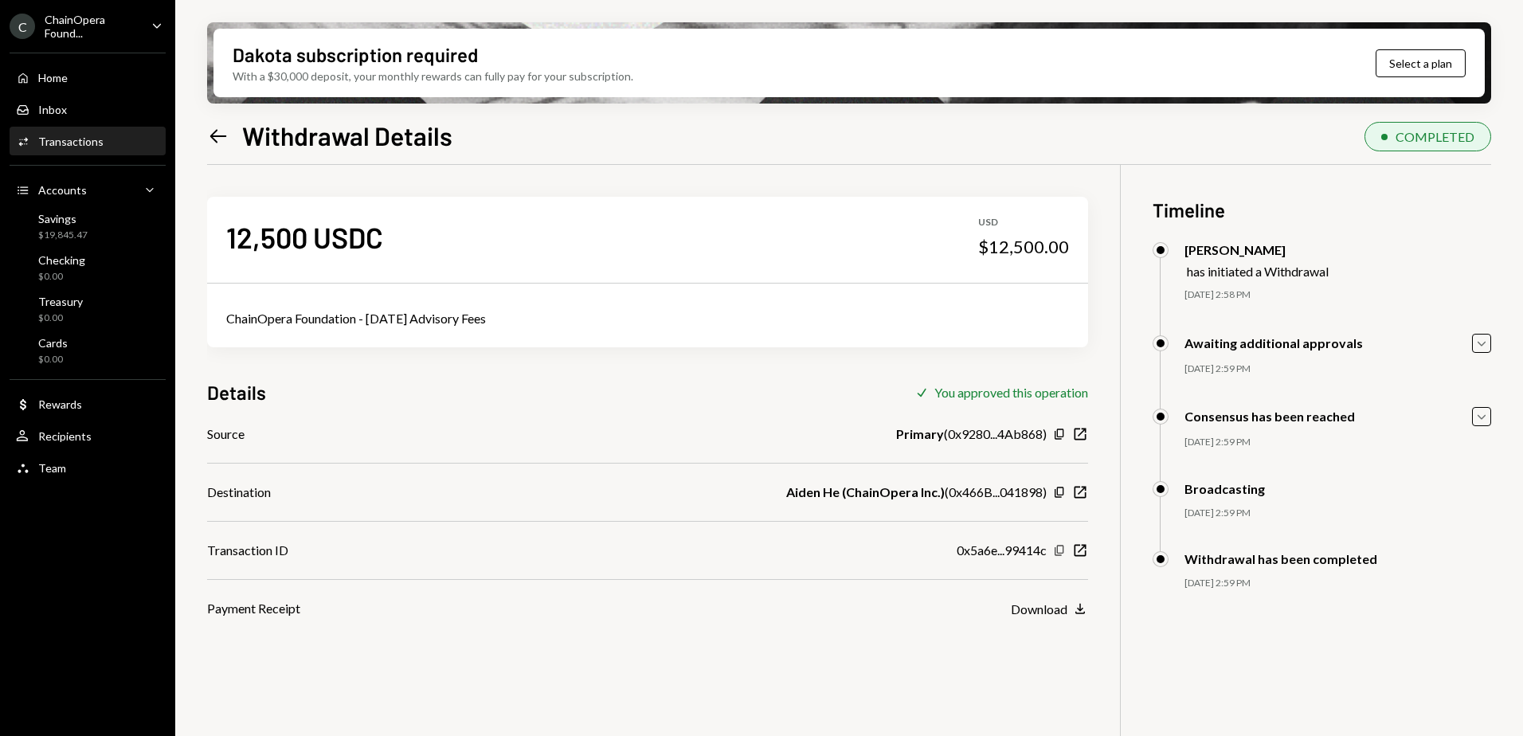
click at [1059, 552] on icon "Copy" at bounding box center [1059, 550] width 13 height 13
click at [1058, 550] on icon "button" at bounding box center [1059, 550] width 9 height 10
click at [61, 148] on div "Activities Transactions" at bounding box center [60, 142] width 88 height 14
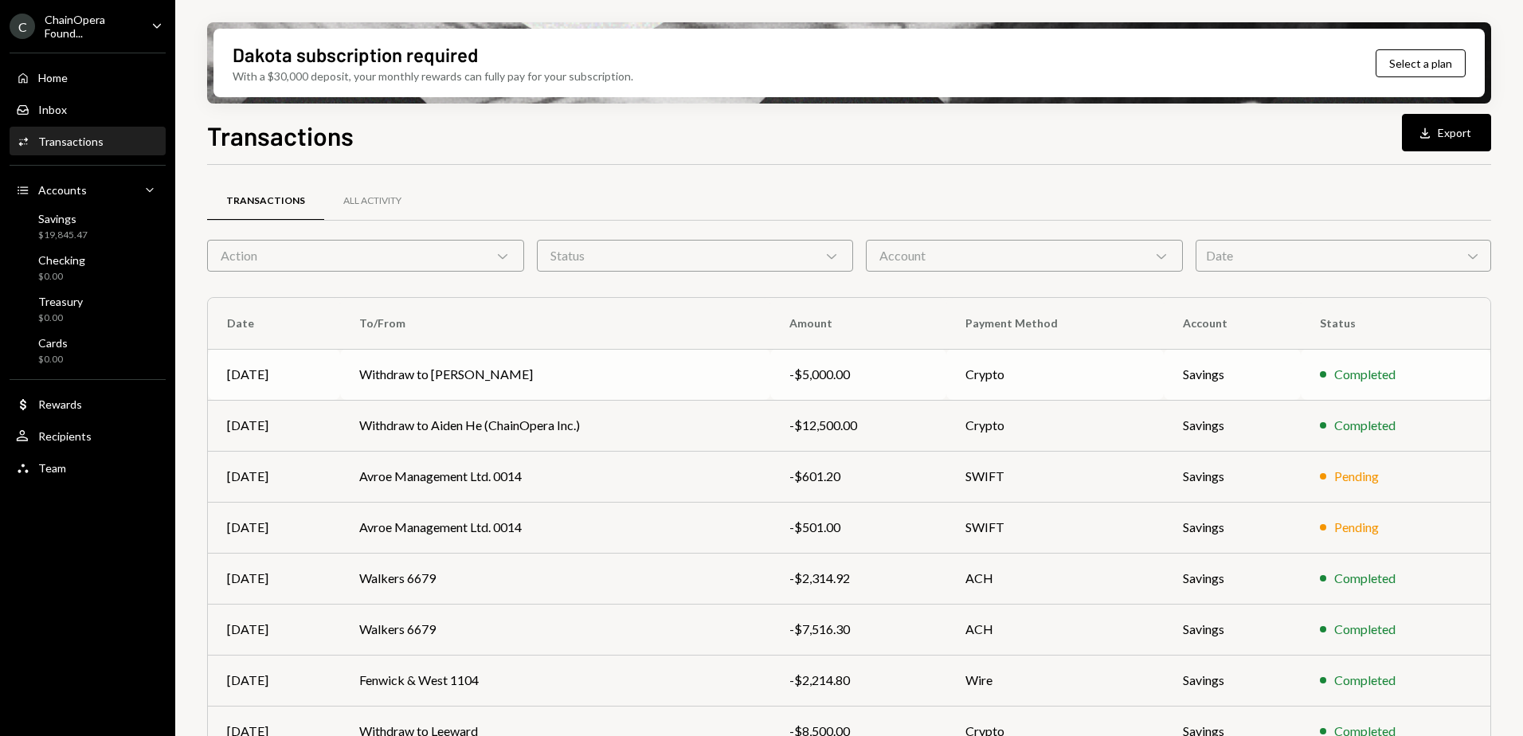
click at [505, 374] on td "Withdraw to Yvonne Li" at bounding box center [555, 374] width 430 height 51
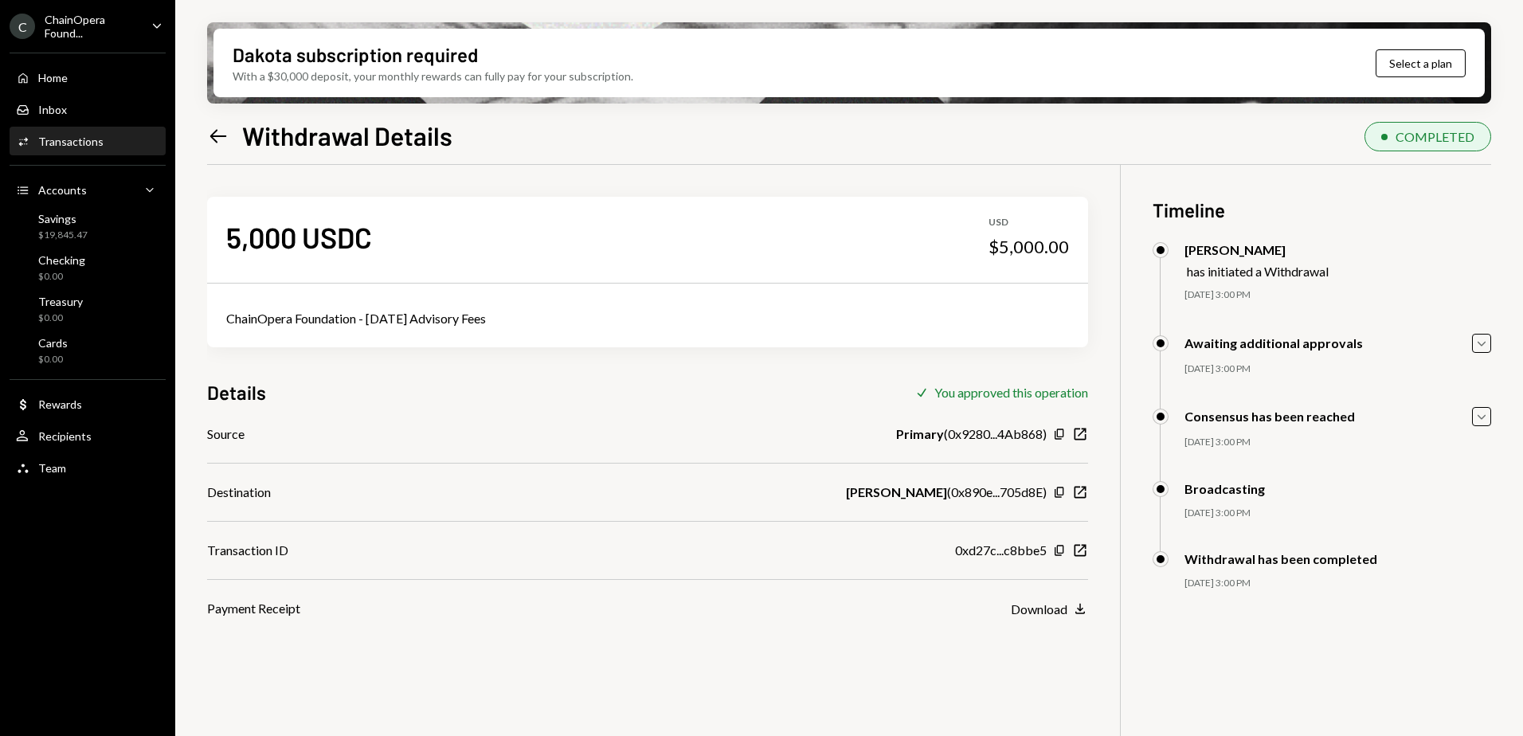
click at [61, 144] on div "Transactions" at bounding box center [70, 142] width 65 height 14
click at [1060, 551] on icon "Copy" at bounding box center [1059, 550] width 13 height 13
click at [1061, 550] on icon "Copy" at bounding box center [1059, 550] width 13 height 13
